Goal: Task Accomplishment & Management: Manage account settings

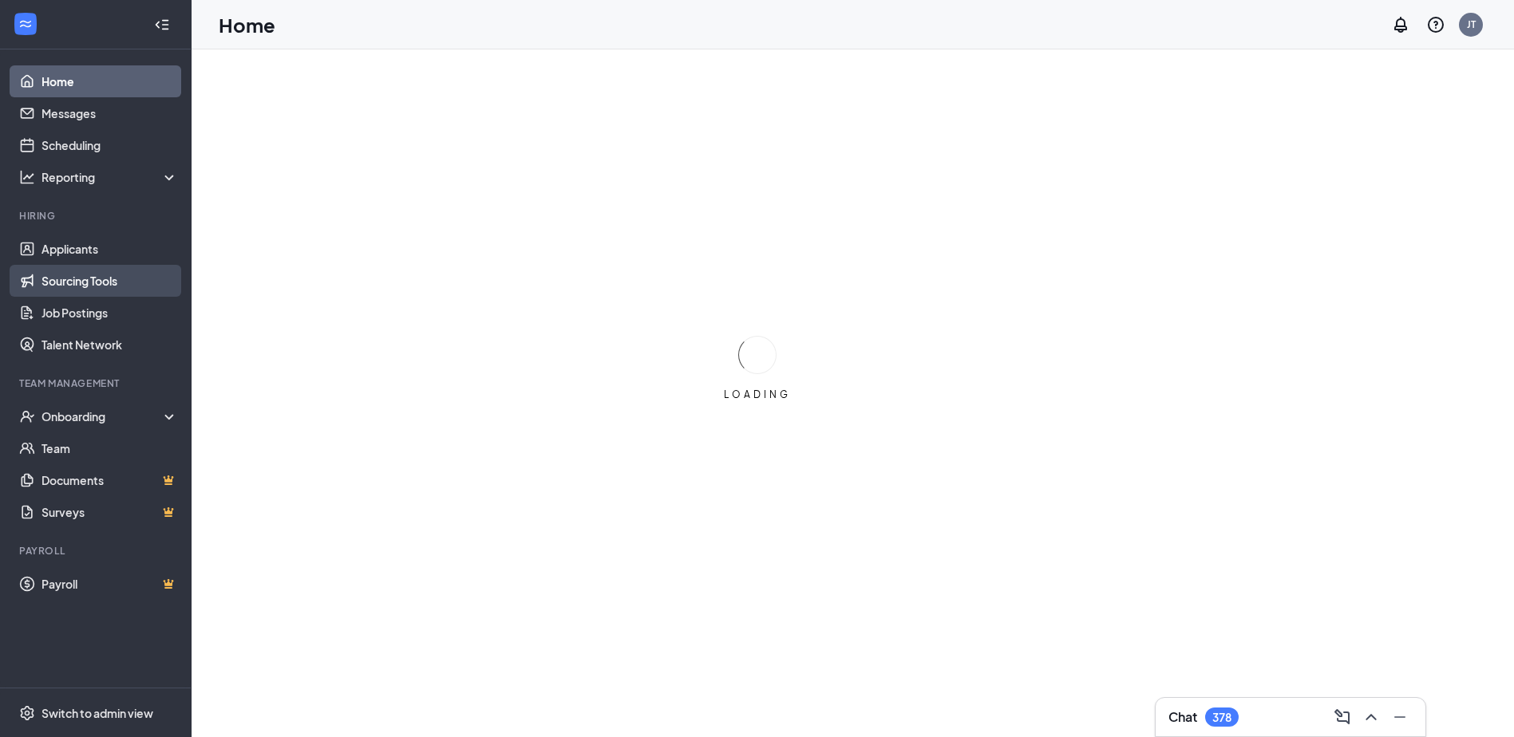
click at [94, 289] on link "Sourcing Tools" at bounding box center [110, 281] width 136 height 32
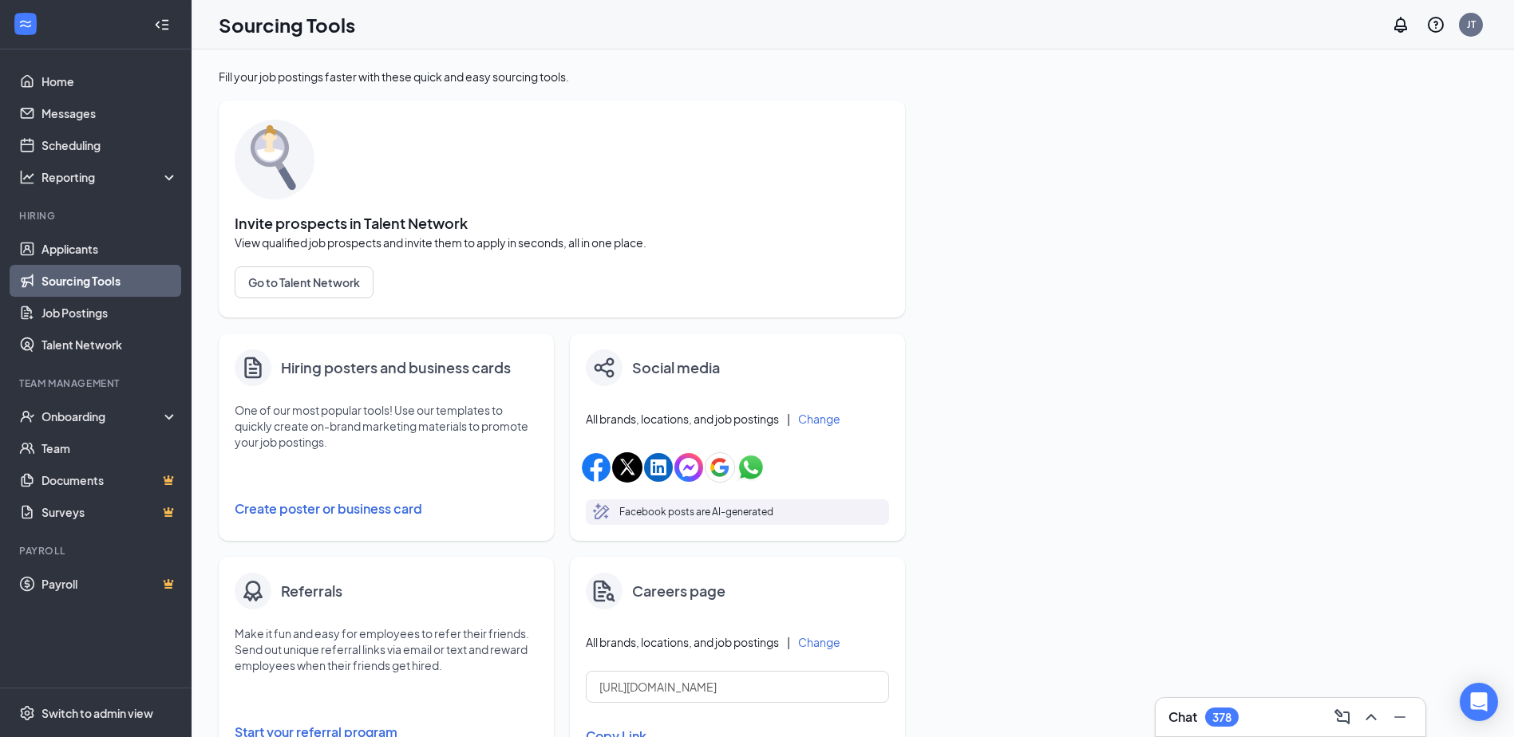
click at [279, 516] on button "Create poster or business card" at bounding box center [386, 509] width 303 height 32
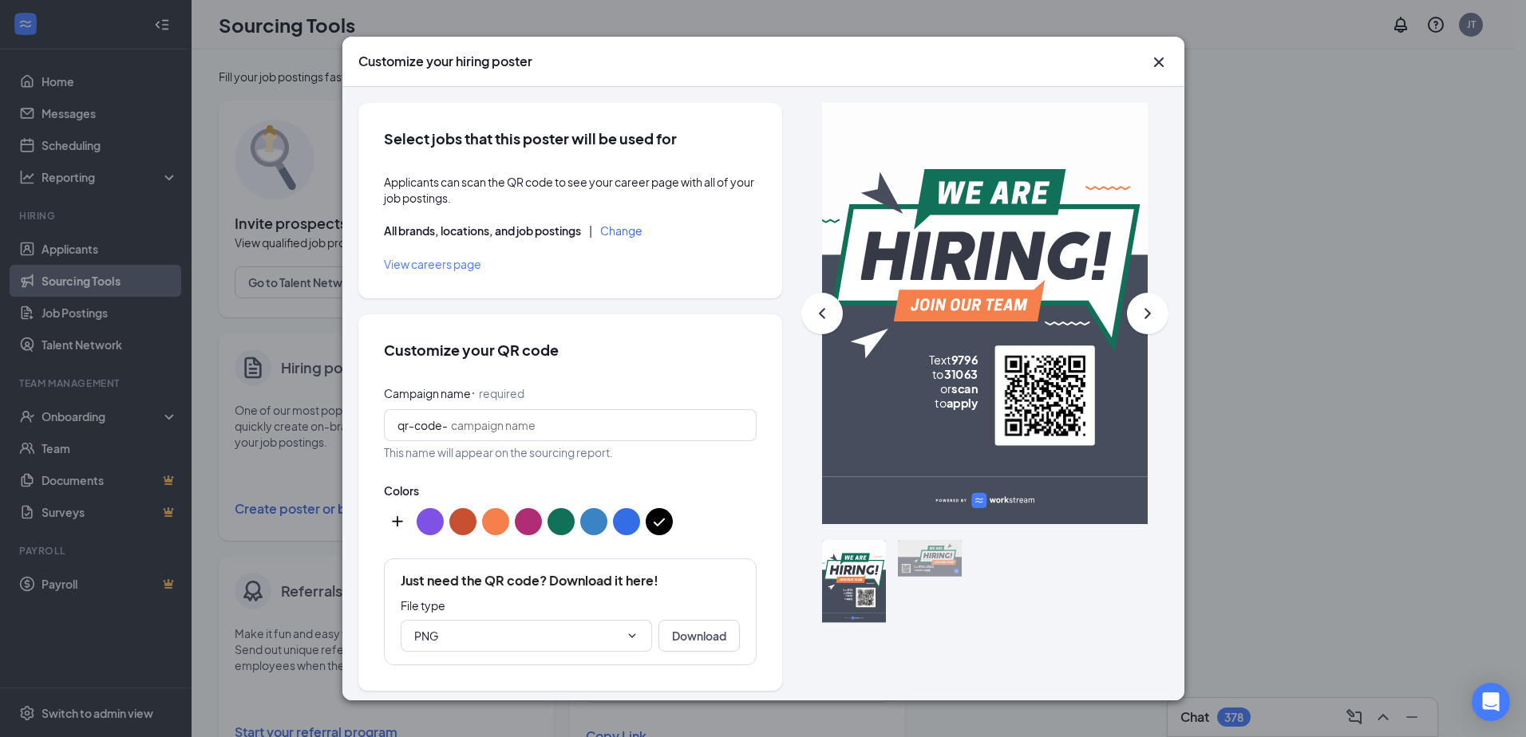
click at [627, 236] on button "Change" at bounding box center [621, 230] width 42 height 11
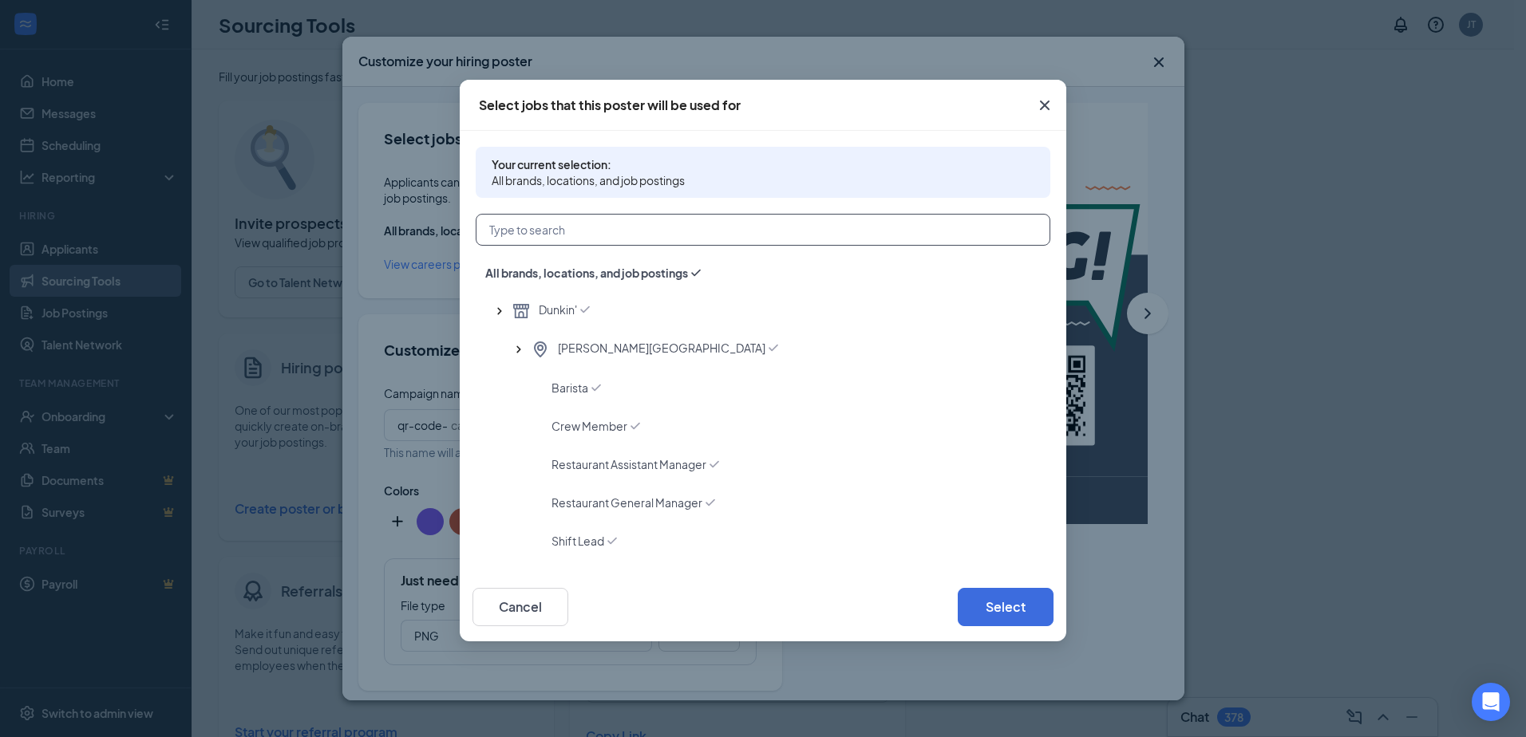
click at [604, 240] on input "text" at bounding box center [763, 230] width 575 height 32
type input "cle"
click at [567, 345] on span "[GEOGRAPHIC_DATA]" at bounding box center [616, 349] width 117 height 19
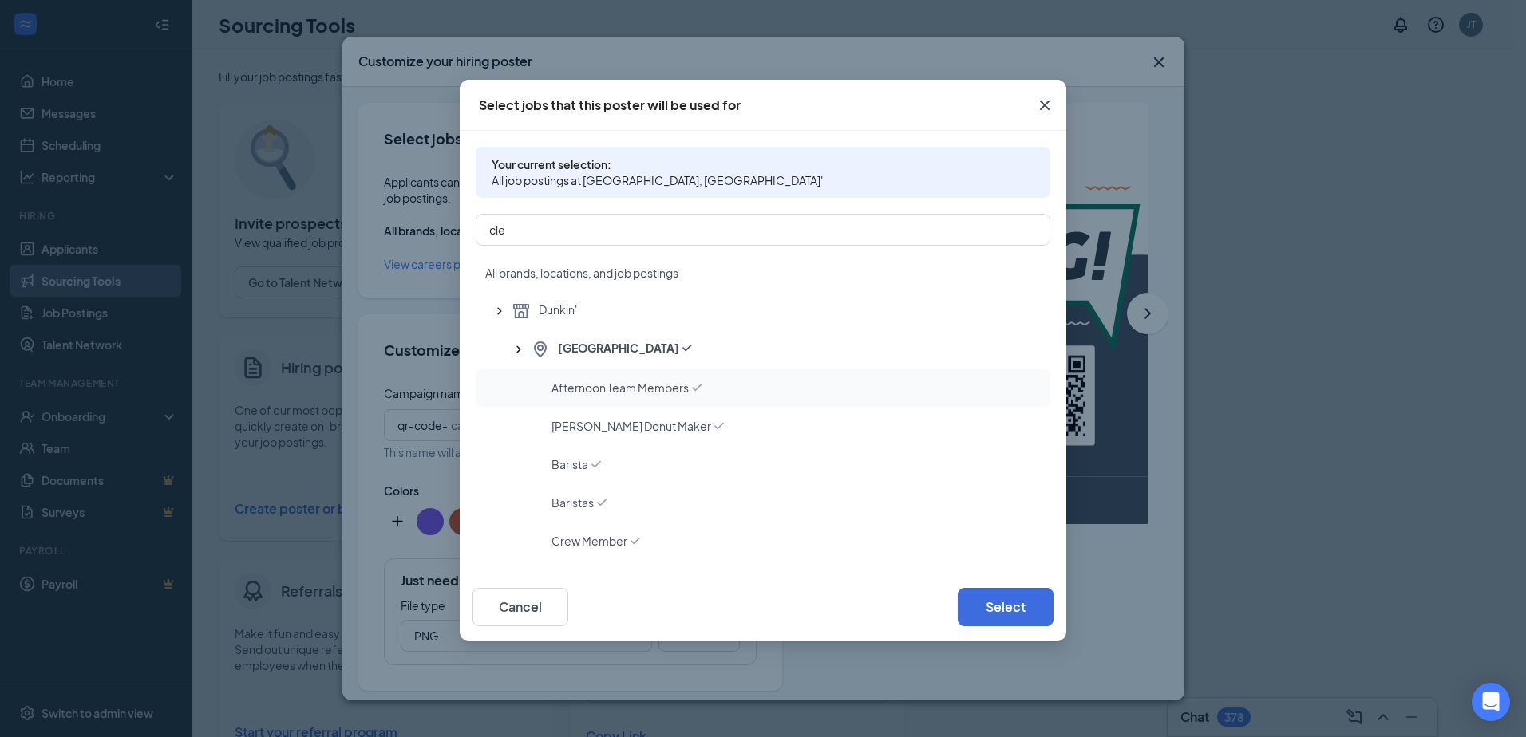
click at [588, 389] on span "Afternoon Team Members" at bounding box center [620, 388] width 137 height 16
click at [592, 500] on span "Baristas" at bounding box center [573, 503] width 42 height 16
click at [1008, 603] on button "Select" at bounding box center [1006, 607] width 96 height 38
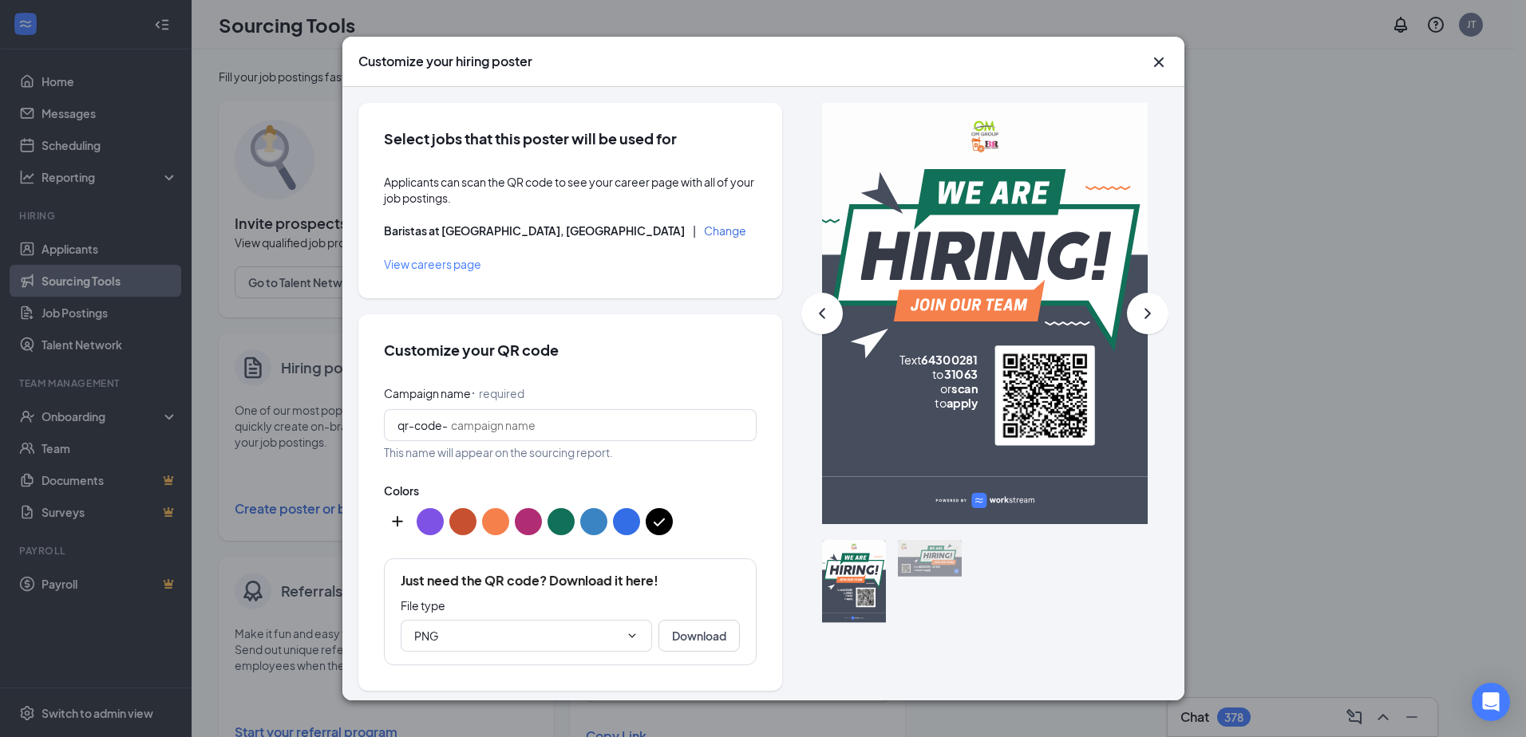
click at [230, 122] on div "Customize your hiring poster Select jobs that this poster will be used for Appl…" at bounding box center [763, 368] width 1526 height 737
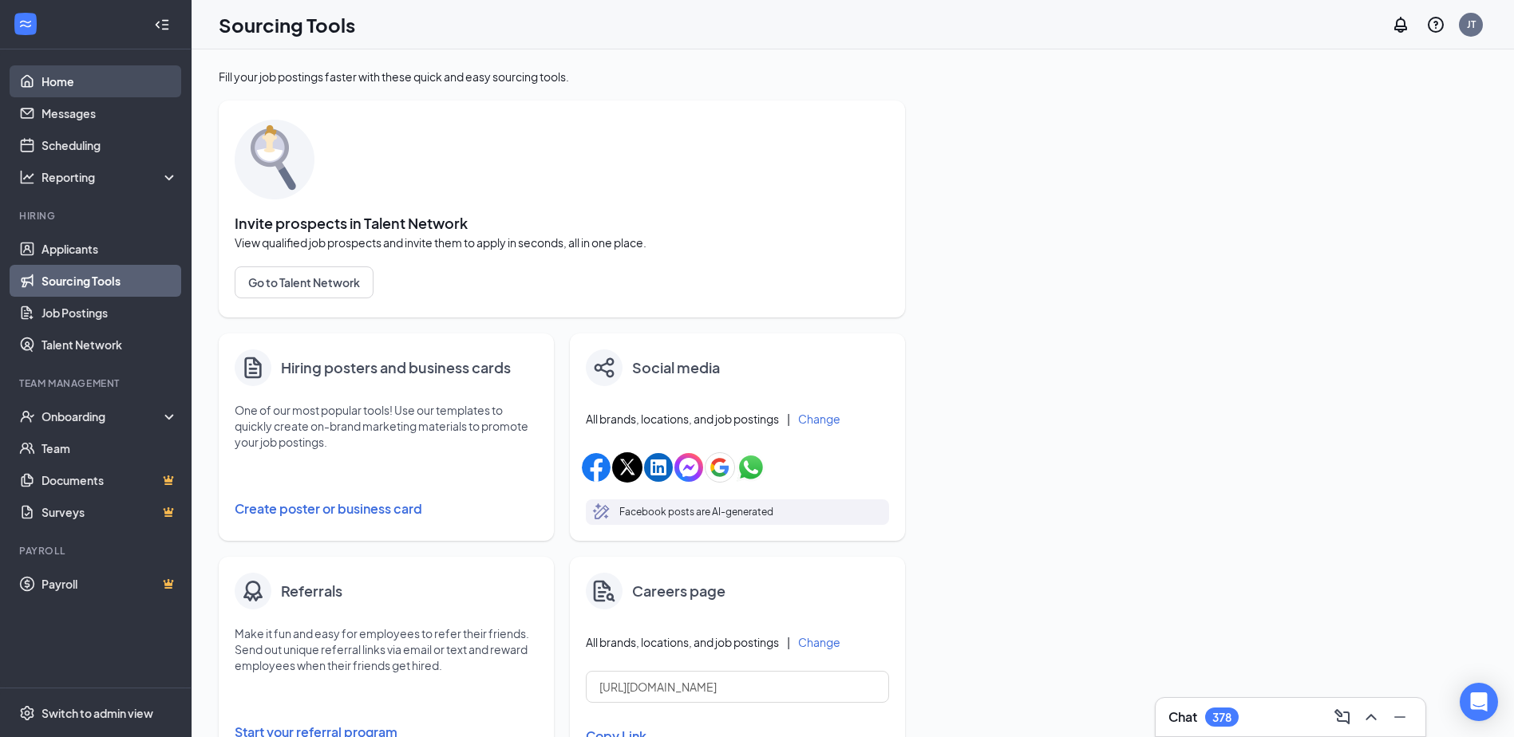
click at [49, 78] on link "Home" at bounding box center [110, 81] width 136 height 32
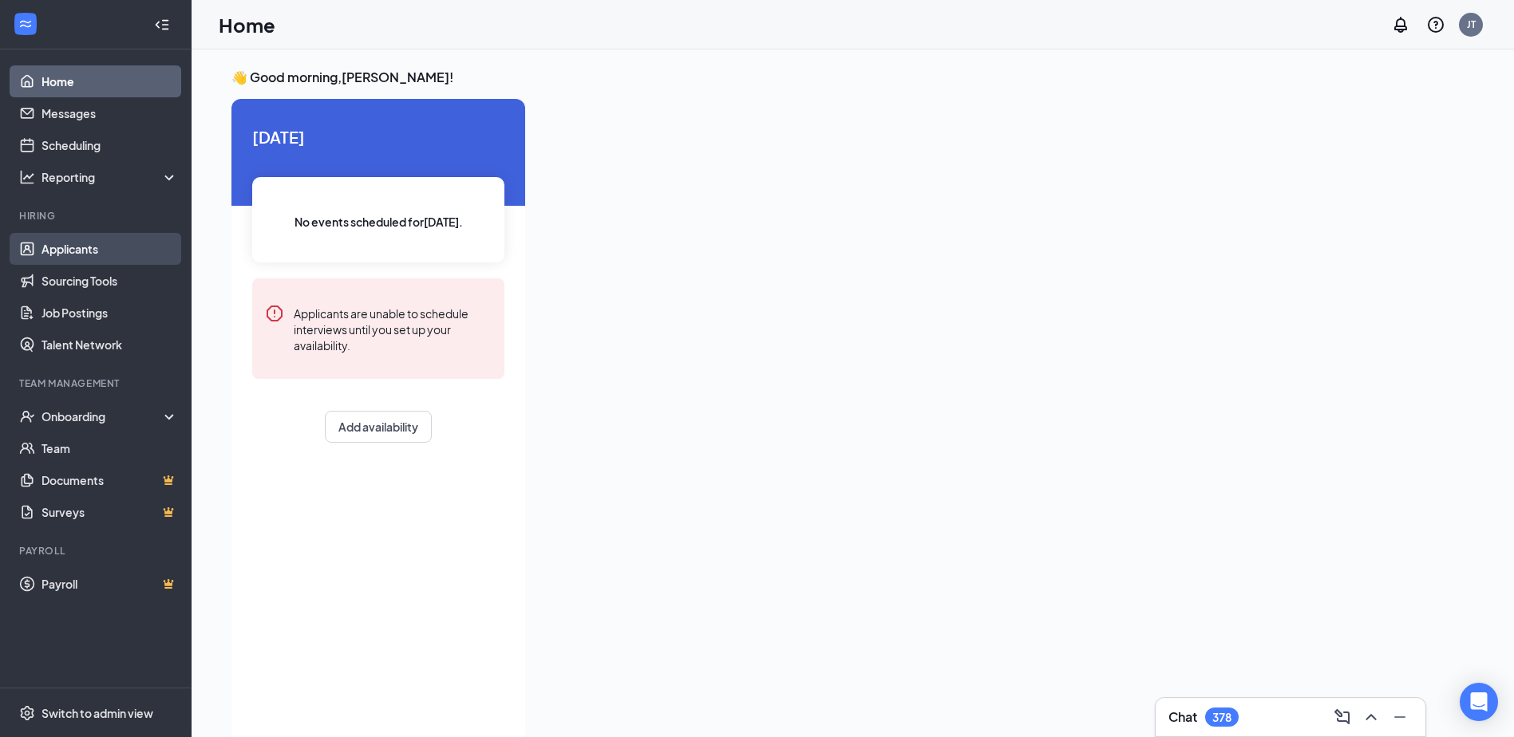
click at [69, 249] on link "Applicants" at bounding box center [110, 249] width 136 height 32
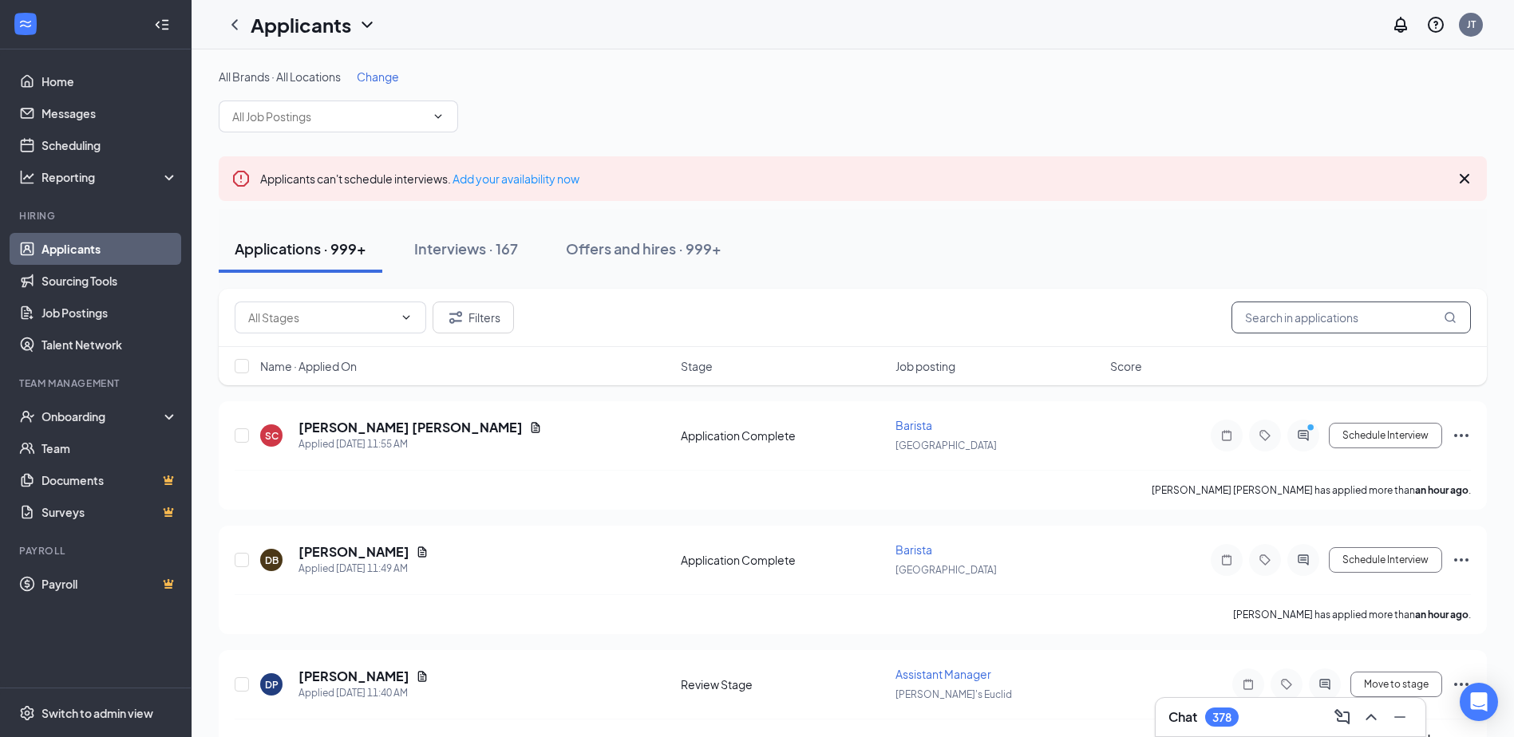
click at [1333, 310] on input "text" at bounding box center [1351, 318] width 239 height 32
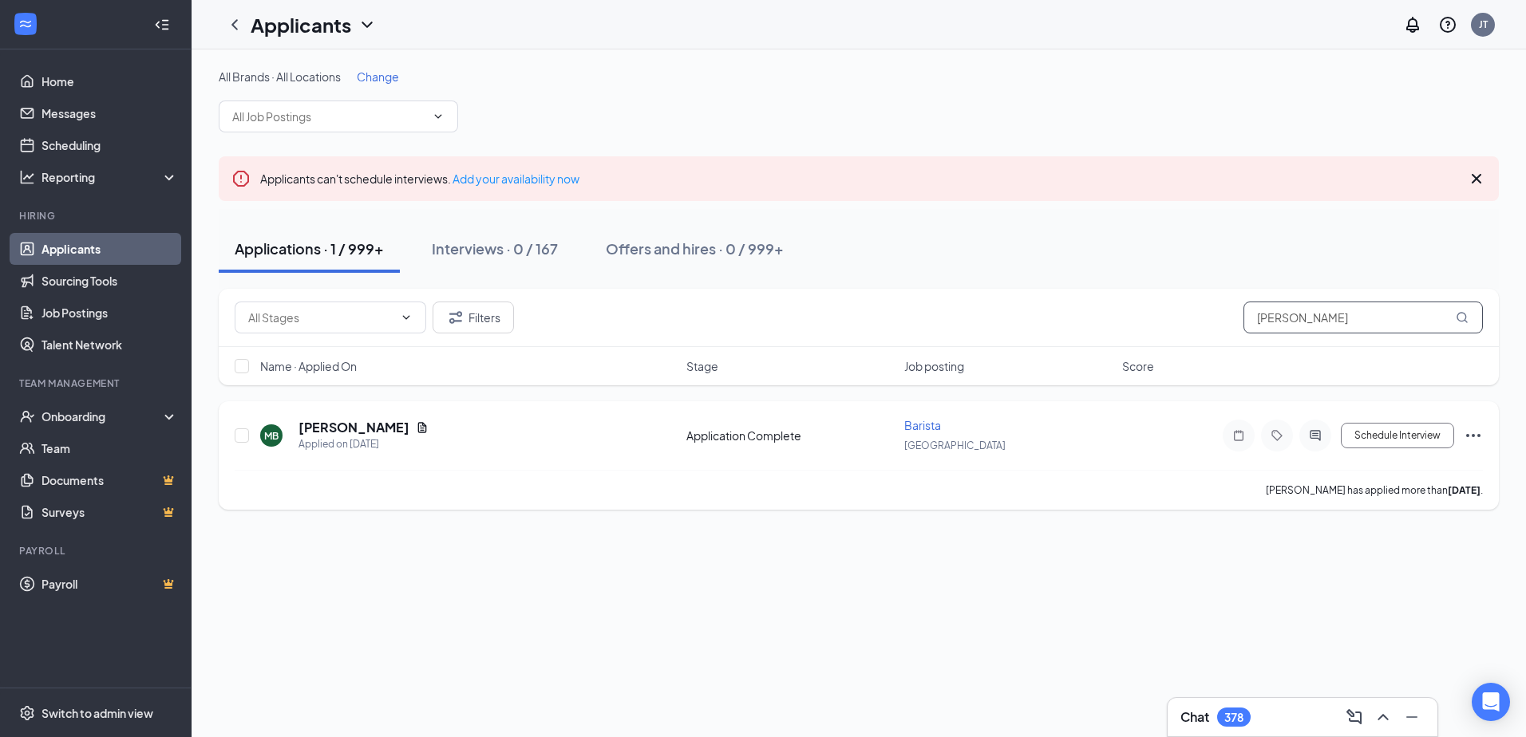
drag, startPoint x: 1356, startPoint y: 322, endPoint x: 666, endPoint y: 501, distance: 713.2
click at [666, 501] on div "Filters [PERSON_NAME] Name · Applied On Stage Job posting Score MB [PERSON_NAME…" at bounding box center [859, 399] width 1280 height 221
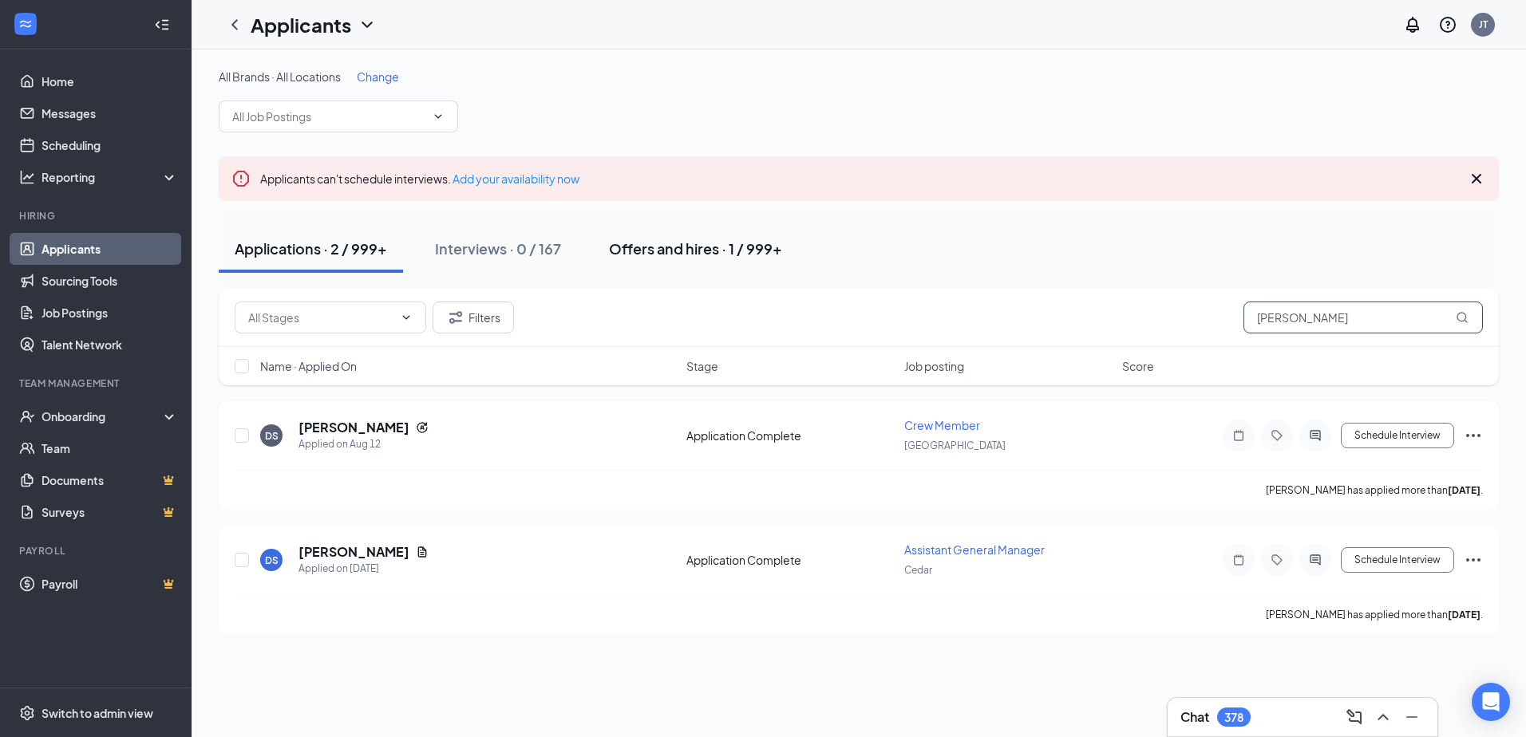
type input "[PERSON_NAME]"
click at [684, 246] on div "Offers and hires · 1 / 999+" at bounding box center [695, 249] width 173 height 20
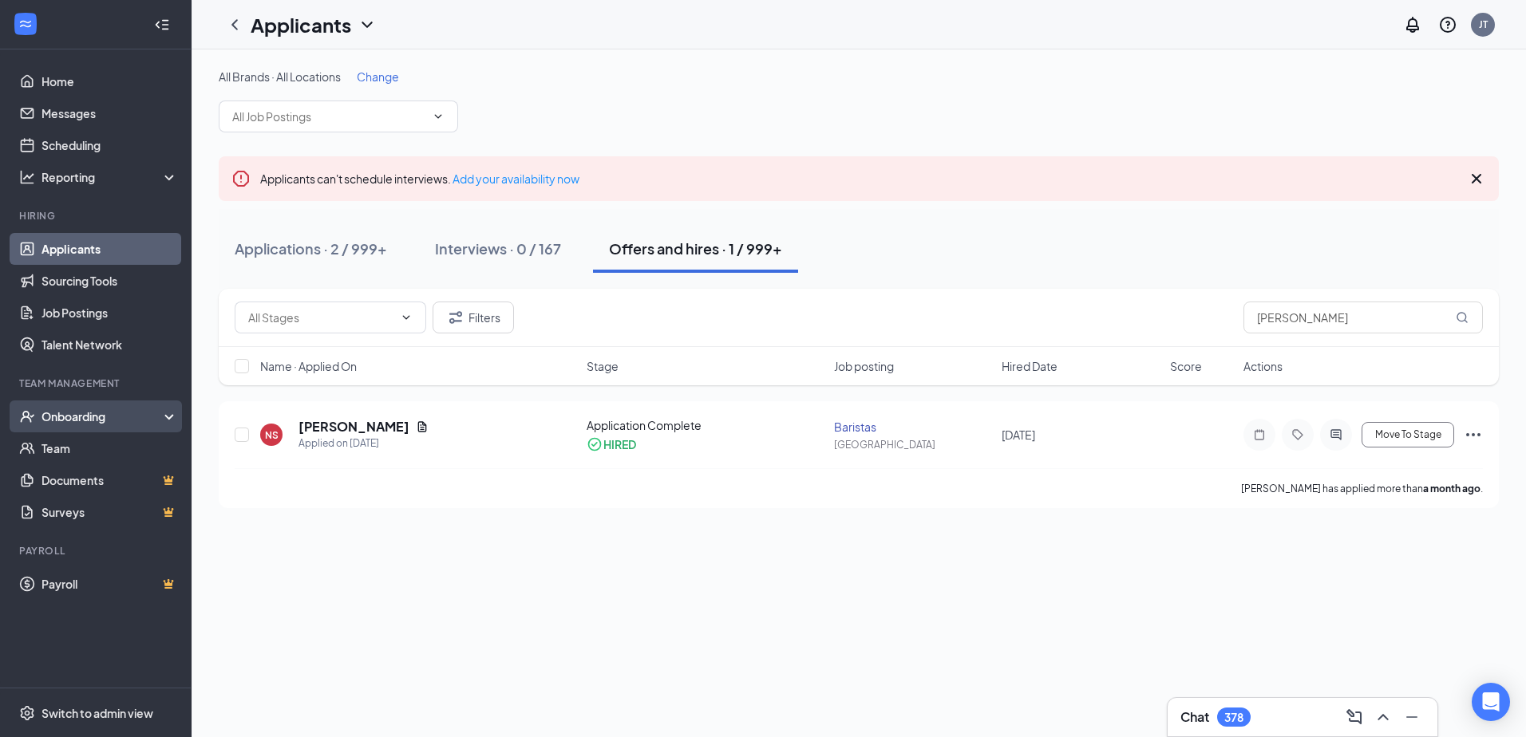
click at [61, 415] on div "Onboarding" at bounding box center [103, 417] width 123 height 16
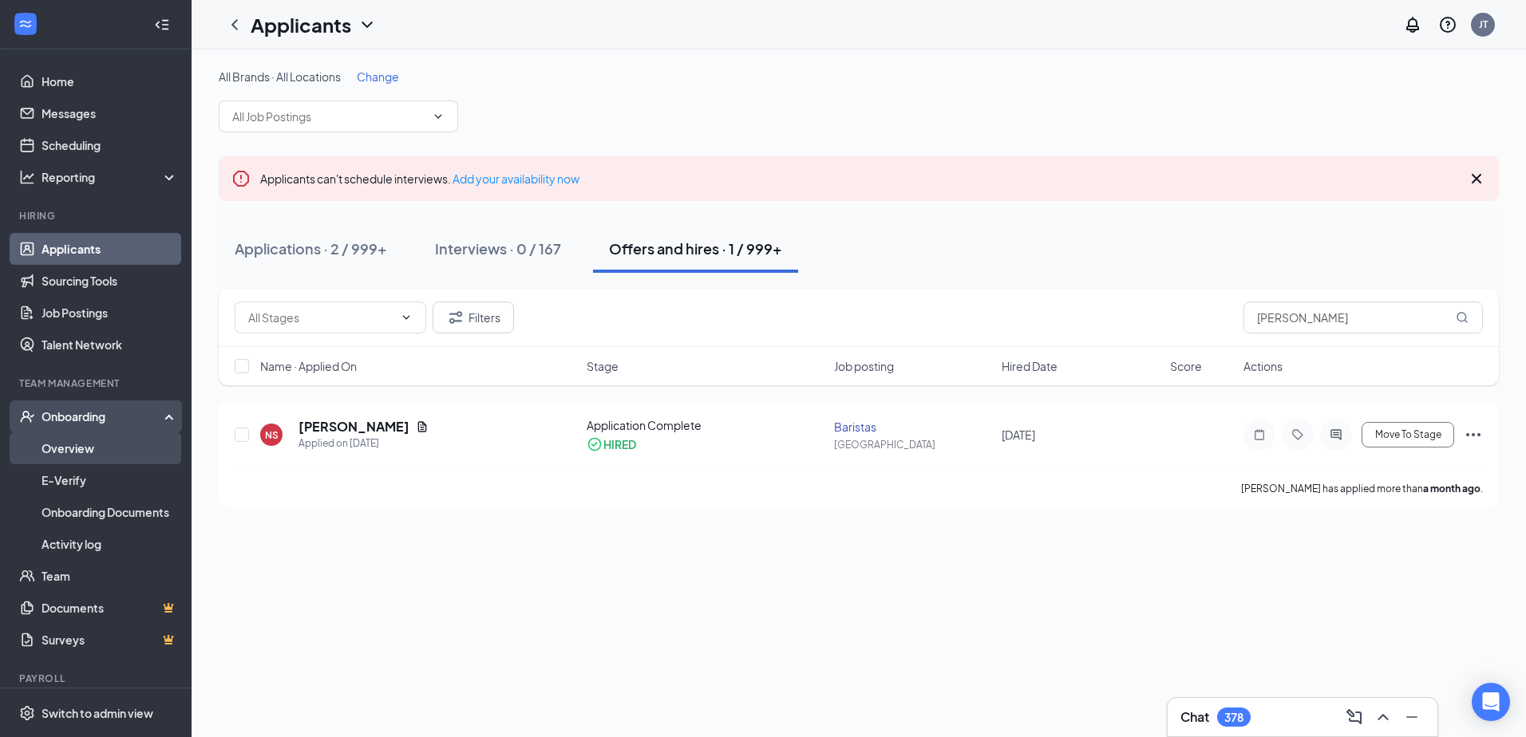
click at [91, 461] on link "Overview" at bounding box center [110, 449] width 136 height 32
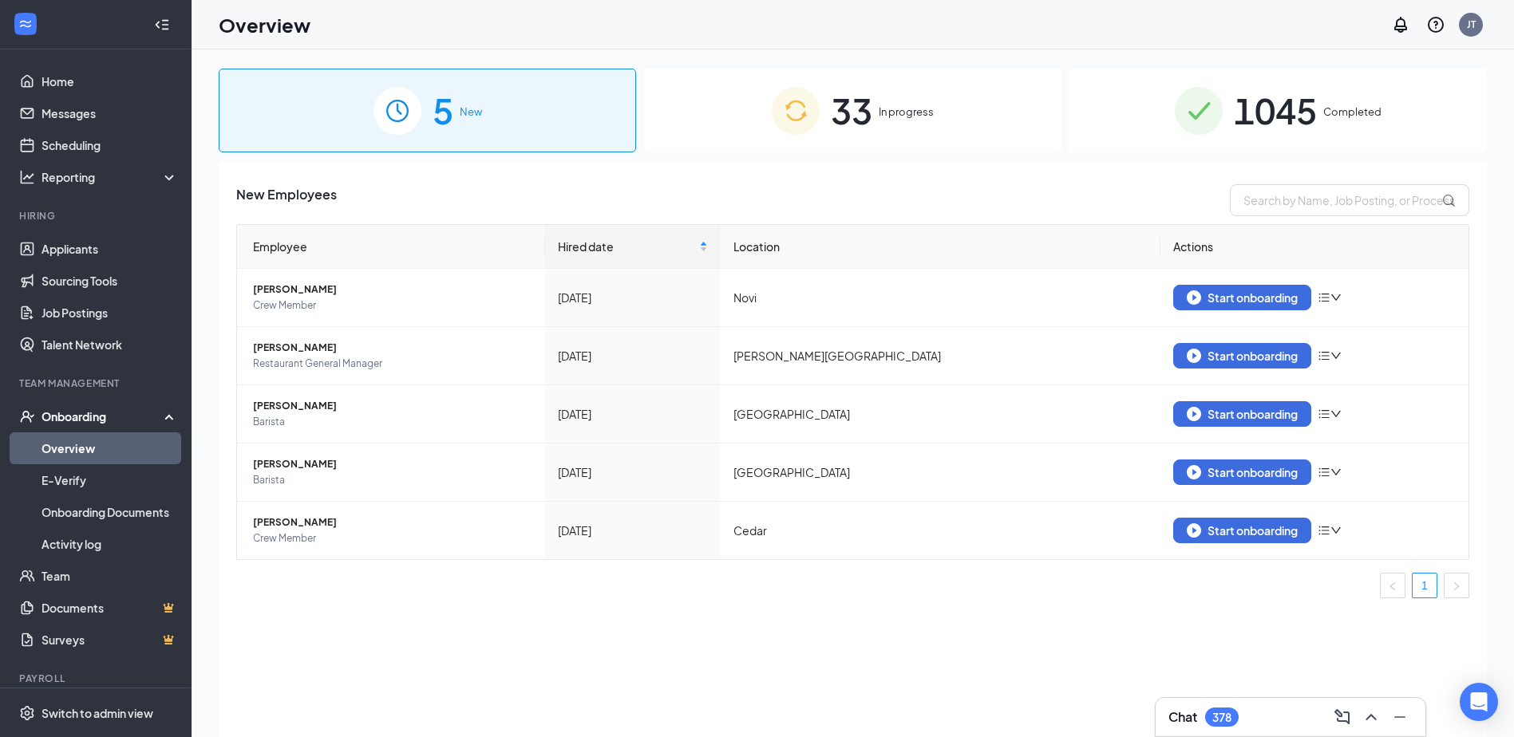
click at [856, 93] on span "33" at bounding box center [852, 110] width 42 height 55
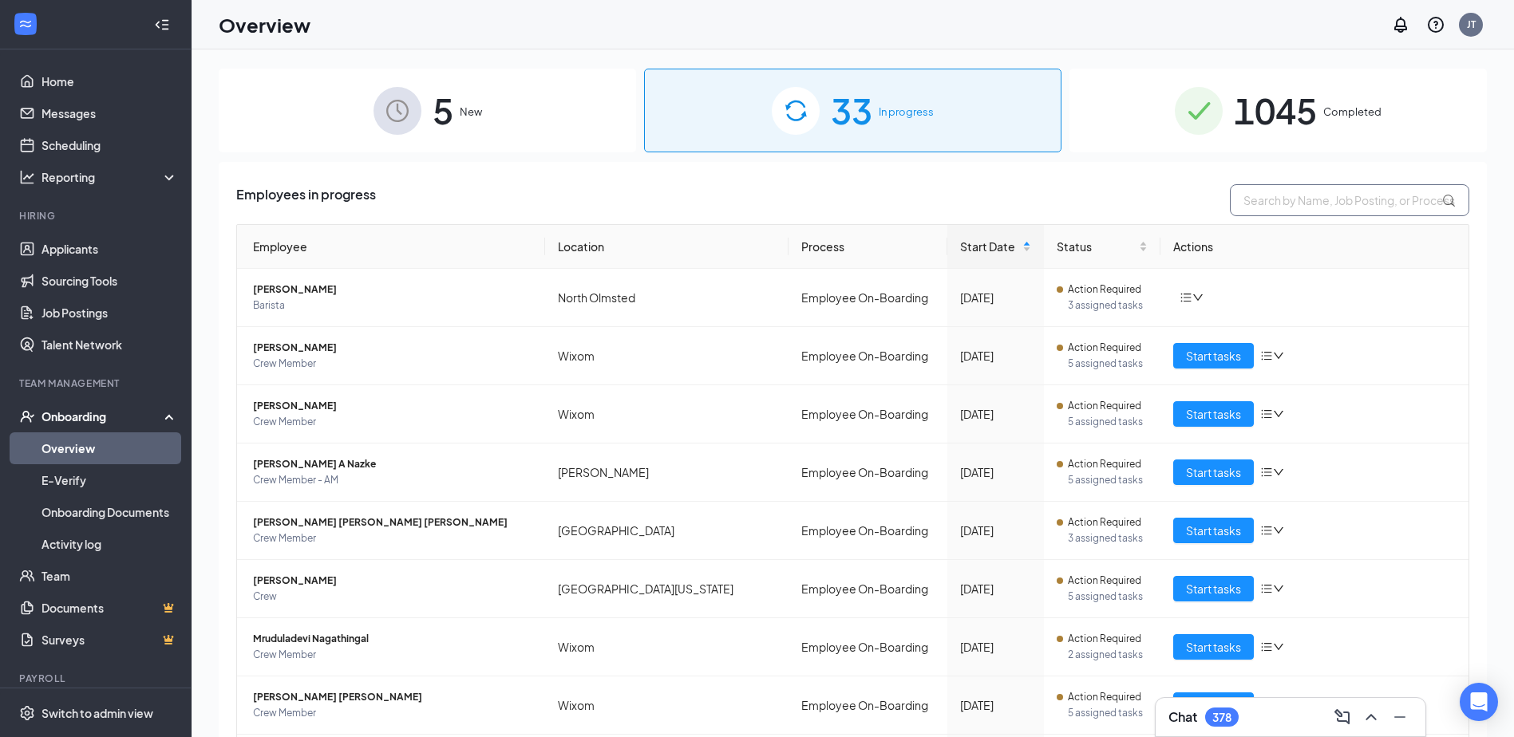
click at [1320, 199] on input "text" at bounding box center [1349, 200] width 239 height 32
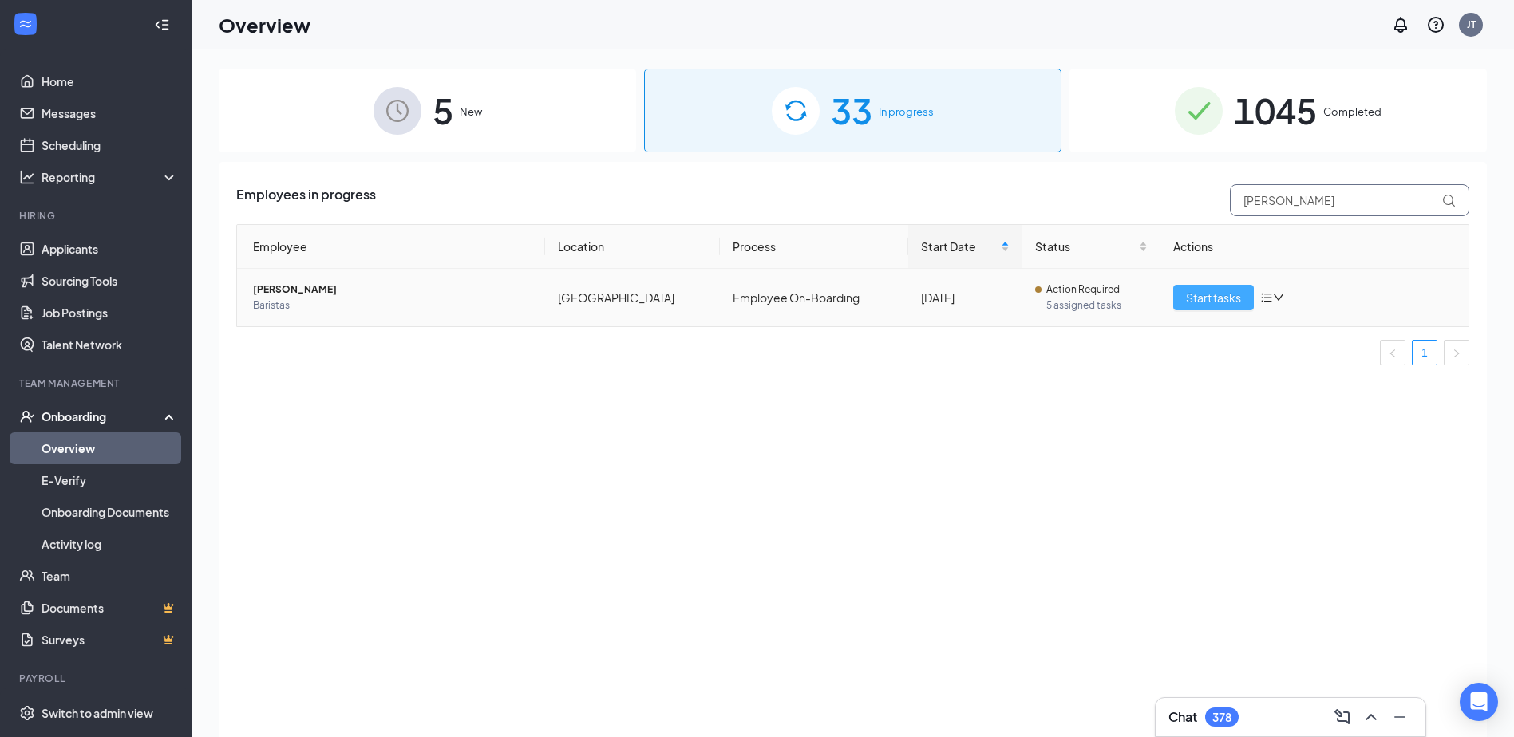
type input "[PERSON_NAME]"
click at [1216, 299] on span "Start tasks" at bounding box center [1213, 298] width 55 height 18
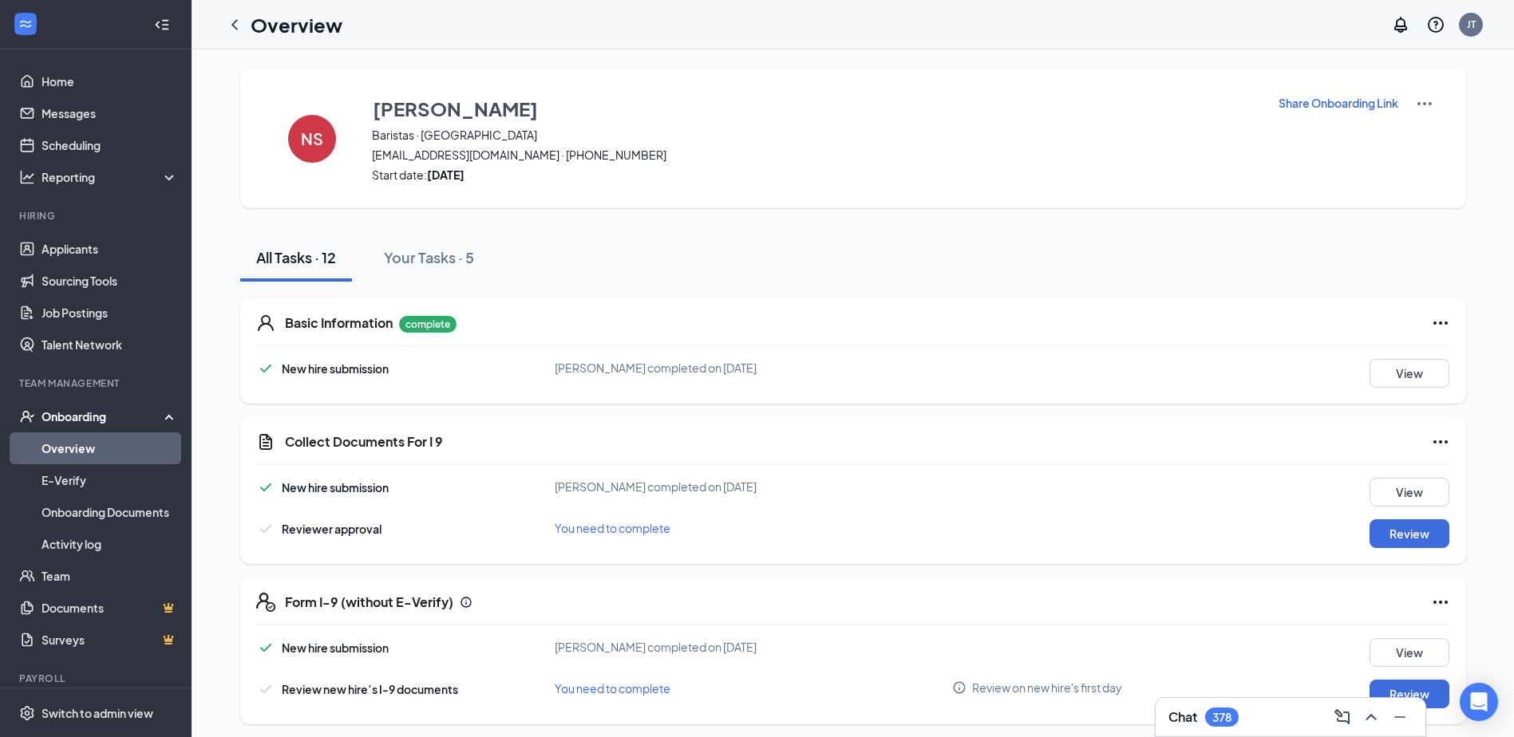
click at [1395, 551] on div "Collect Documents For I 9 New hire submission [PERSON_NAME] completed on [DATE]…" at bounding box center [853, 491] width 1226 height 148
click at [1406, 541] on button "Review" at bounding box center [1410, 534] width 80 height 29
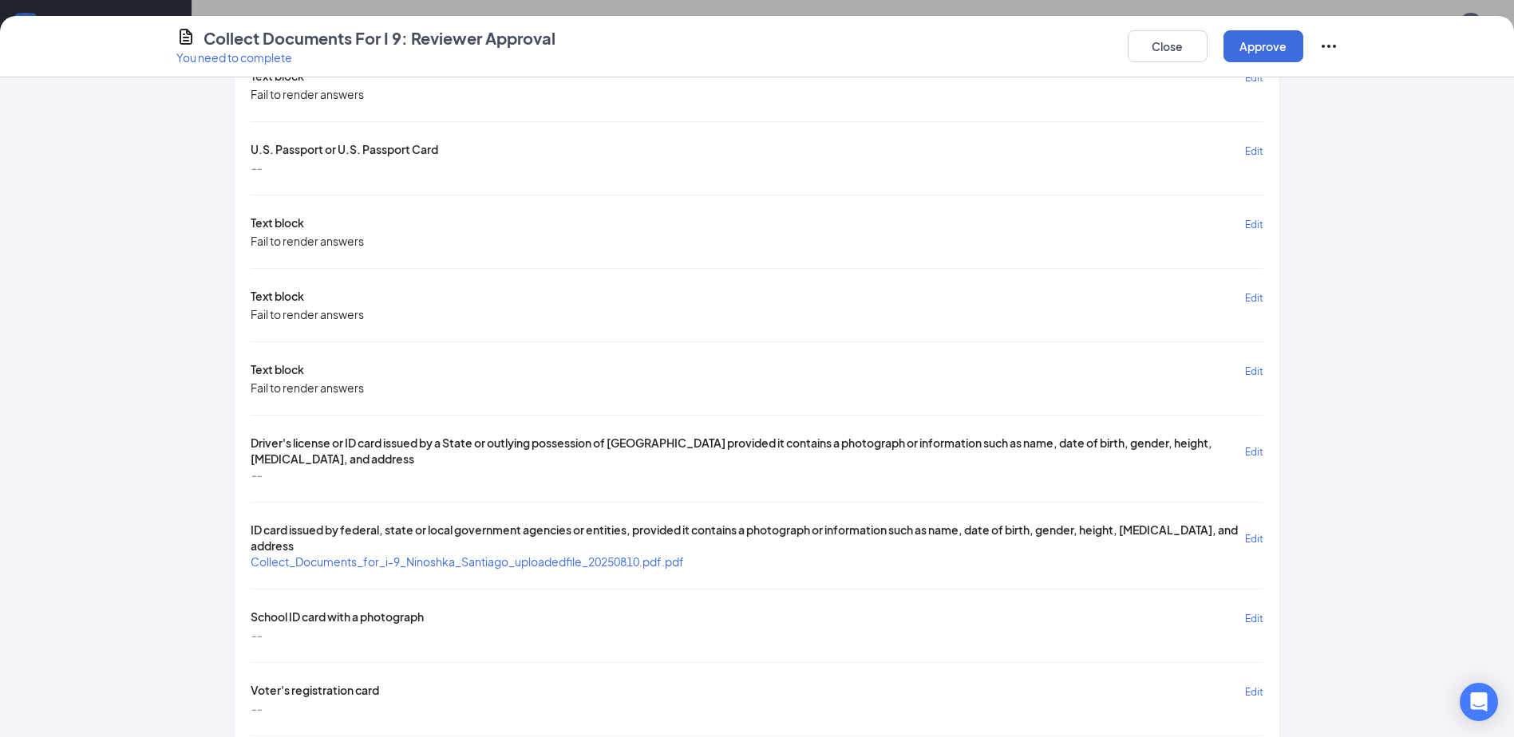
scroll to position [171, 0]
click at [496, 563] on span "Collect_Documents_for_i-9_Ninoshka_Santiago_uploadedfile_20250810.pdf.pdf" at bounding box center [467, 561] width 433 height 14
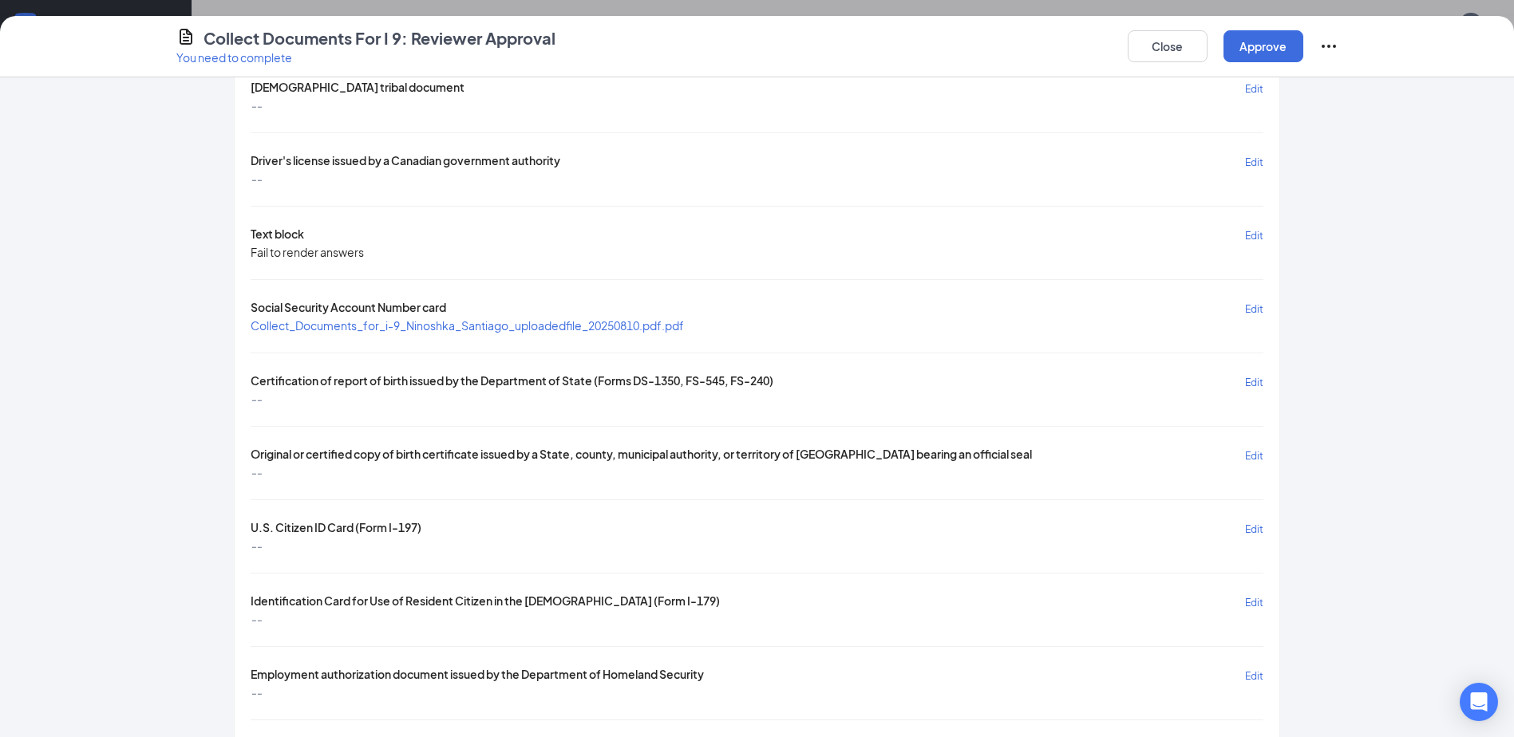
scroll to position [1069, 0]
click at [508, 322] on span "Collect_Documents_for_i-9_Ninoshka_Santiago_uploadedfile_20250810.pdf.pdf" at bounding box center [467, 324] width 433 height 14
click at [1268, 54] on button "Approve" at bounding box center [1264, 46] width 80 height 32
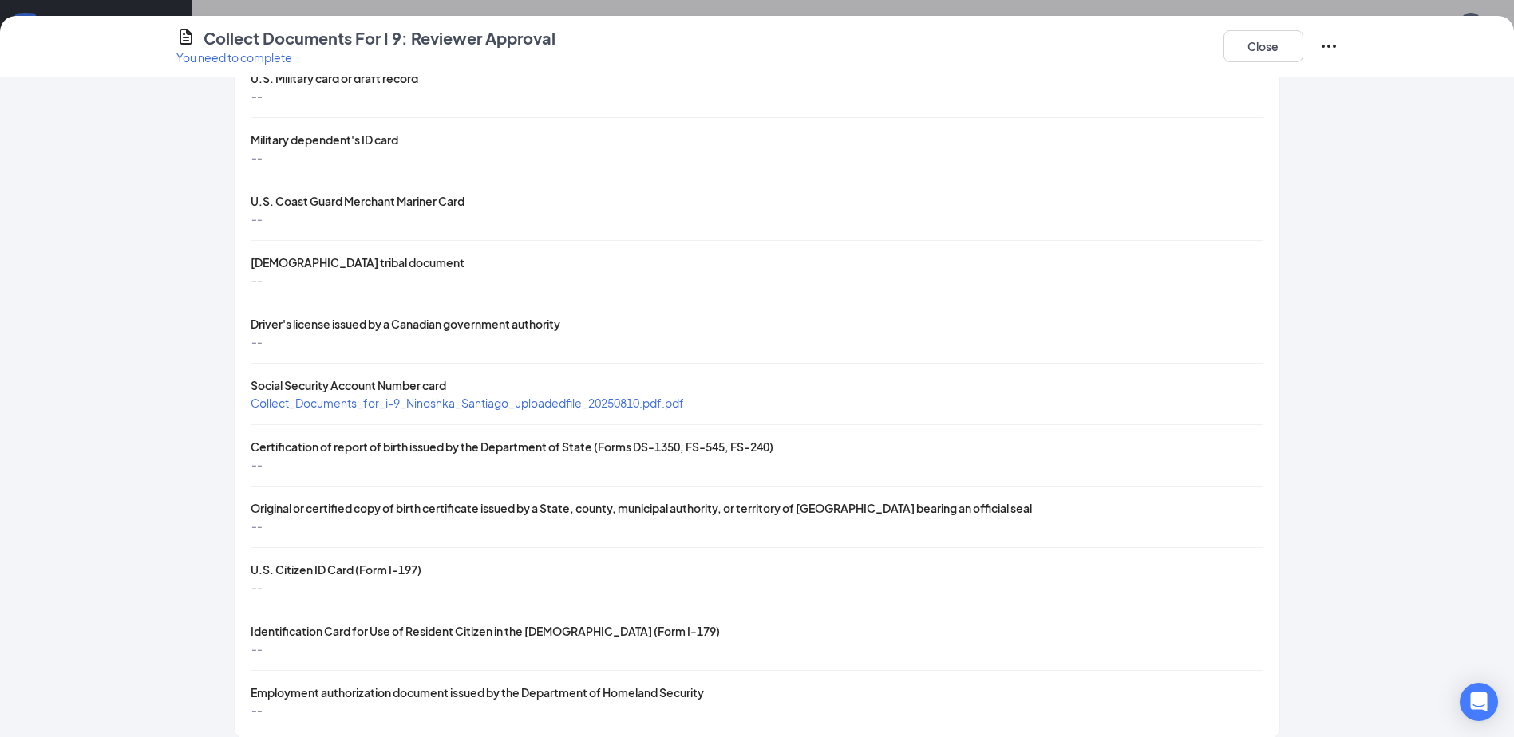
scroll to position [0, 0]
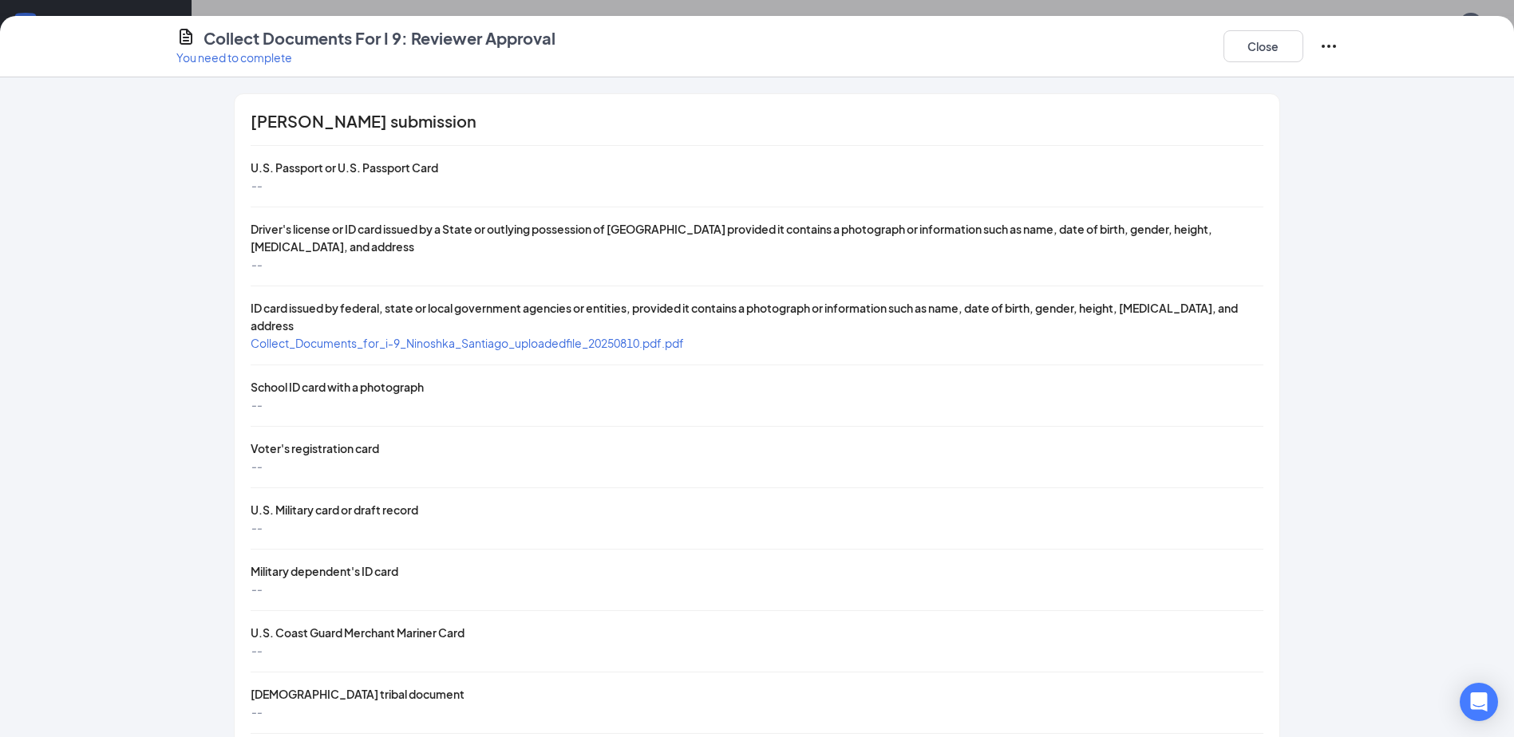
click at [1238, 263] on div "--" at bounding box center [757, 264] width 1012 height 18
click at [1247, 66] on div "Collect Documents For I 9: Reviewer Approval You need to complete Close" at bounding box center [757, 46] width 1514 height 61
click at [1244, 51] on button "Close" at bounding box center [1264, 46] width 80 height 32
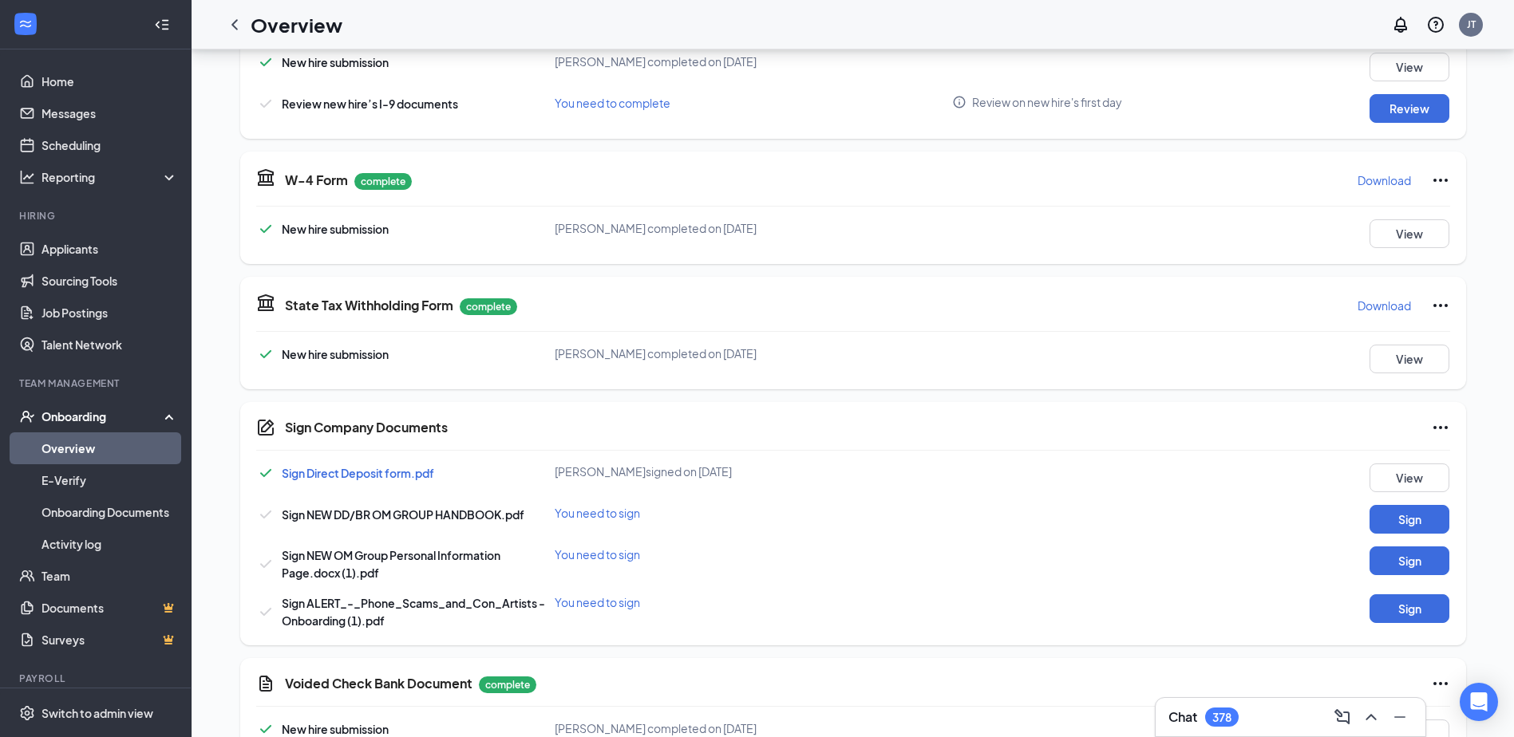
scroll to position [587, 0]
click at [1421, 513] on button "Sign" at bounding box center [1410, 518] width 80 height 29
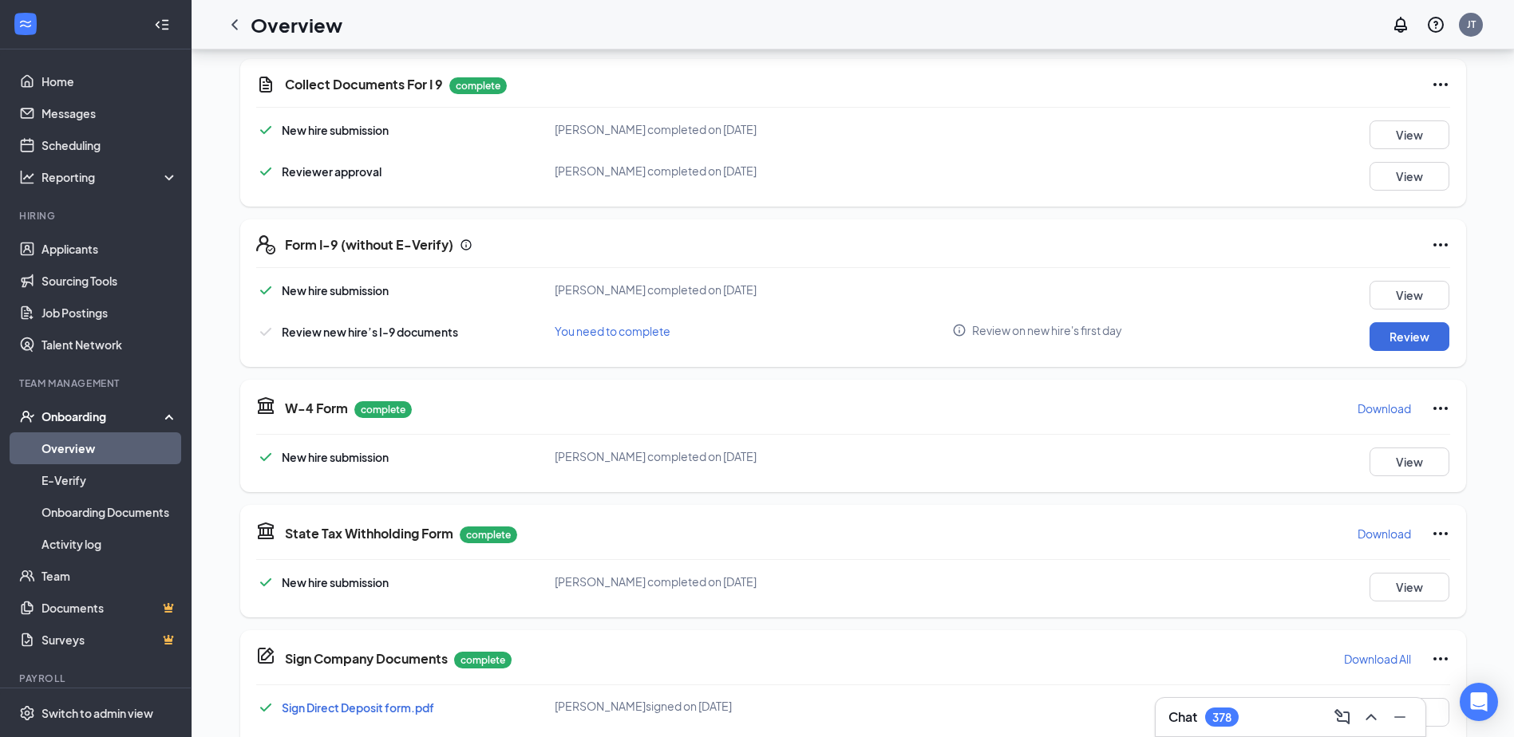
scroll to position [352, 0]
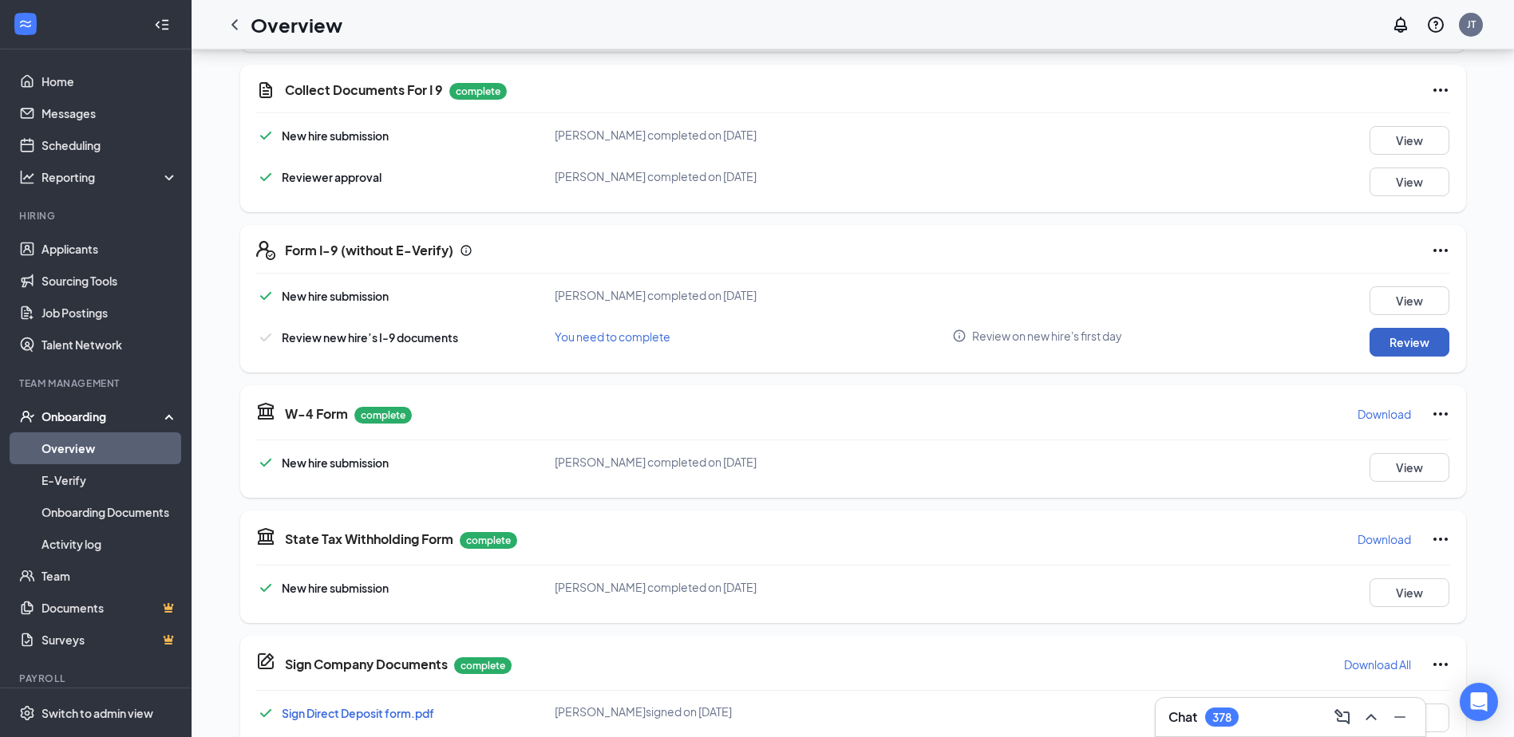
click at [1399, 338] on button "Review" at bounding box center [1410, 342] width 80 height 29
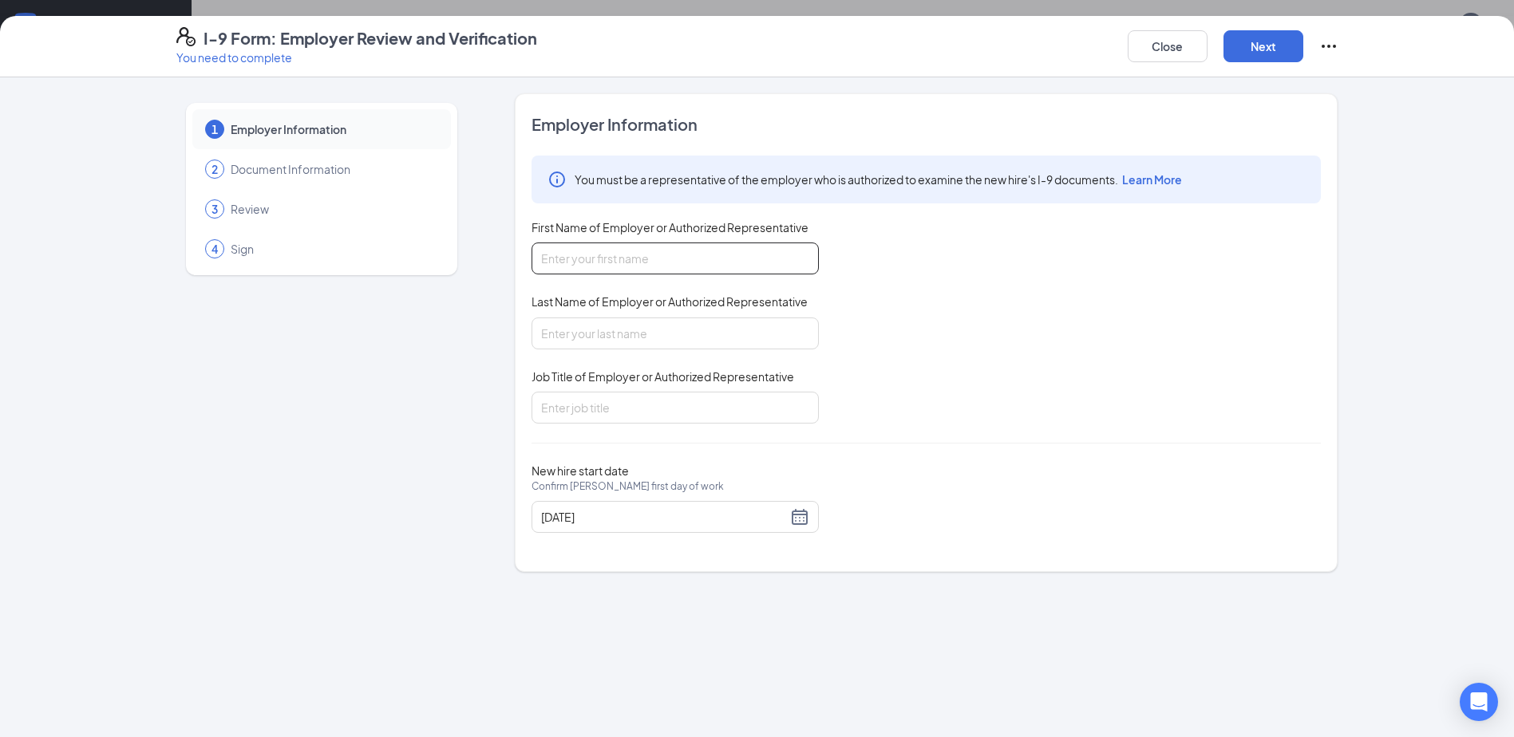
click at [711, 267] on input "First Name of Employer or Authorized Representative" at bounding box center [675, 259] width 287 height 32
type input "[PERSON_NAME]"
type input "Crew Member"
click at [1266, 50] on button "Next" at bounding box center [1264, 46] width 80 height 32
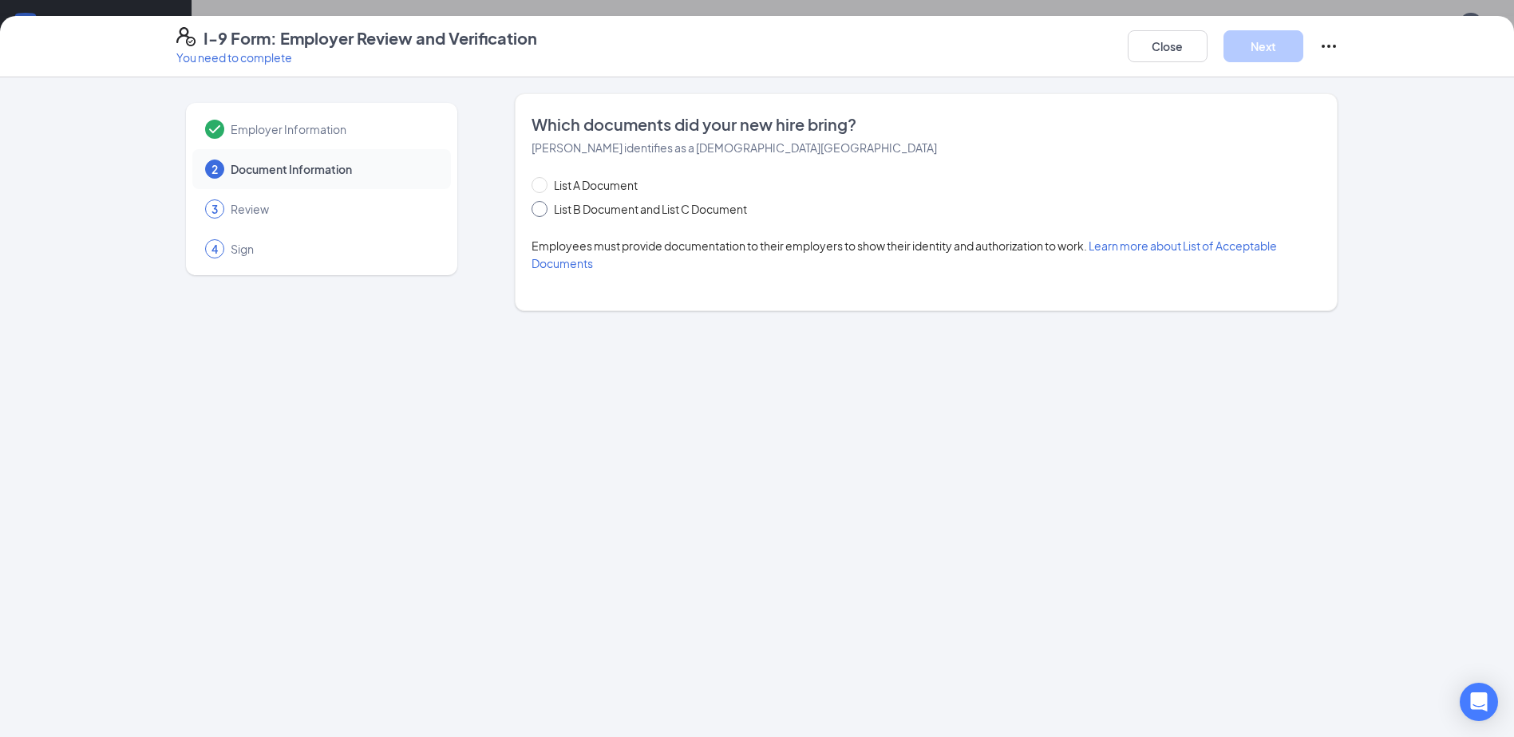
click at [711, 212] on span "List B Document and List C Document" at bounding box center [651, 209] width 206 height 18
click at [543, 212] on input "List B Document and List C Document" at bounding box center [537, 206] width 11 height 11
radio input "true"
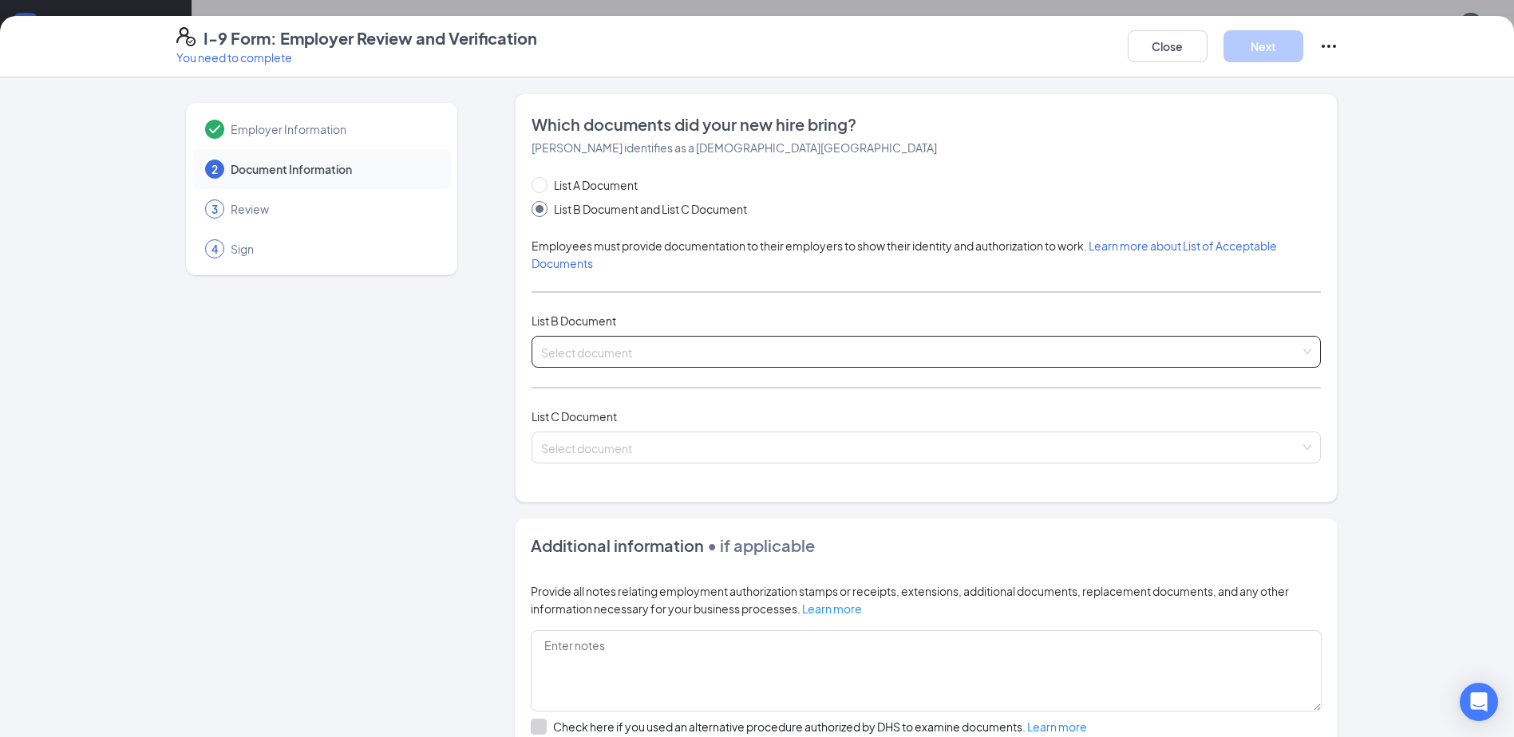
click at [597, 355] on input "search" at bounding box center [920, 349] width 759 height 24
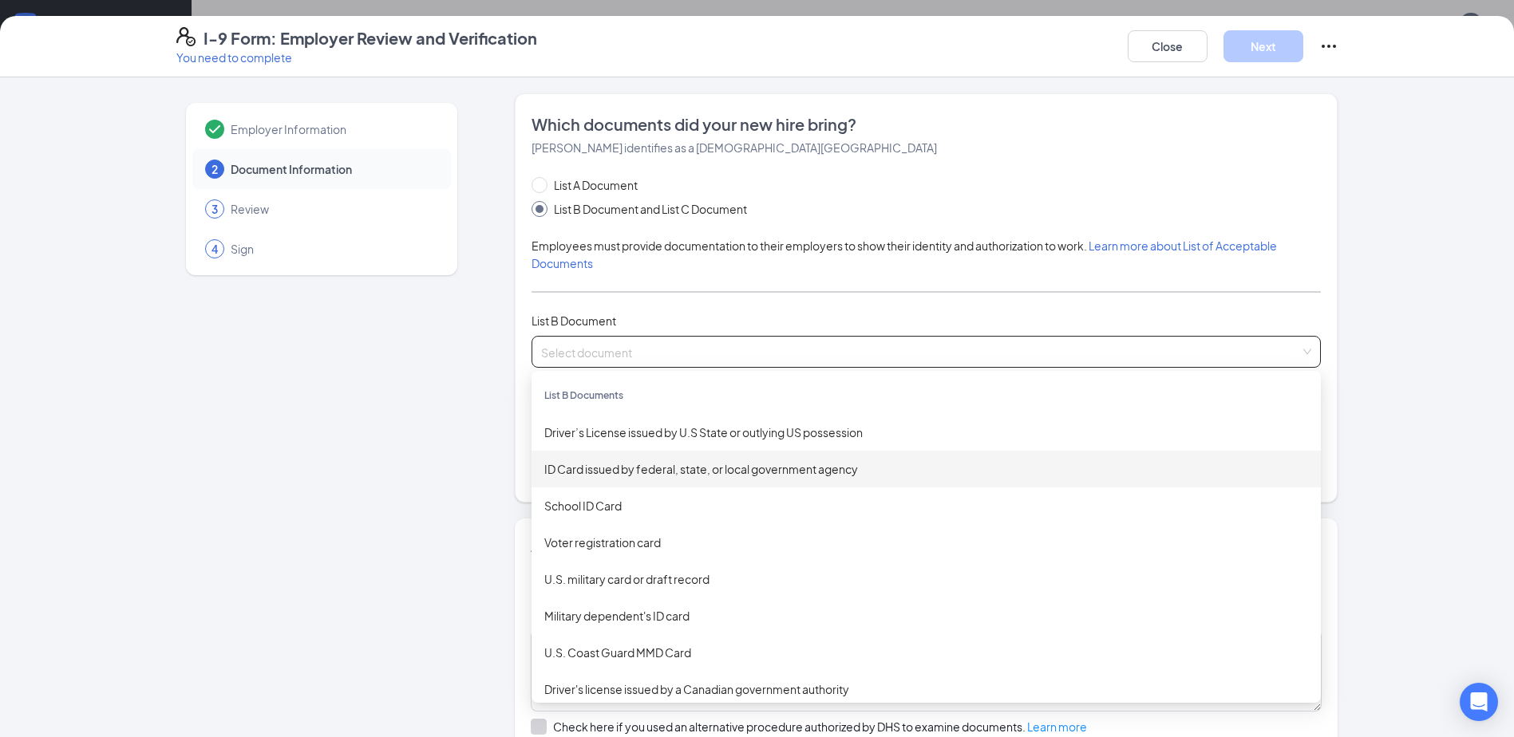
drag, startPoint x: 675, startPoint y: 441, endPoint x: 443, endPoint y: 427, distance: 232.7
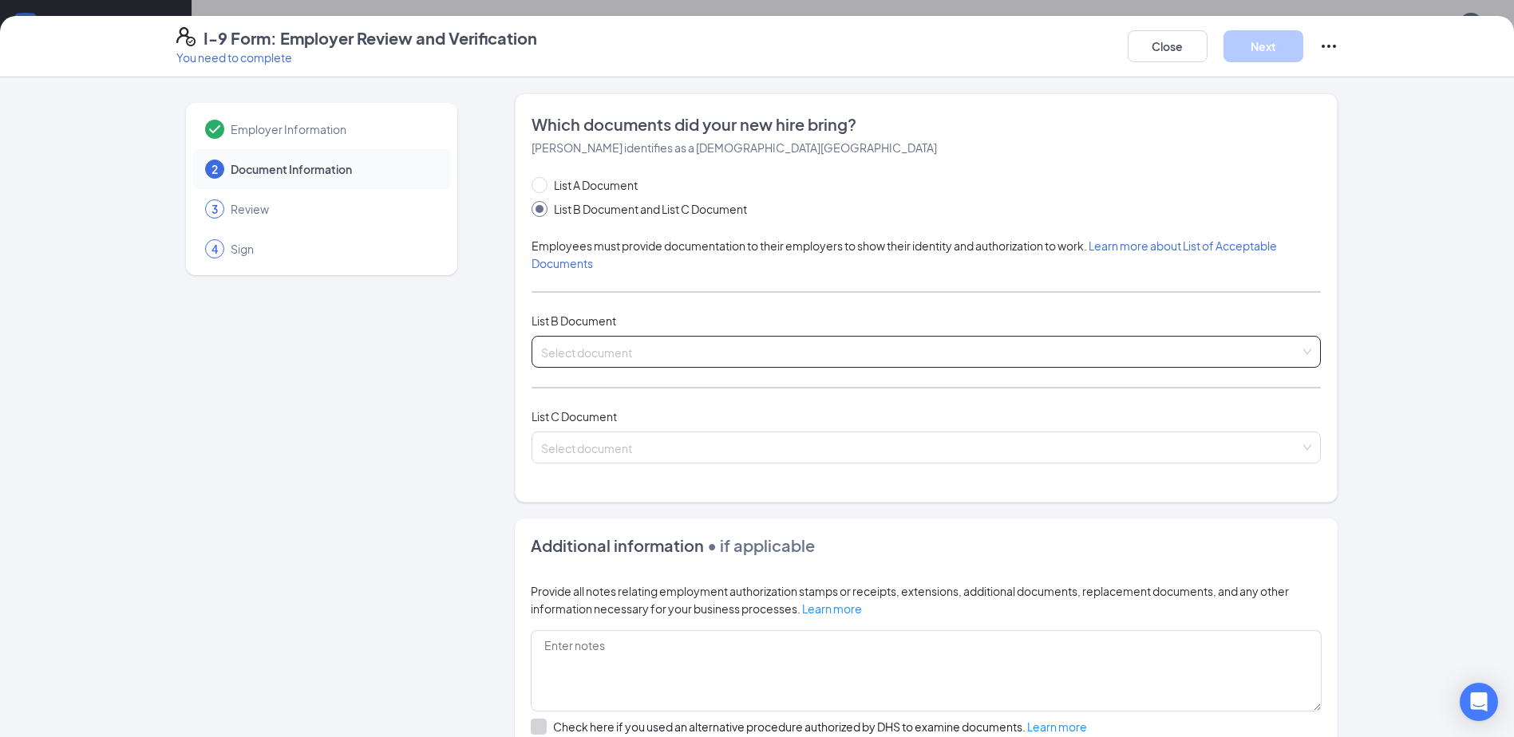
click at [597, 358] on input "search" at bounding box center [920, 349] width 759 height 24
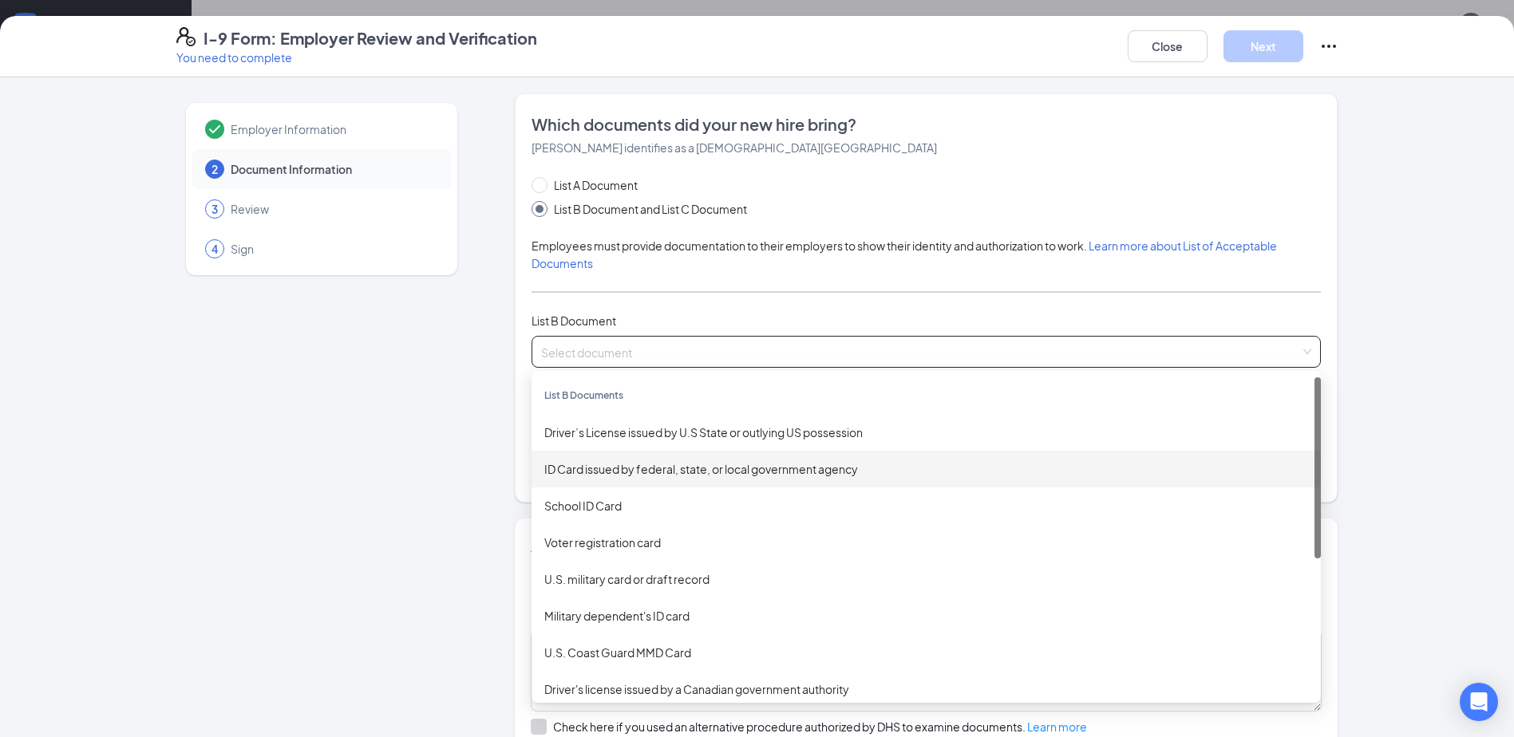
click at [617, 469] on div "ID Card issued by federal, state, or local government agency" at bounding box center [926, 470] width 764 height 18
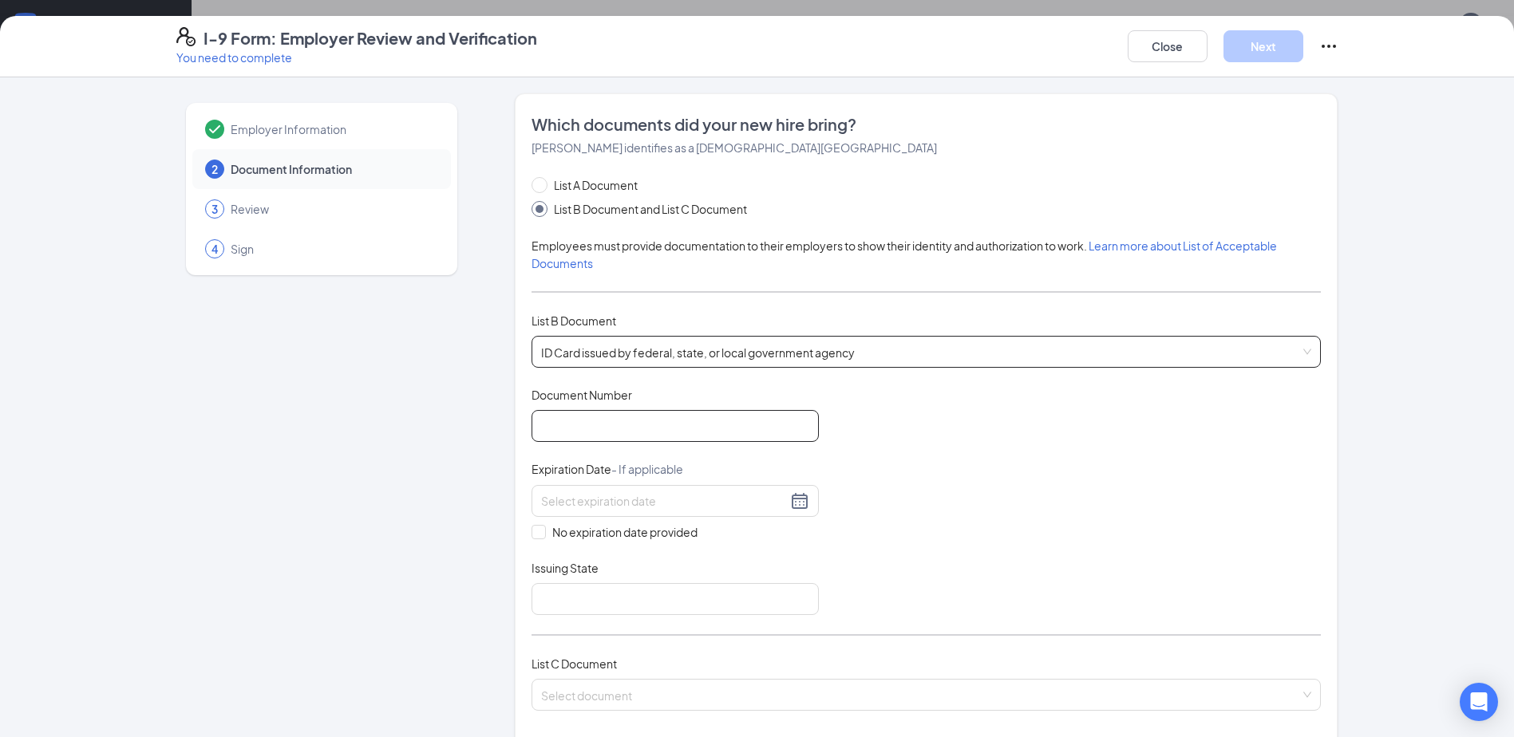
click at [590, 421] on input "Document Number" at bounding box center [675, 426] width 287 height 32
type input "vs149089"
click at [605, 504] on input at bounding box center [664, 501] width 246 height 18
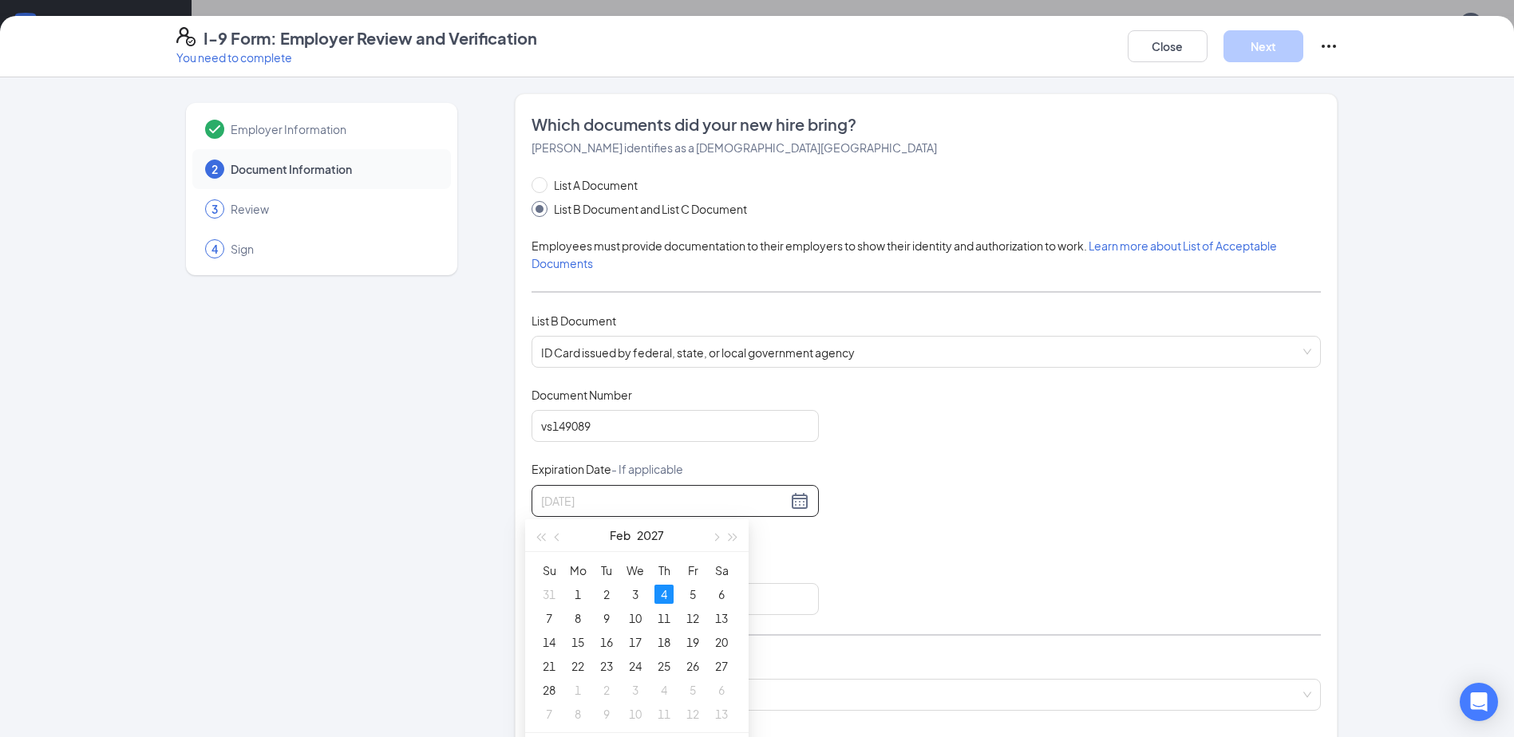
click at [662, 592] on div "4" at bounding box center [663, 594] width 19 height 19
type input "[DATE]"
click at [654, 592] on input "Issuing State" at bounding box center [675, 599] width 287 height 32
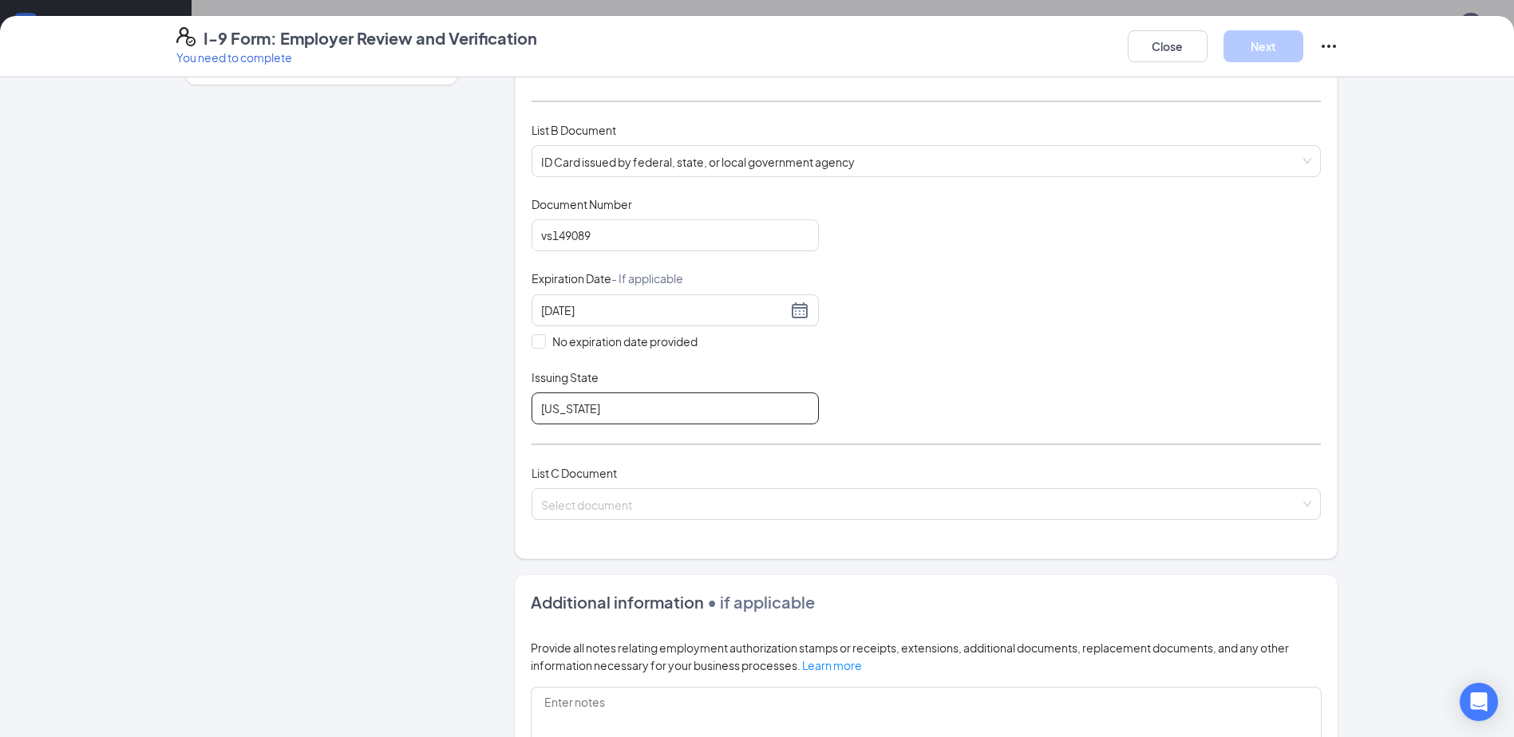
scroll to position [192, 0]
type input "[US_STATE]"
click at [670, 505] on input "search" at bounding box center [920, 500] width 759 height 24
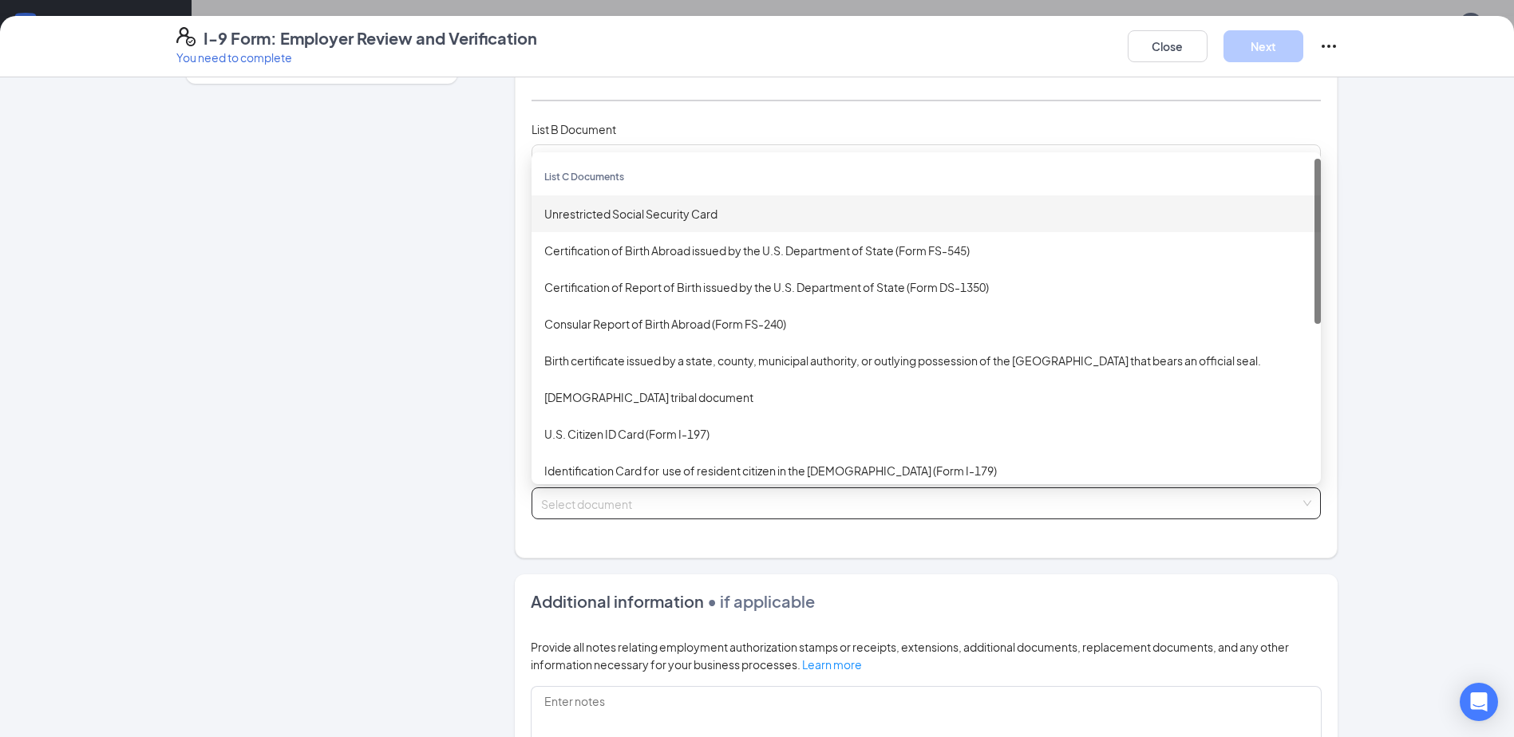
click at [626, 223] on div "Unrestricted Social Security Card" at bounding box center [926, 214] width 789 height 37
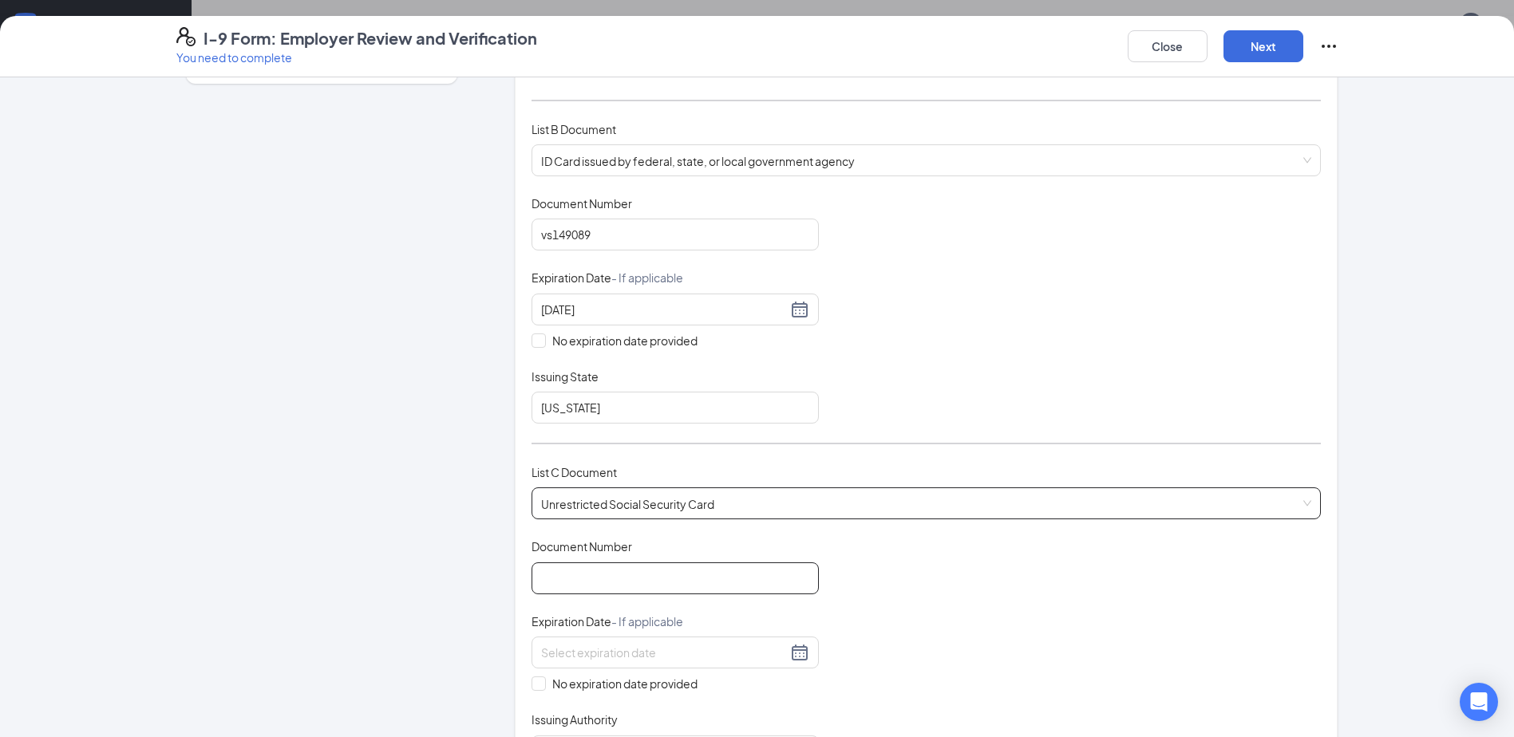
click at [633, 586] on input "Document Number" at bounding box center [675, 579] width 287 height 32
type input "275132874"
click at [539, 686] on span at bounding box center [539, 684] width 14 height 14
click at [539, 686] on input "No expiration date provided" at bounding box center [537, 682] width 11 height 11
checkbox input "true"
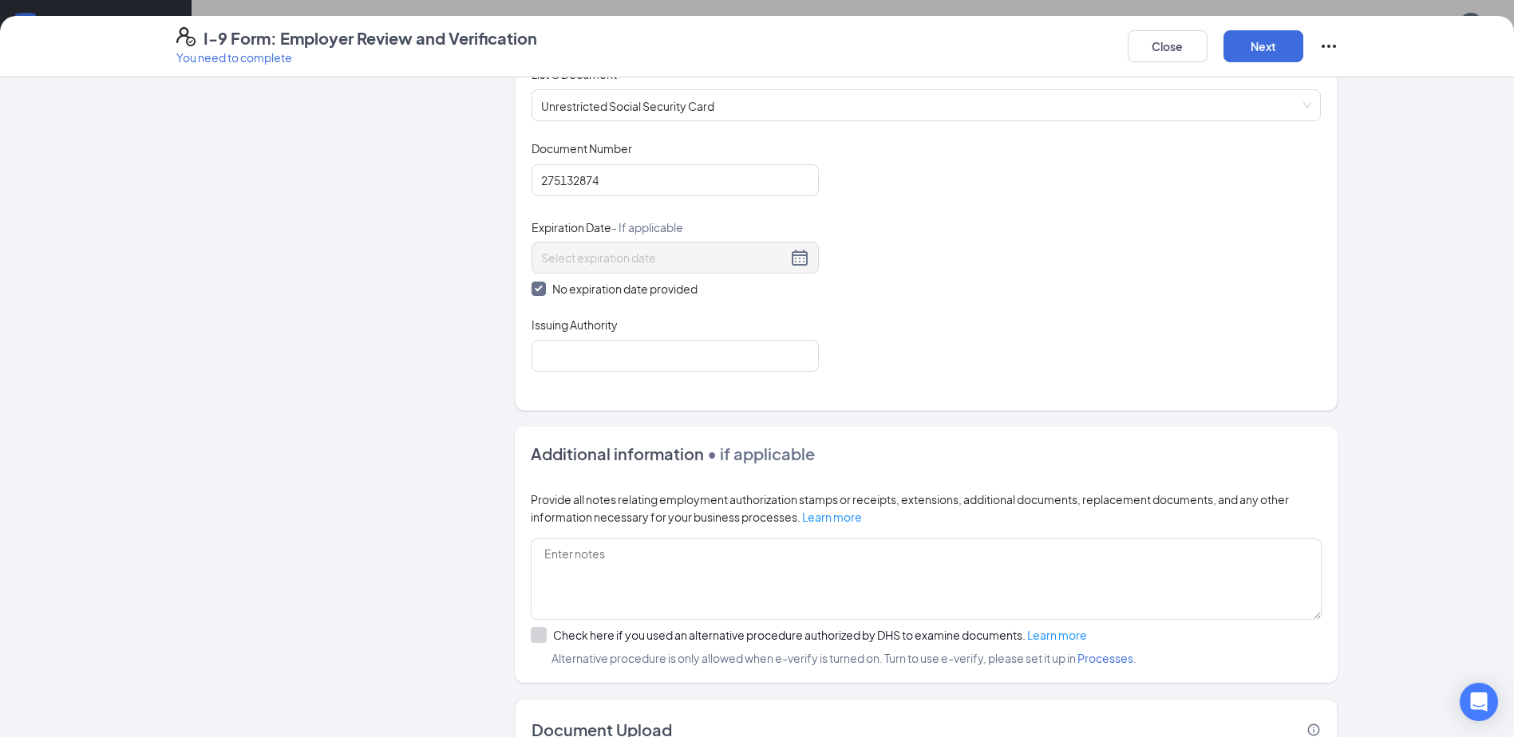
scroll to position [603, 0]
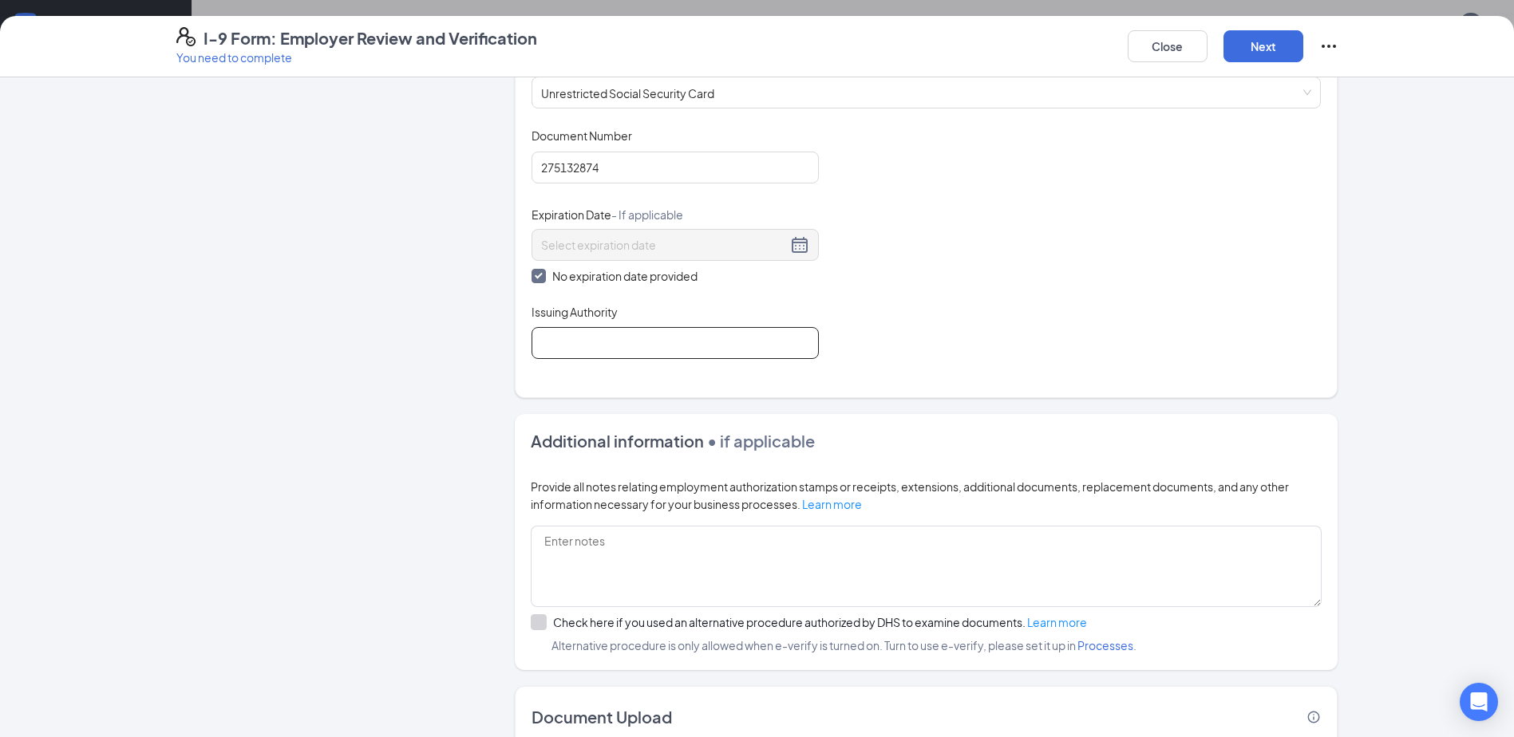
click at [698, 345] on input "Issuing Authority" at bounding box center [675, 343] width 287 height 32
type input "SSA"
click at [1260, 48] on button "Next" at bounding box center [1264, 46] width 80 height 32
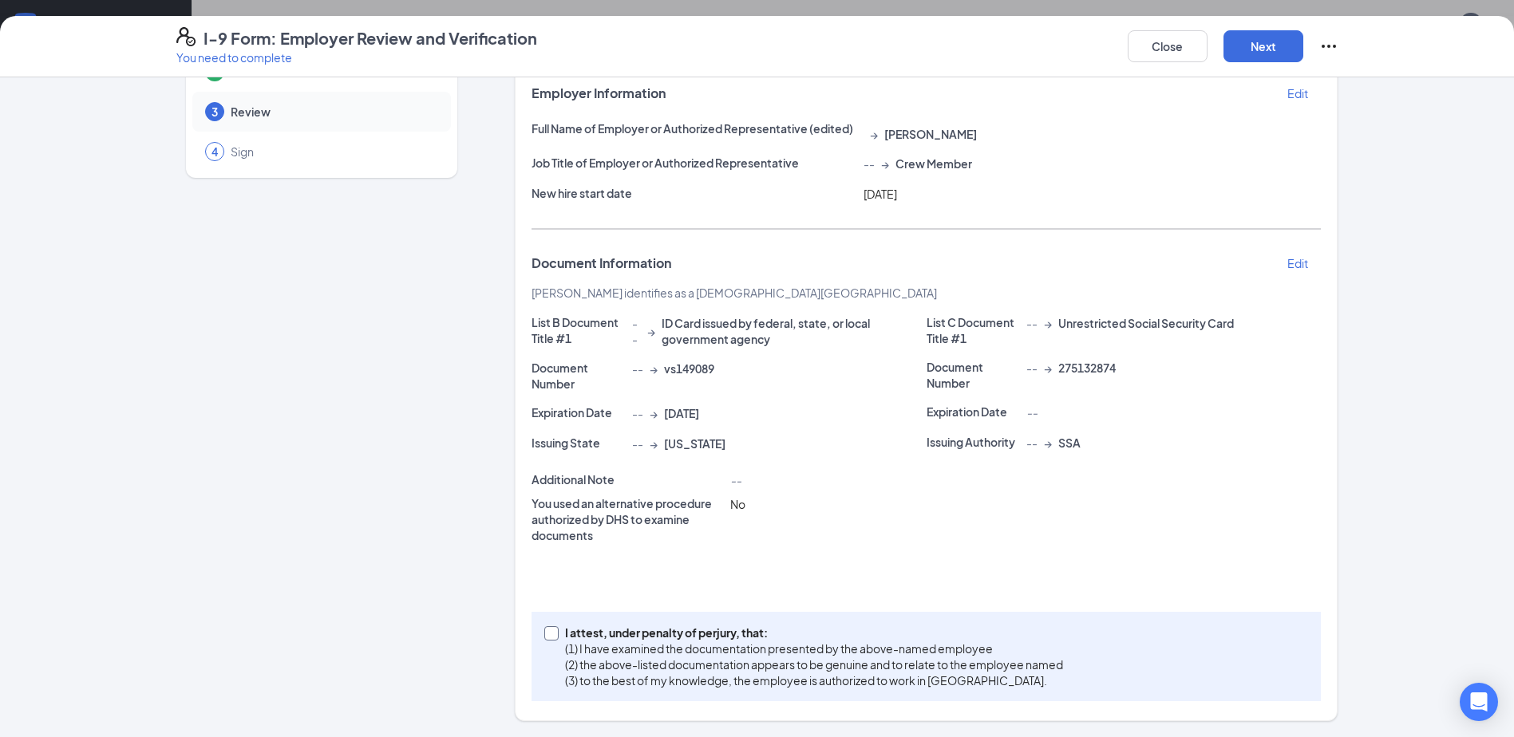
click at [559, 629] on span "I attest, under penalty of [PERSON_NAME], that: (1) I have examined the documen…" at bounding box center [814, 657] width 511 height 64
click at [553, 629] on input "I attest, under penalty of [PERSON_NAME], that: (1) I have examined the documen…" at bounding box center [549, 632] width 11 height 11
checkbox input "true"
click at [1261, 41] on button "Next" at bounding box center [1264, 46] width 80 height 32
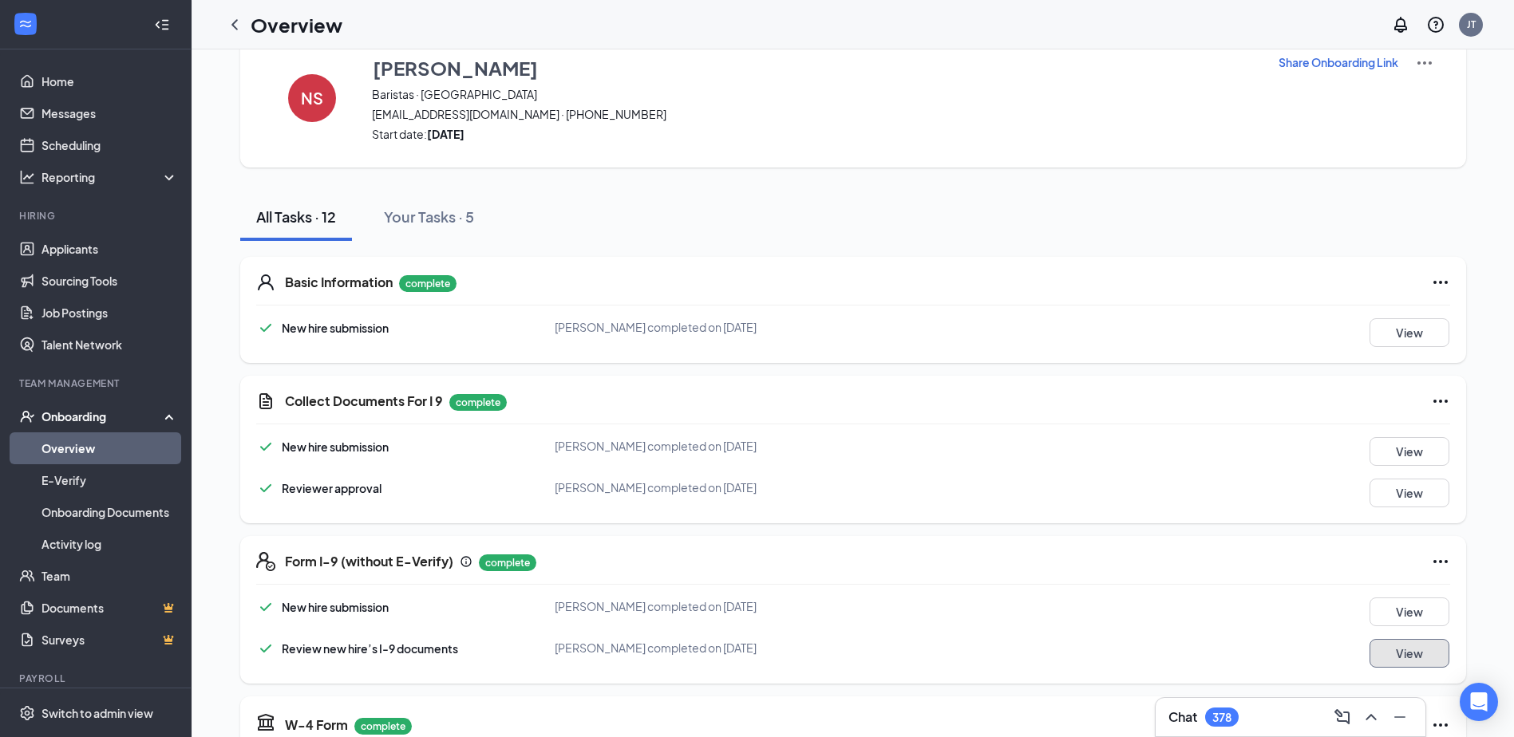
scroll to position [0, 0]
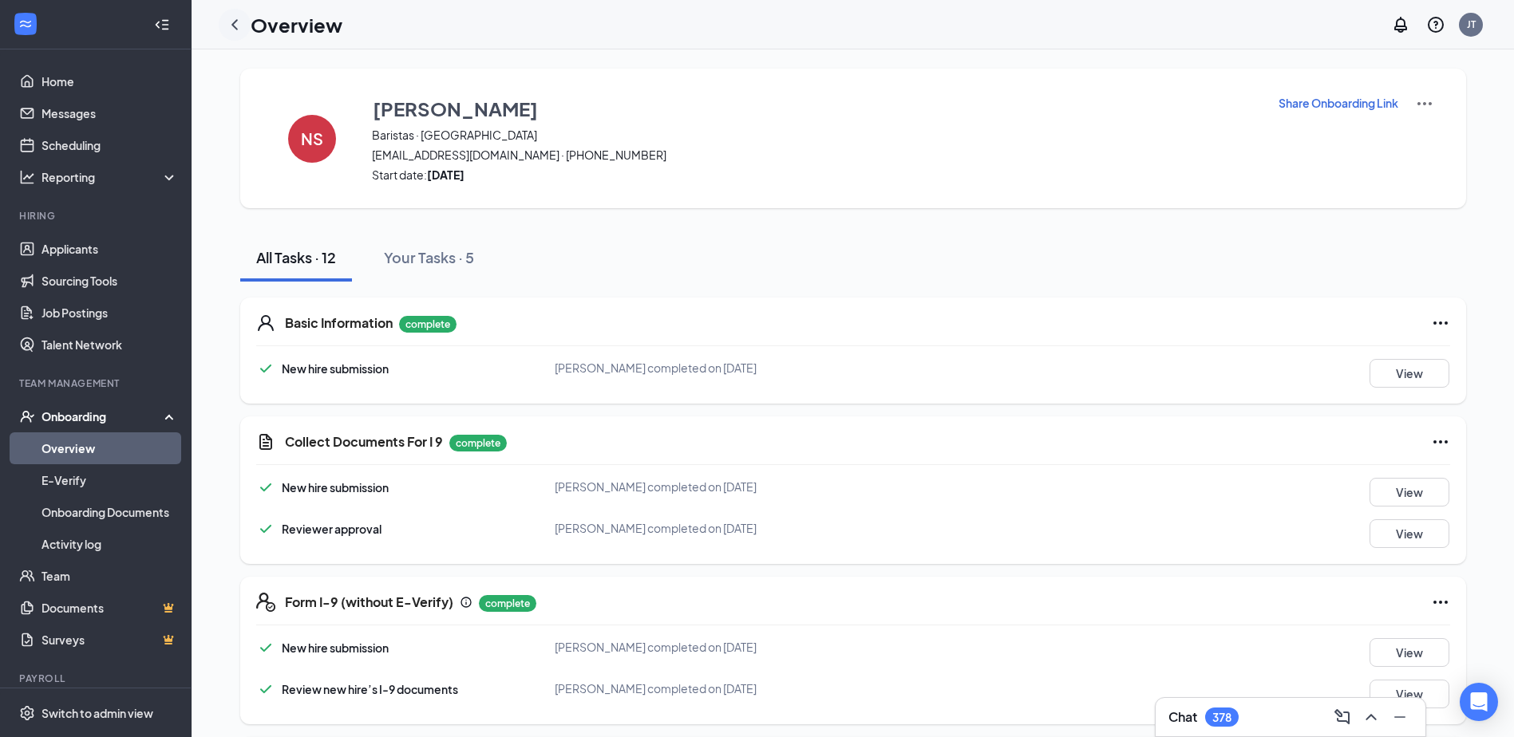
click at [235, 19] on icon "ChevronLeft" at bounding box center [234, 24] width 19 height 19
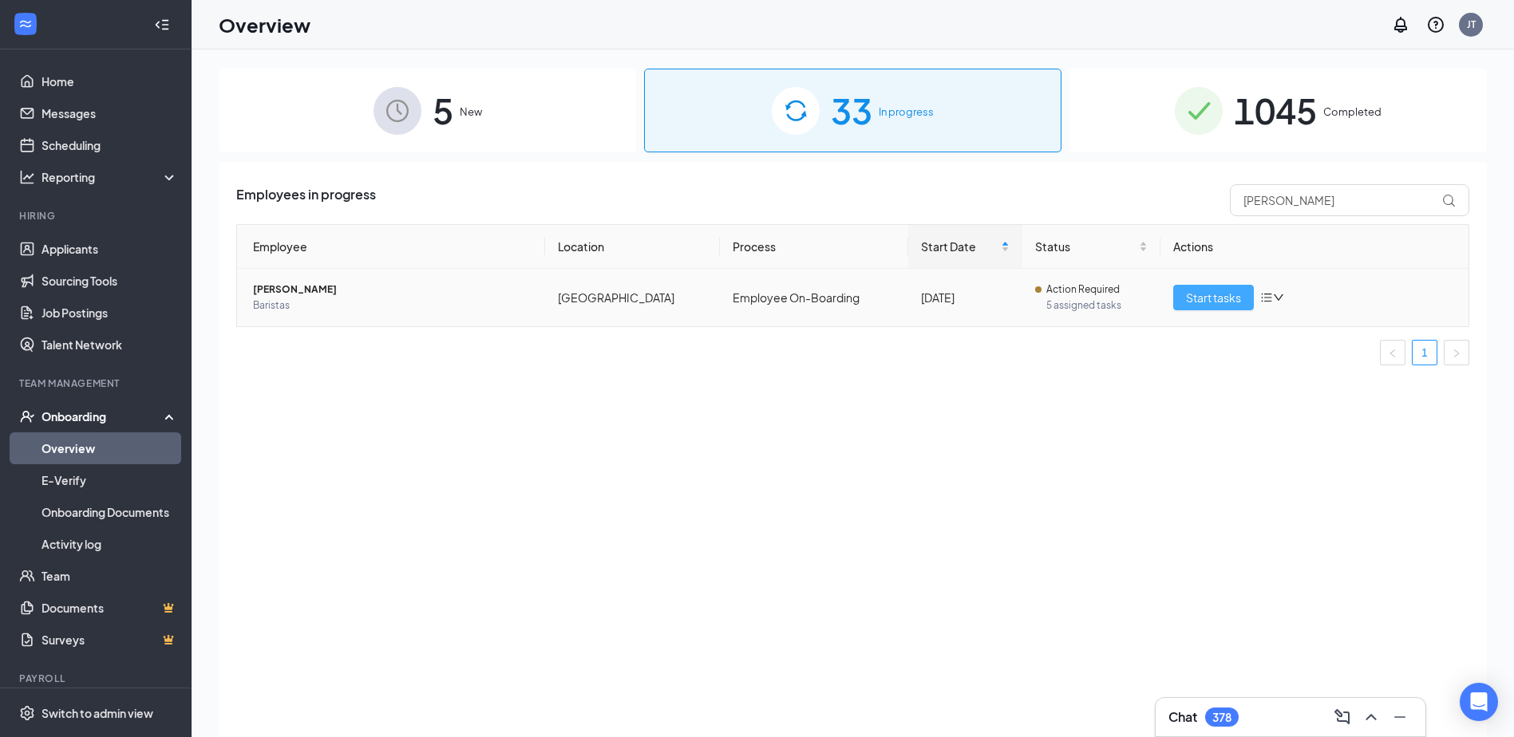
click at [1226, 305] on span "Start tasks" at bounding box center [1213, 298] width 55 height 18
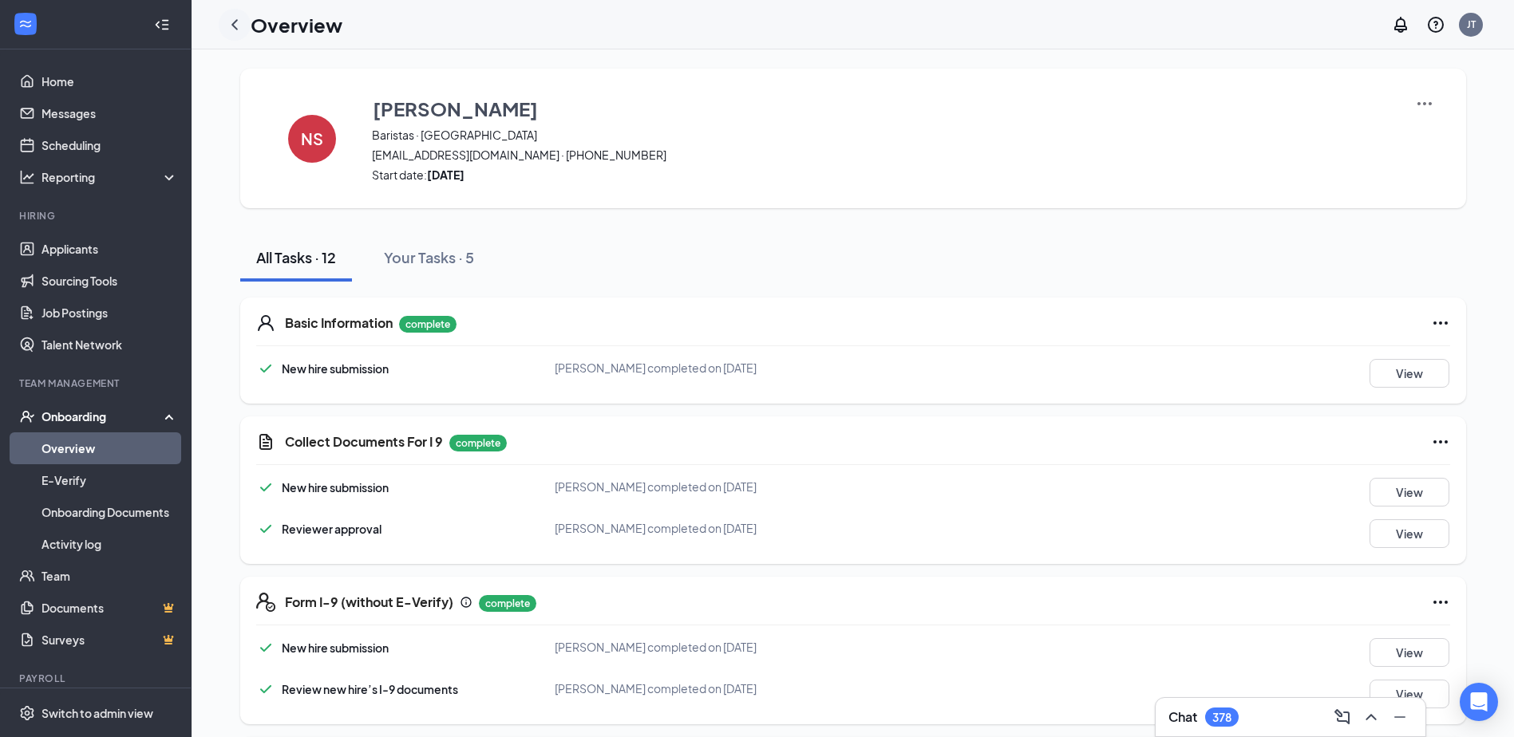
click at [230, 22] on icon "ChevronLeft" at bounding box center [234, 24] width 19 height 19
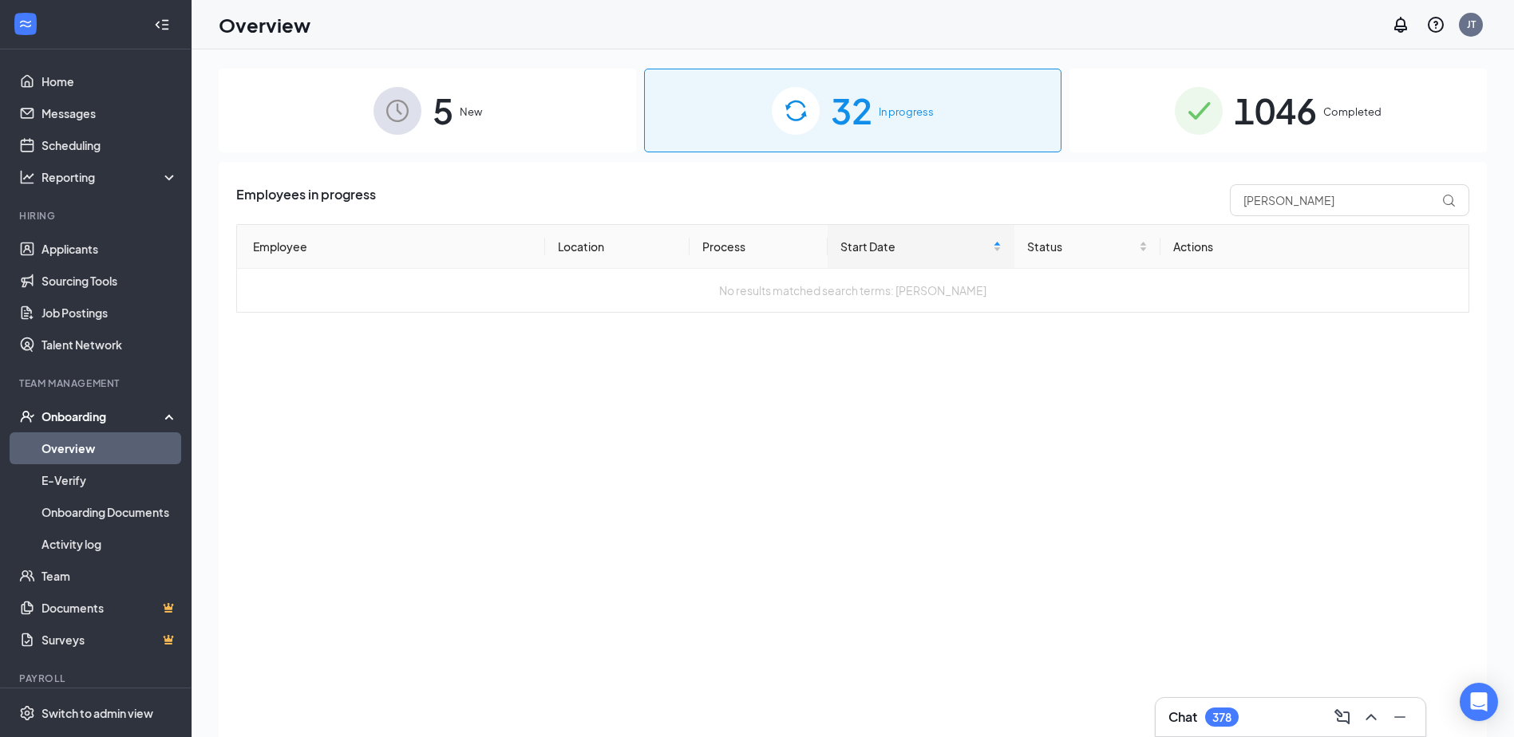
click at [1319, 123] on div "1046 Completed" at bounding box center [1278, 111] width 417 height 84
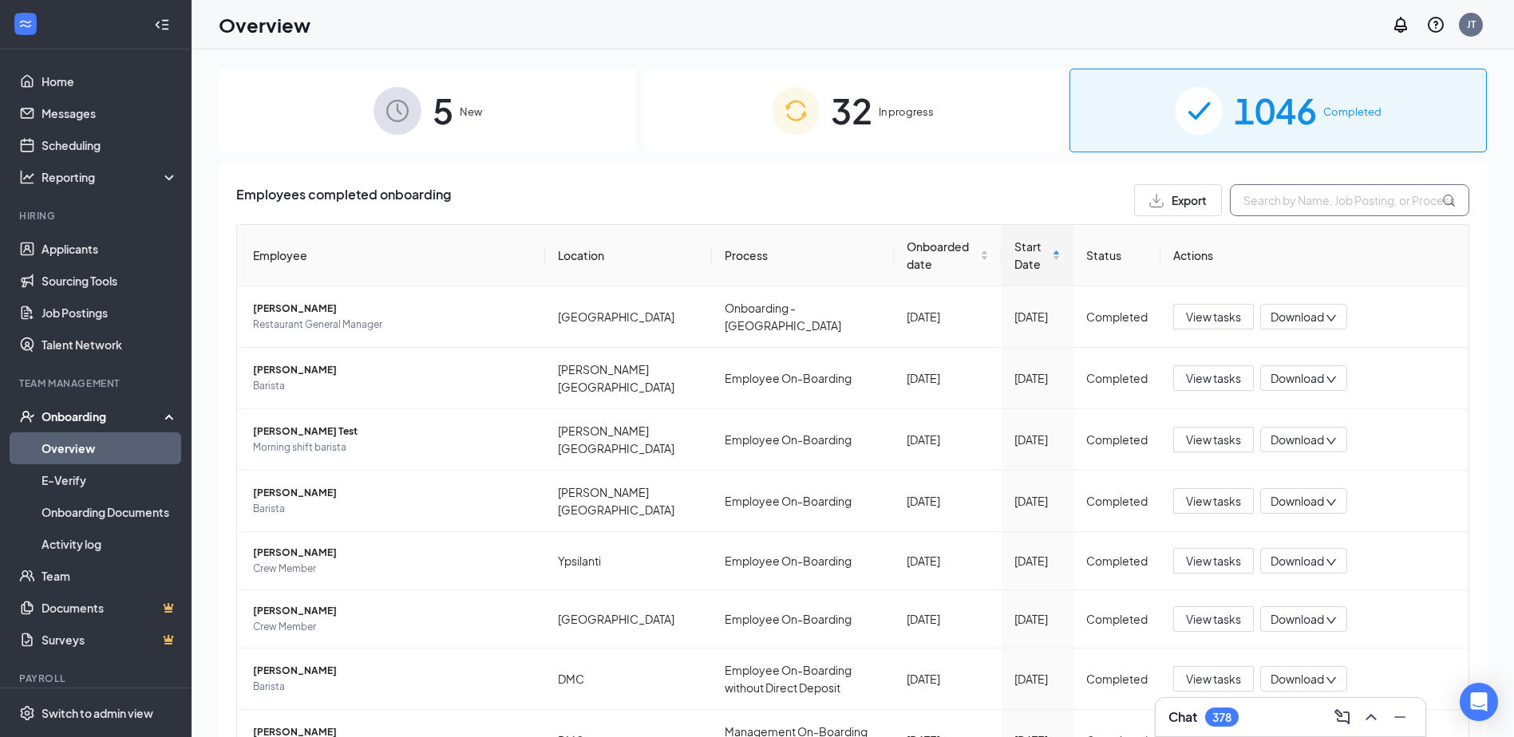
click at [1306, 215] on input "text" at bounding box center [1349, 200] width 239 height 32
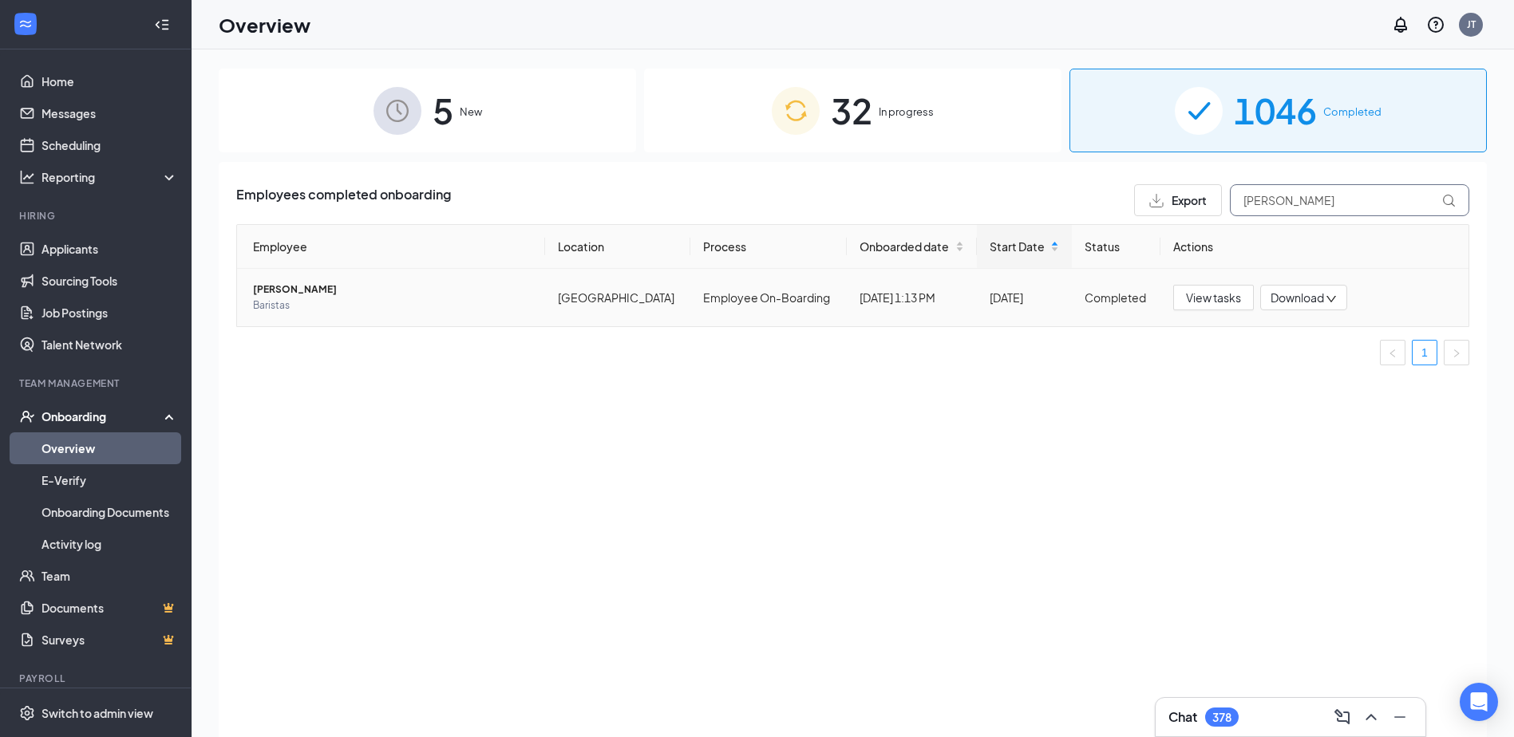
type input "[PERSON_NAME]"
click at [1329, 299] on icon "down" at bounding box center [1331, 299] width 11 height 11
click at [1329, 378] on div "Download files" at bounding box center [1356, 372] width 172 height 19
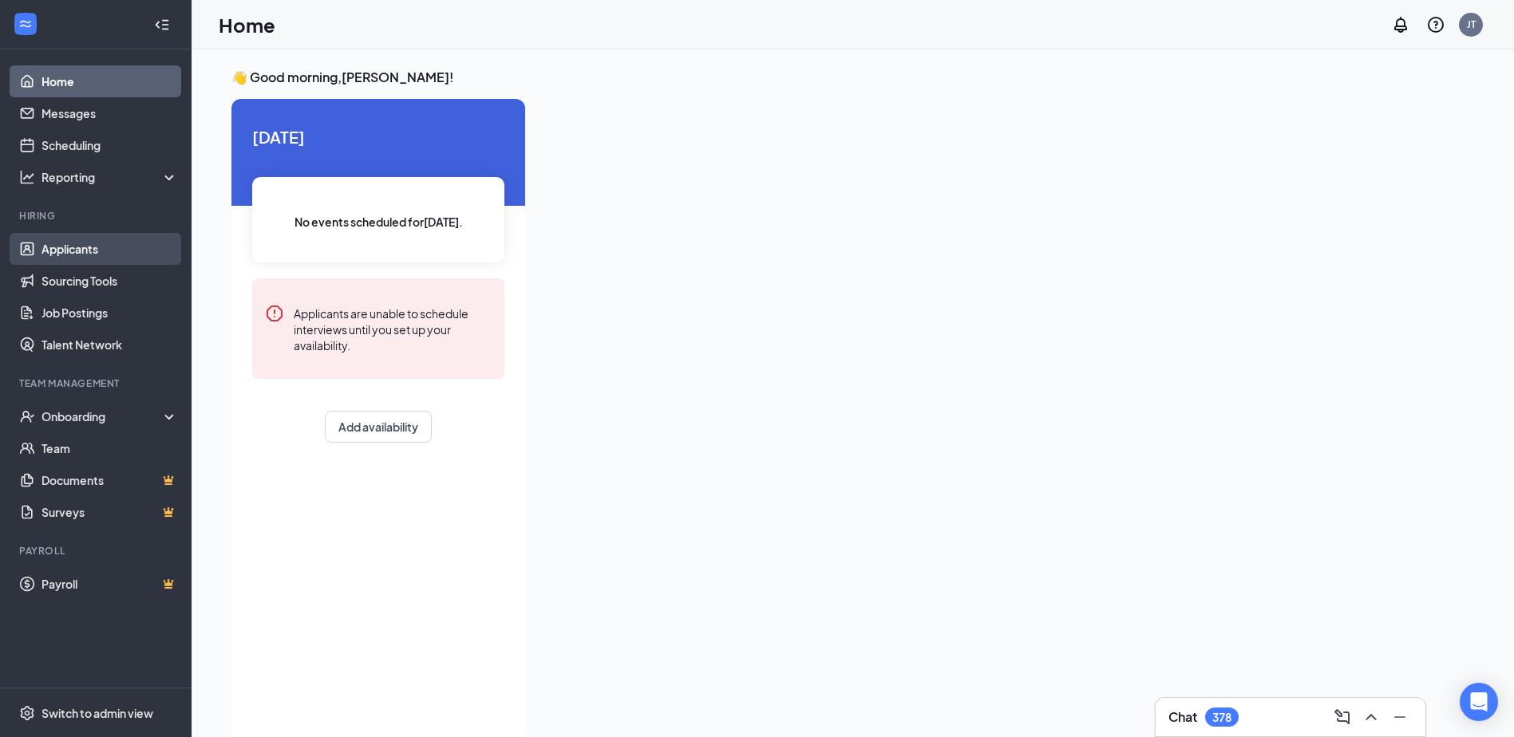
click at [90, 247] on link "Applicants" at bounding box center [110, 249] width 136 height 32
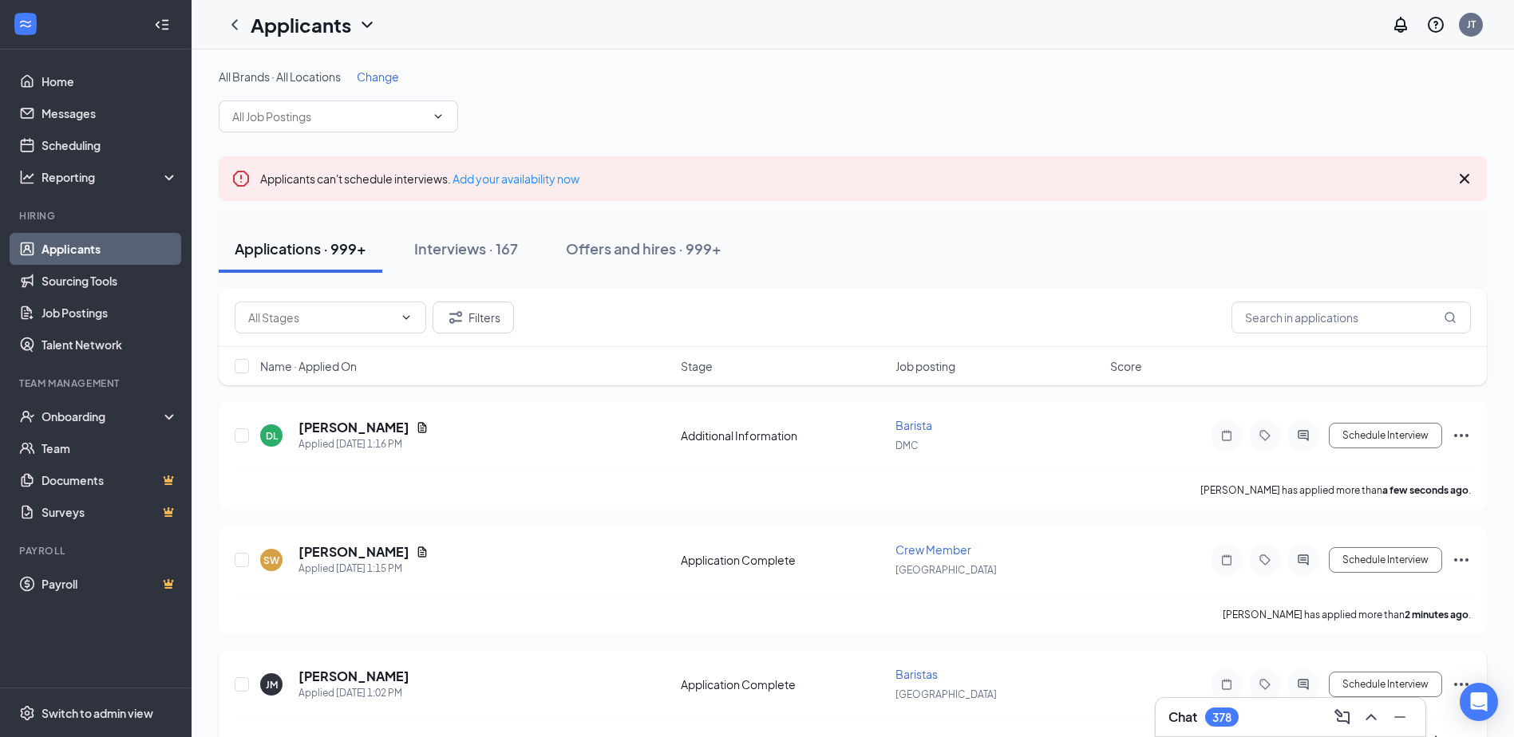
click at [1456, 676] on icon "Ellipses" at bounding box center [1461, 684] width 19 height 19
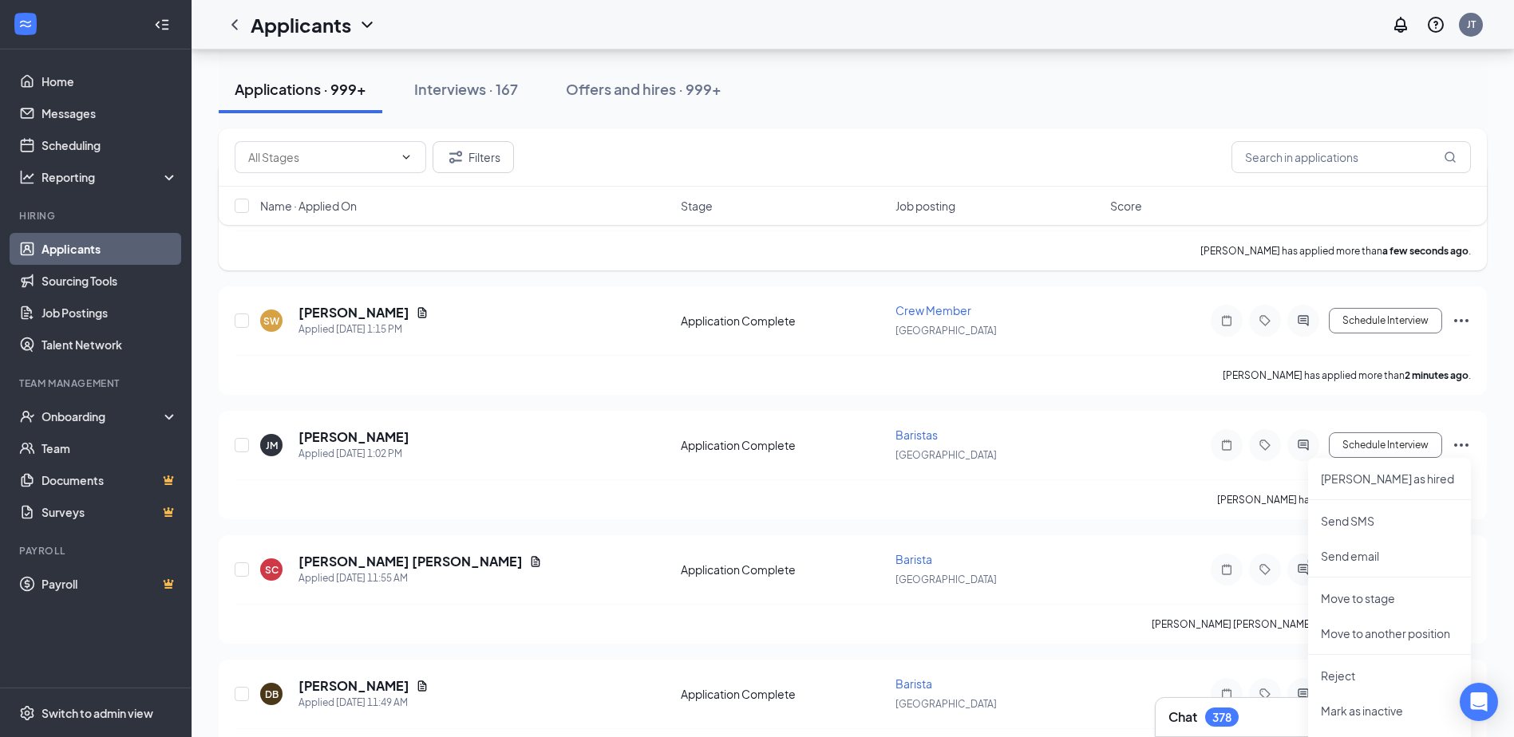
scroll to position [240, 0]
click at [1368, 483] on p "Mark as hired" at bounding box center [1389, 478] width 137 height 16
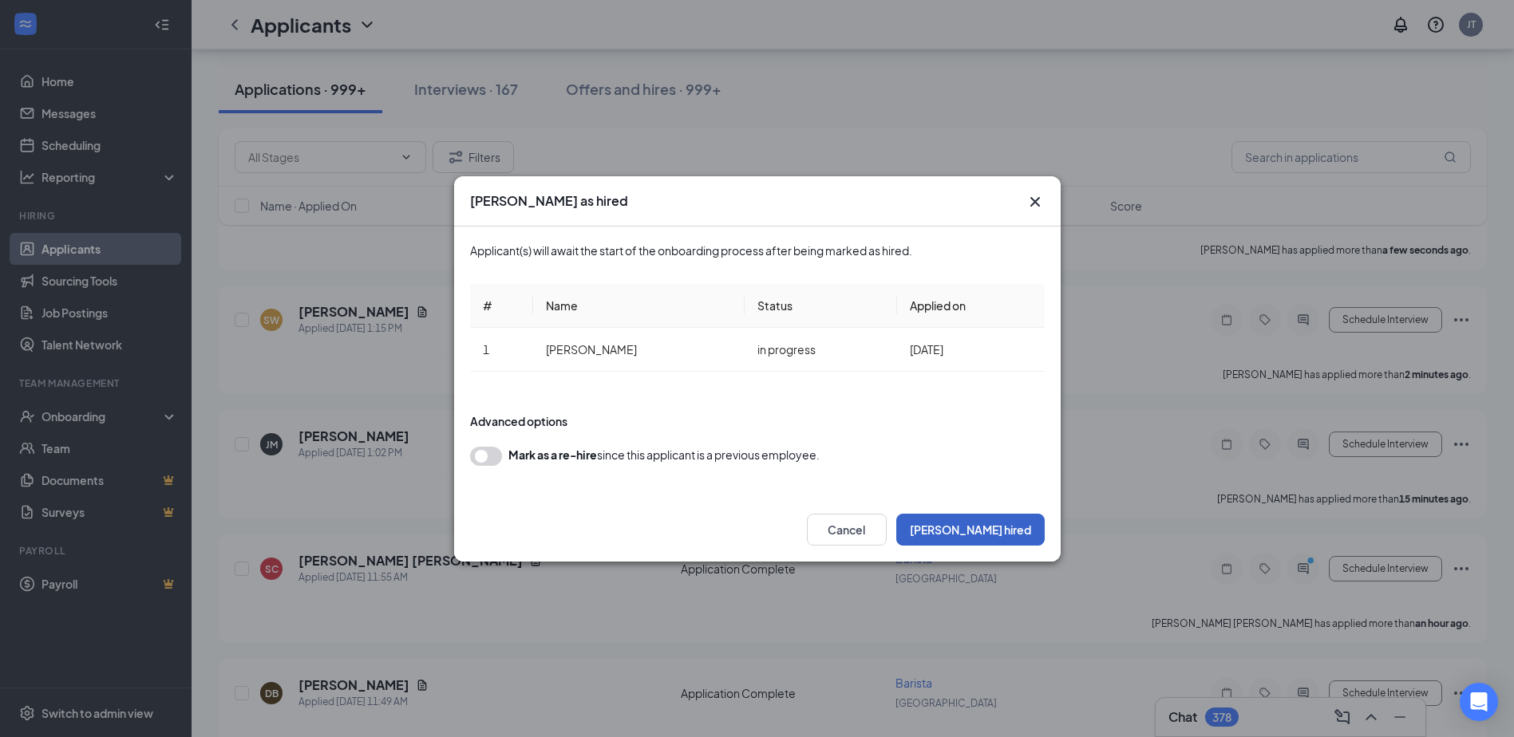
click at [1001, 535] on button "Mark hired" at bounding box center [970, 530] width 148 height 32
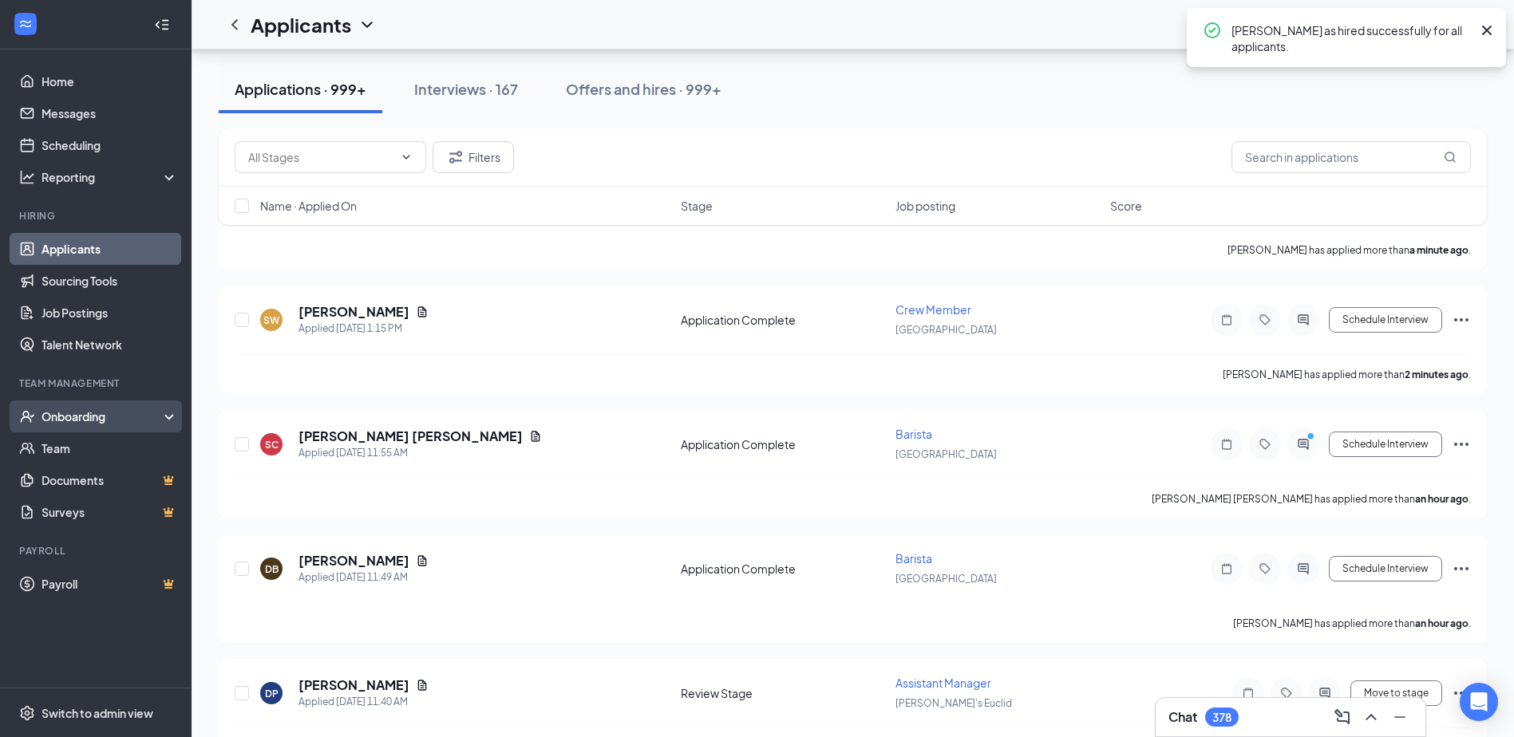
click at [65, 414] on div "Onboarding" at bounding box center [103, 417] width 123 height 16
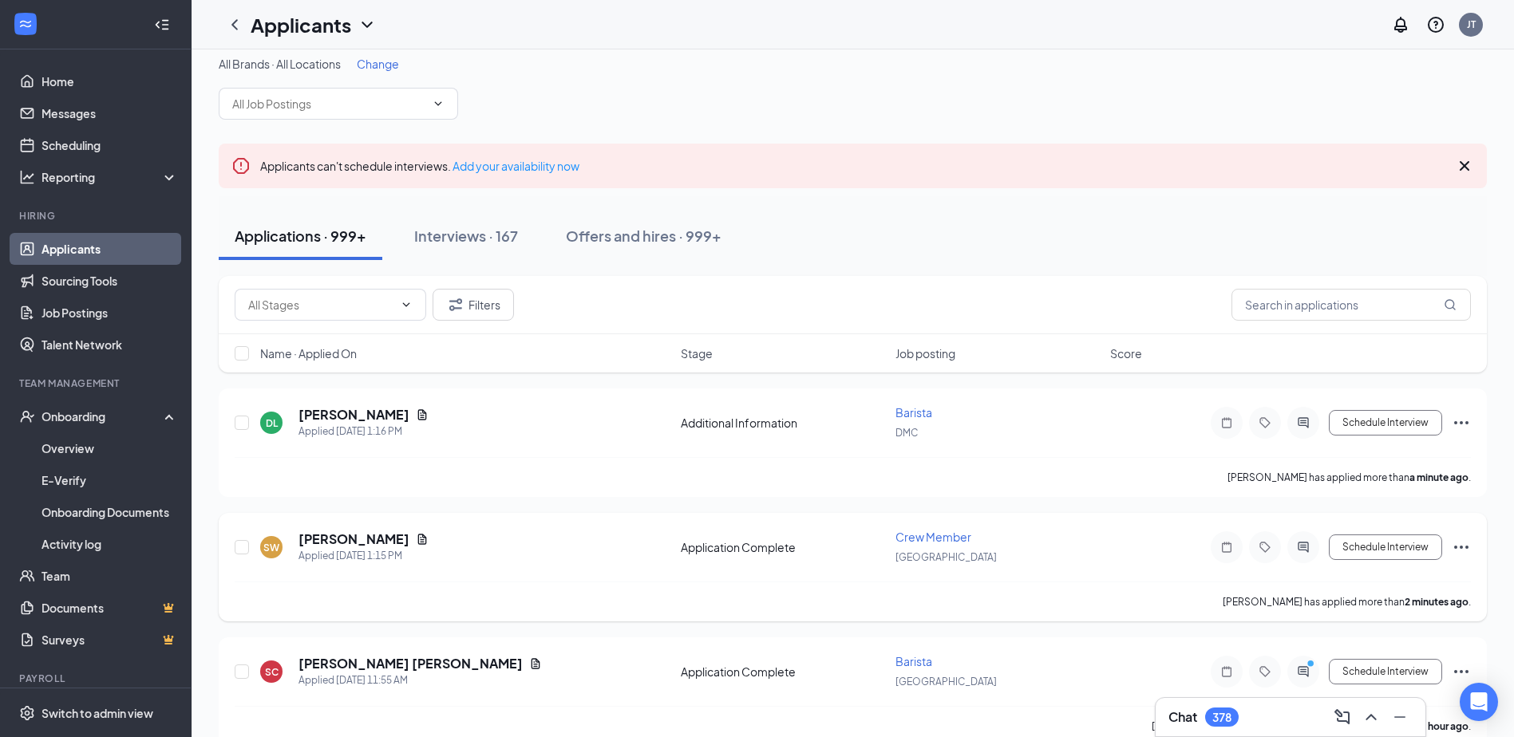
scroll to position [14, 0]
click at [482, 222] on button "Interviews · 167" at bounding box center [466, 236] width 136 height 48
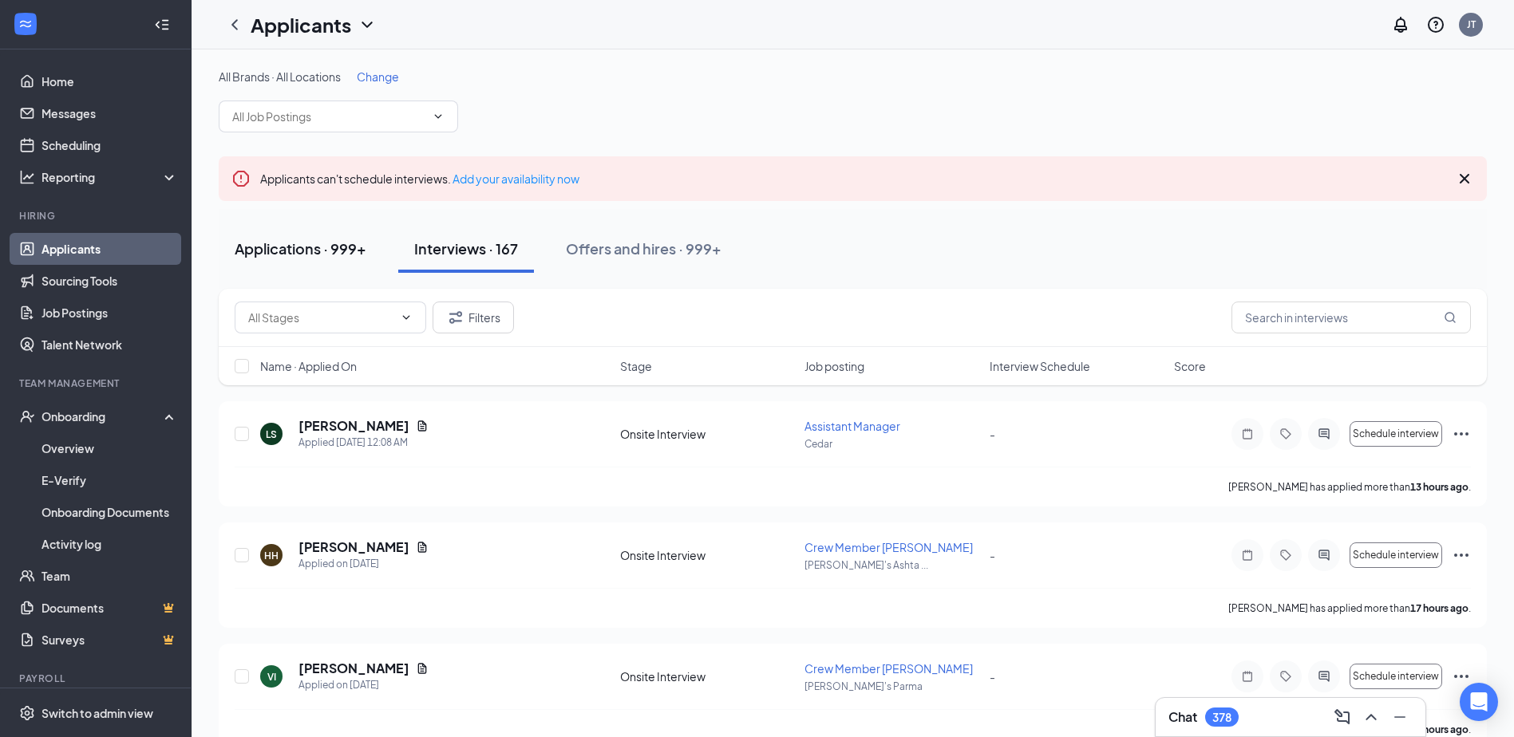
click at [347, 251] on div "Applications · 999+" at bounding box center [301, 249] width 132 height 20
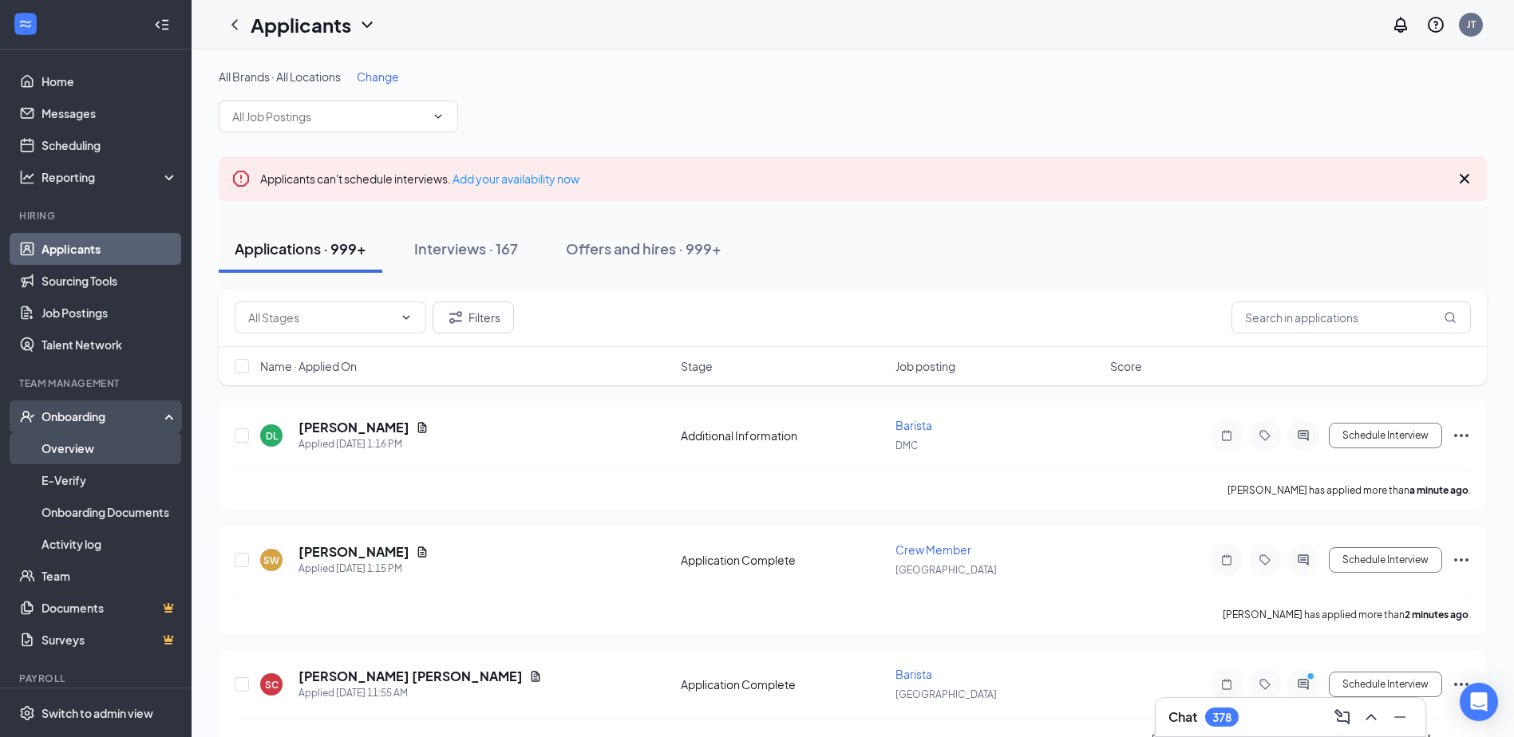
click at [69, 449] on link "Overview" at bounding box center [110, 449] width 136 height 32
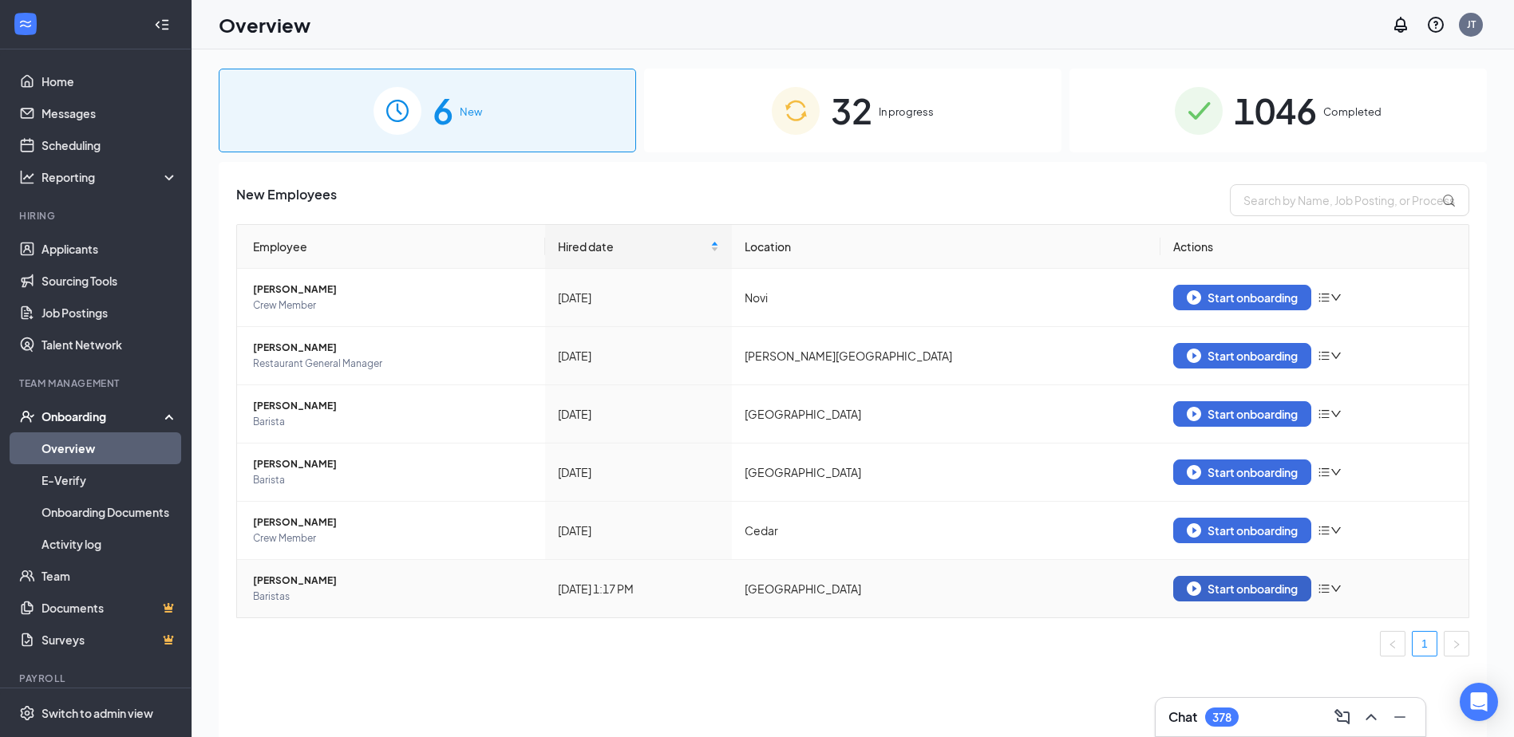
click at [1234, 596] on button "Start onboarding" at bounding box center [1242, 589] width 138 height 26
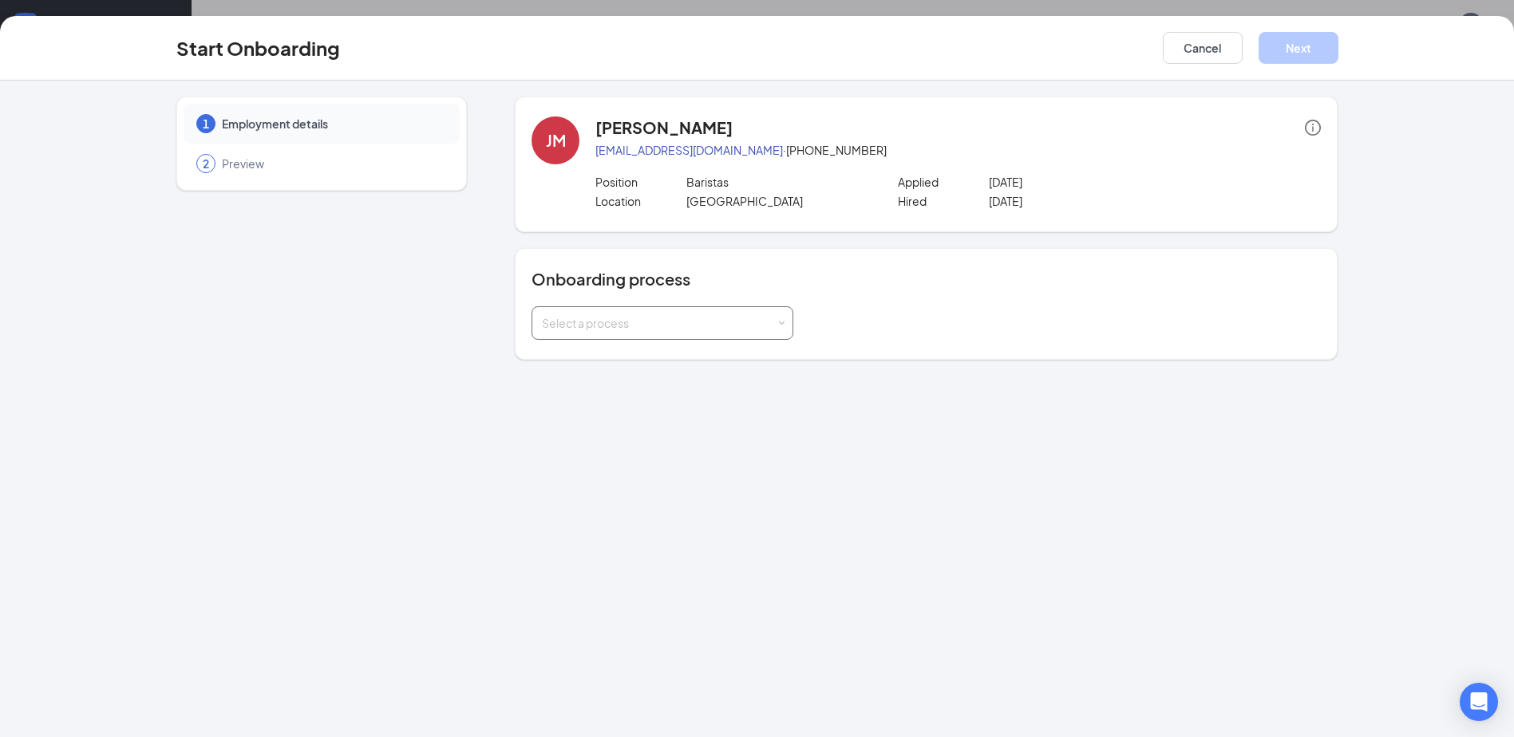
click at [639, 330] on div "Select a process" at bounding box center [659, 323] width 234 height 16
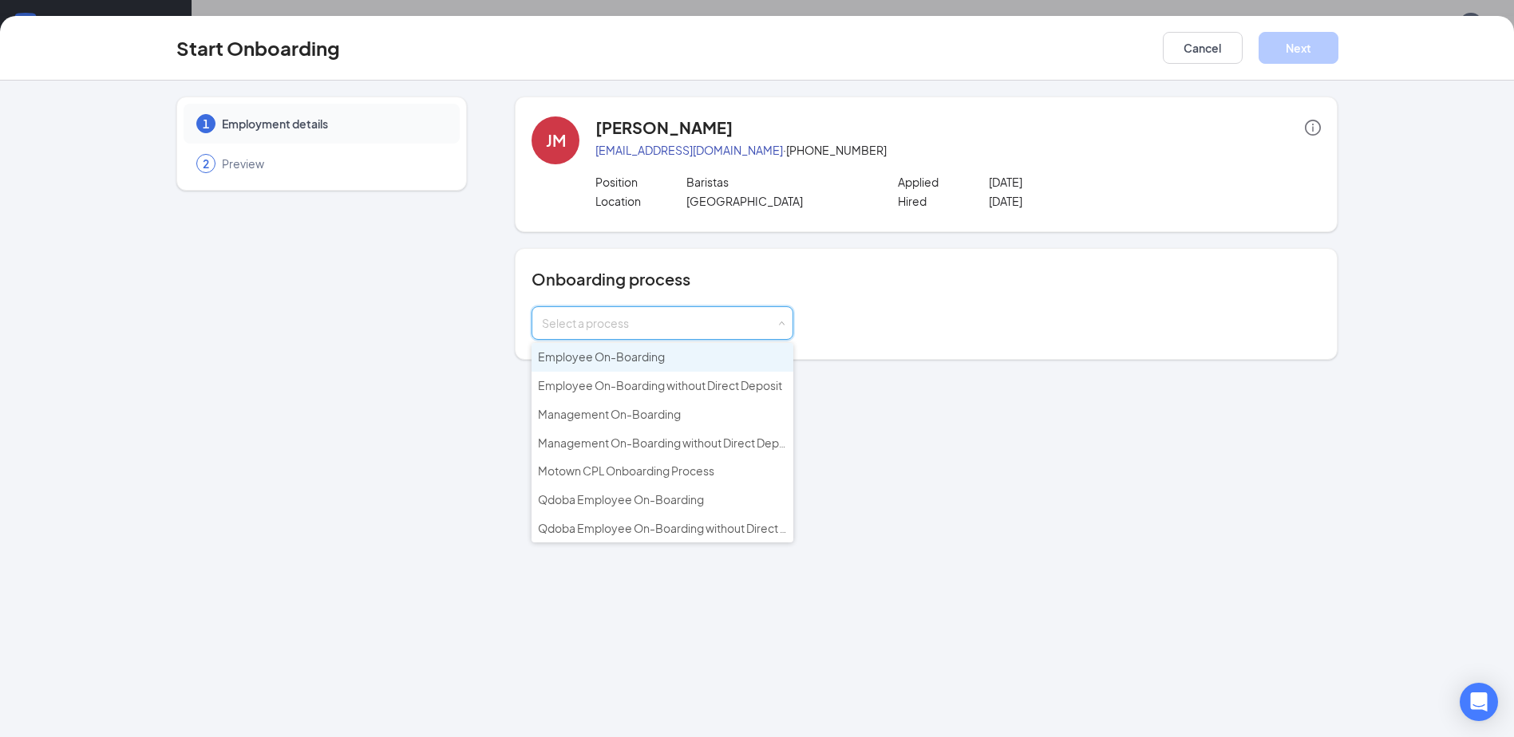
click at [631, 359] on span "Employee On-Boarding" at bounding box center [601, 357] width 127 height 14
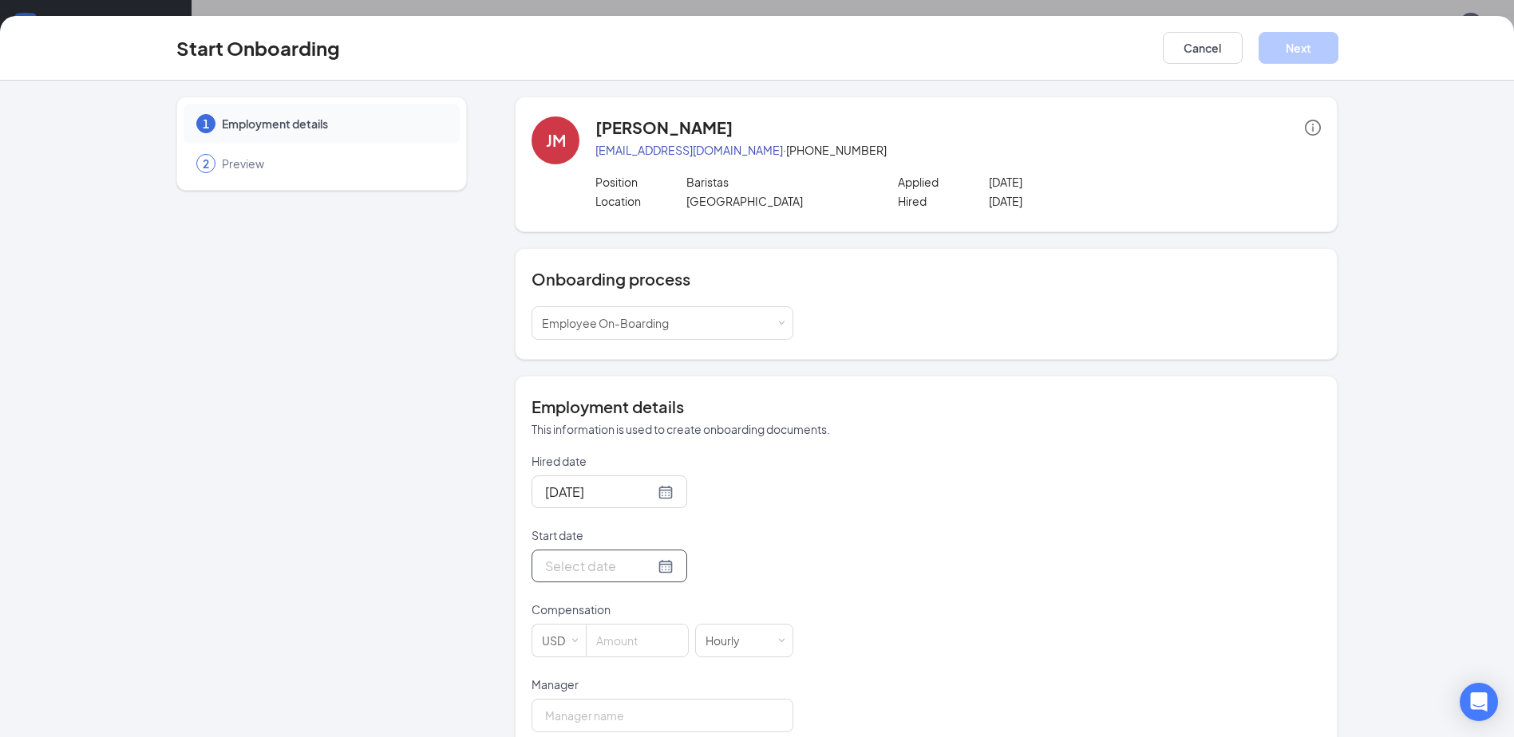
click at [646, 565] on div at bounding box center [609, 566] width 129 height 20
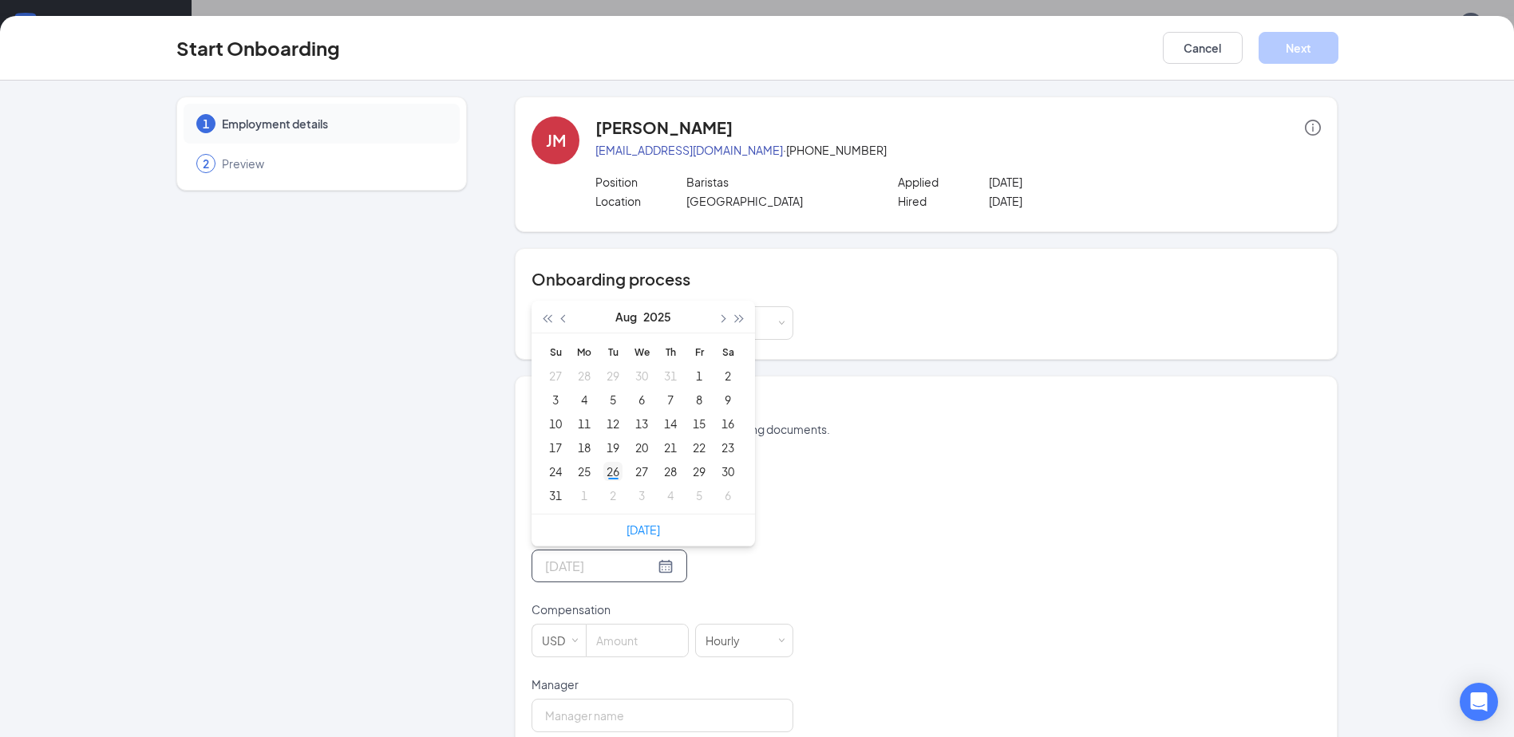
type input "Aug 26, 2025"
click at [603, 475] on div "26" at bounding box center [612, 471] width 19 height 19
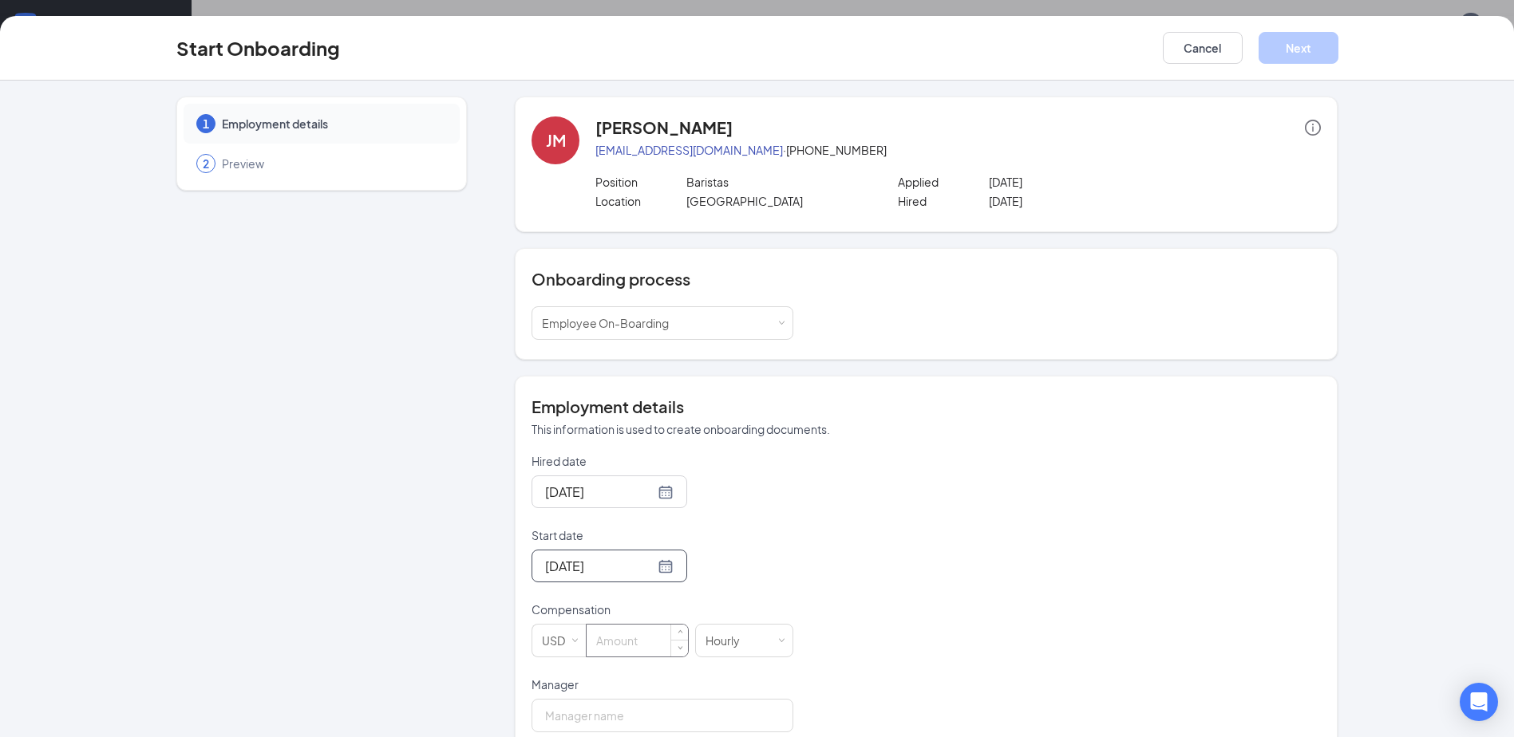
click at [607, 646] on input at bounding box center [637, 641] width 101 height 32
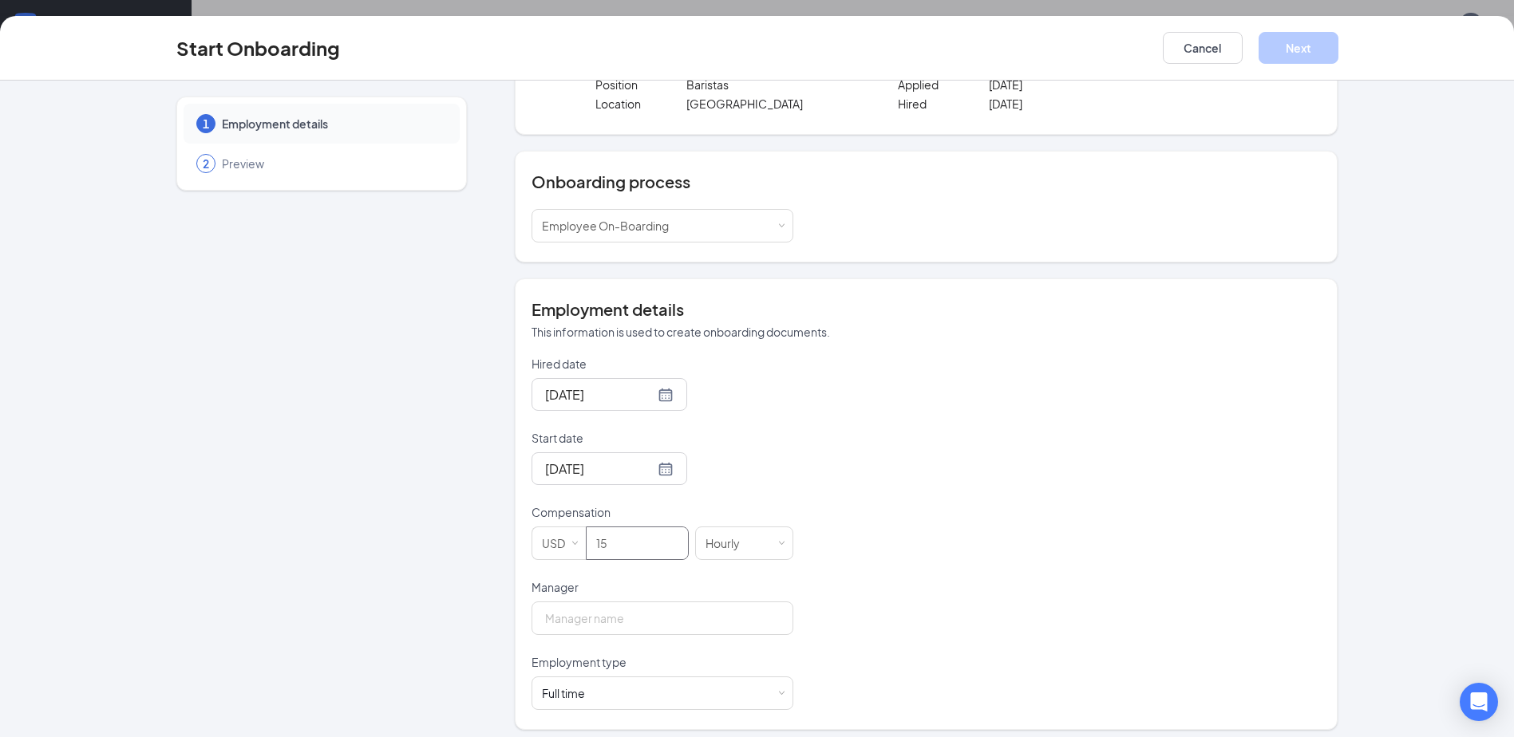
scroll to position [101, 0]
type input "15"
click at [599, 619] on input "Manager" at bounding box center [663, 615] width 262 height 34
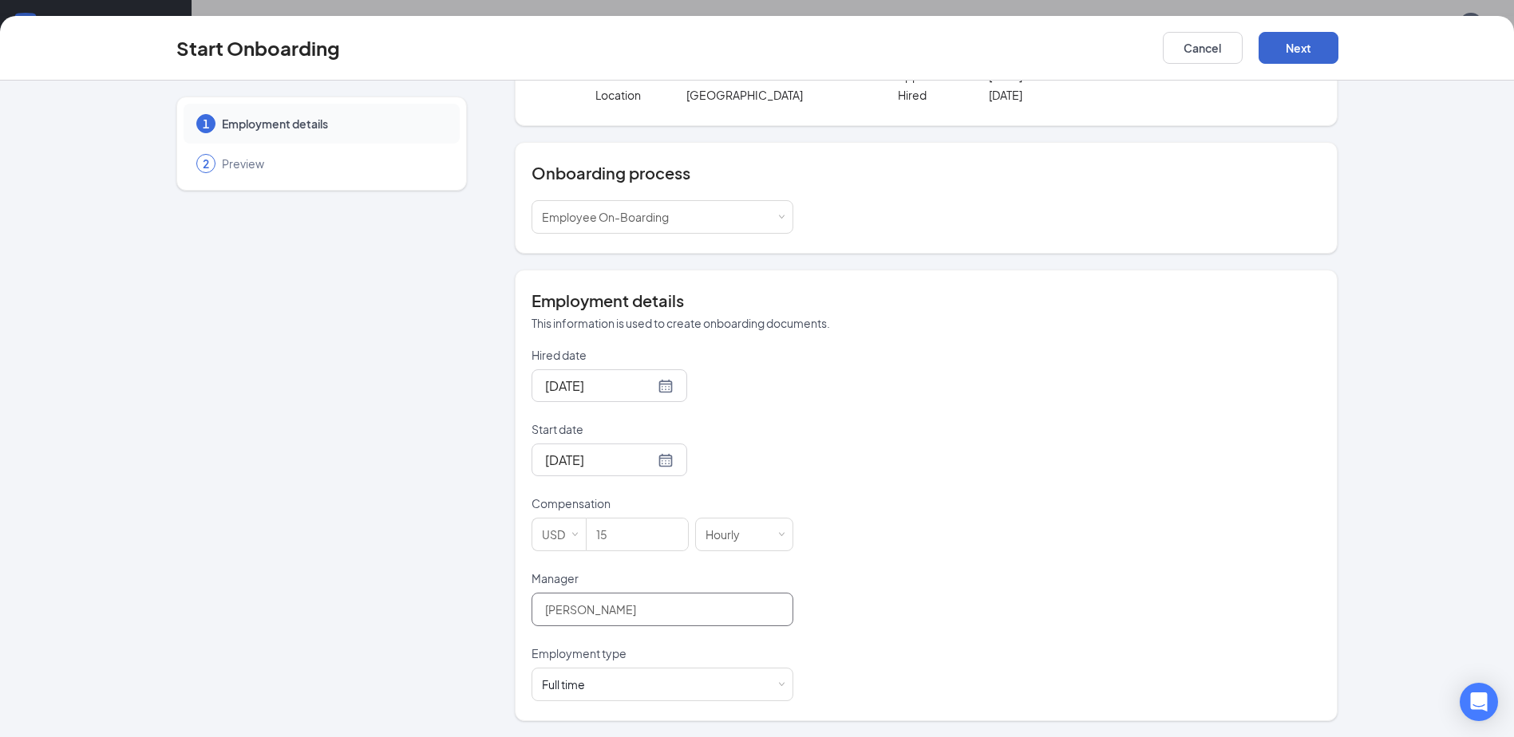
type input "Sueann Rodirguez"
click at [1292, 53] on button "Next" at bounding box center [1299, 48] width 80 height 32
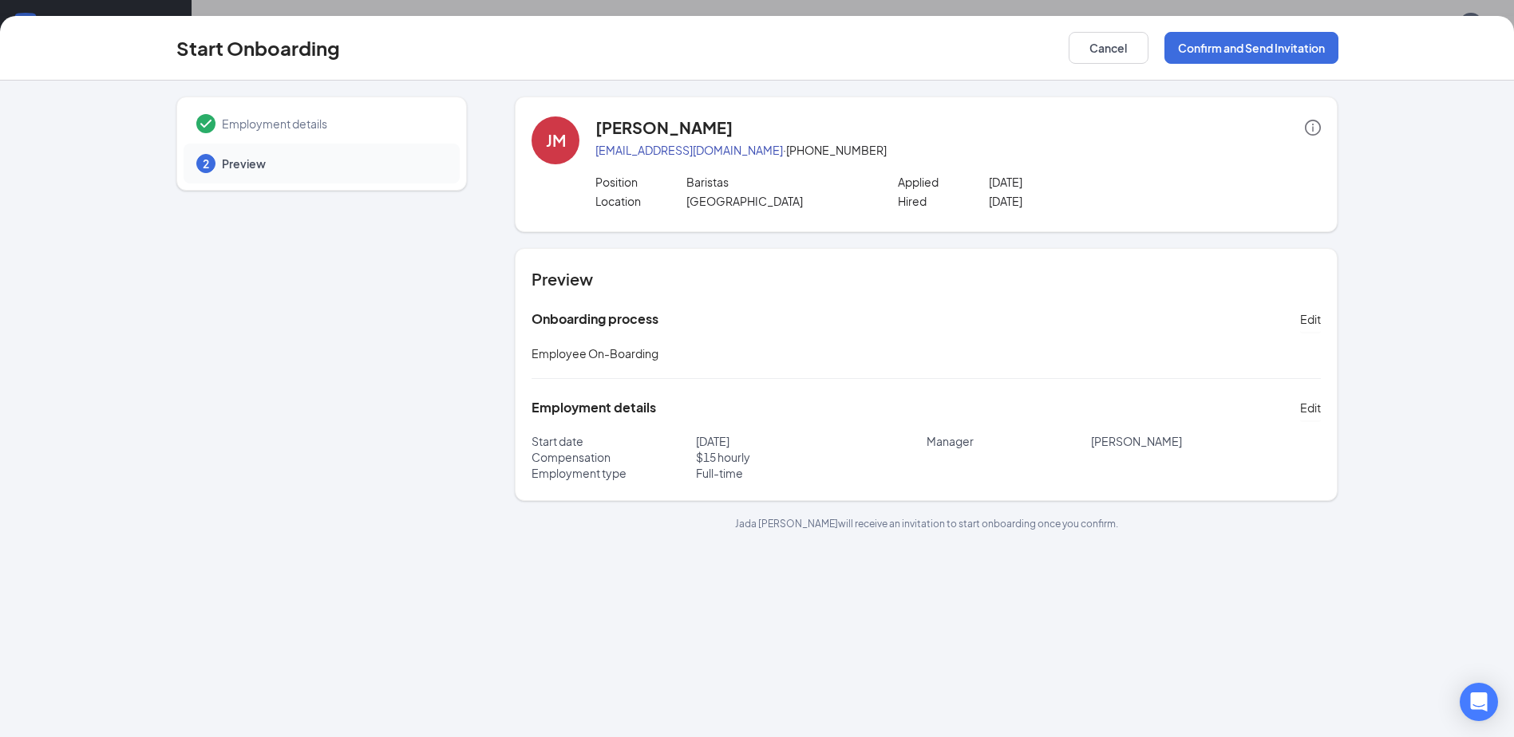
scroll to position [0, 0]
click at [1217, 49] on button "Confirm and Send Invitation" at bounding box center [1251, 48] width 174 height 32
